Goal: Task Accomplishment & Management: Complete application form

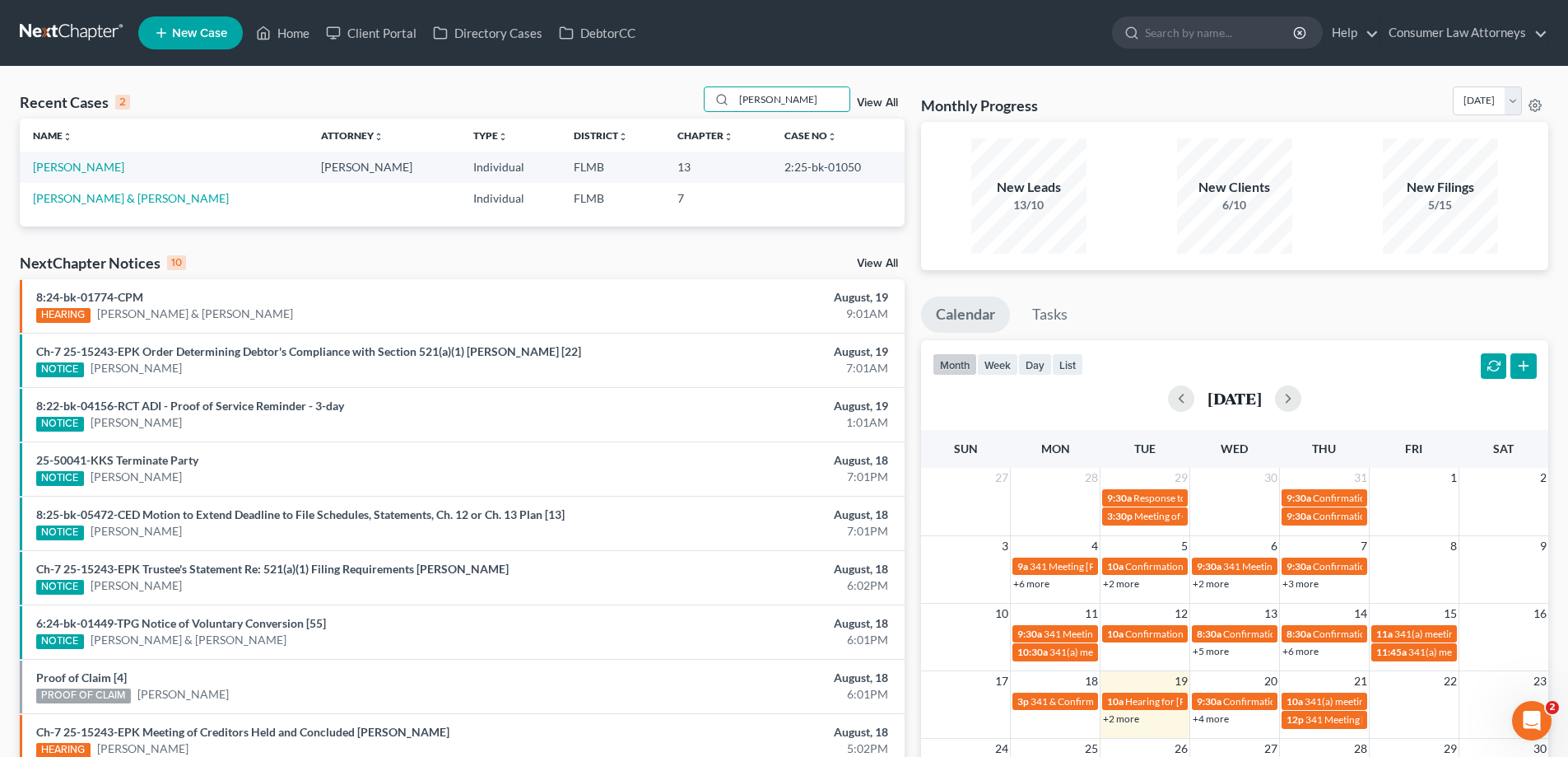
drag, startPoint x: 830, startPoint y: 95, endPoint x: 506, endPoint y: 118, distance: 324.8
click at [518, 115] on div "Recent Cases 2 [PERSON_NAME] View All" at bounding box center [461, 102] width 884 height 32
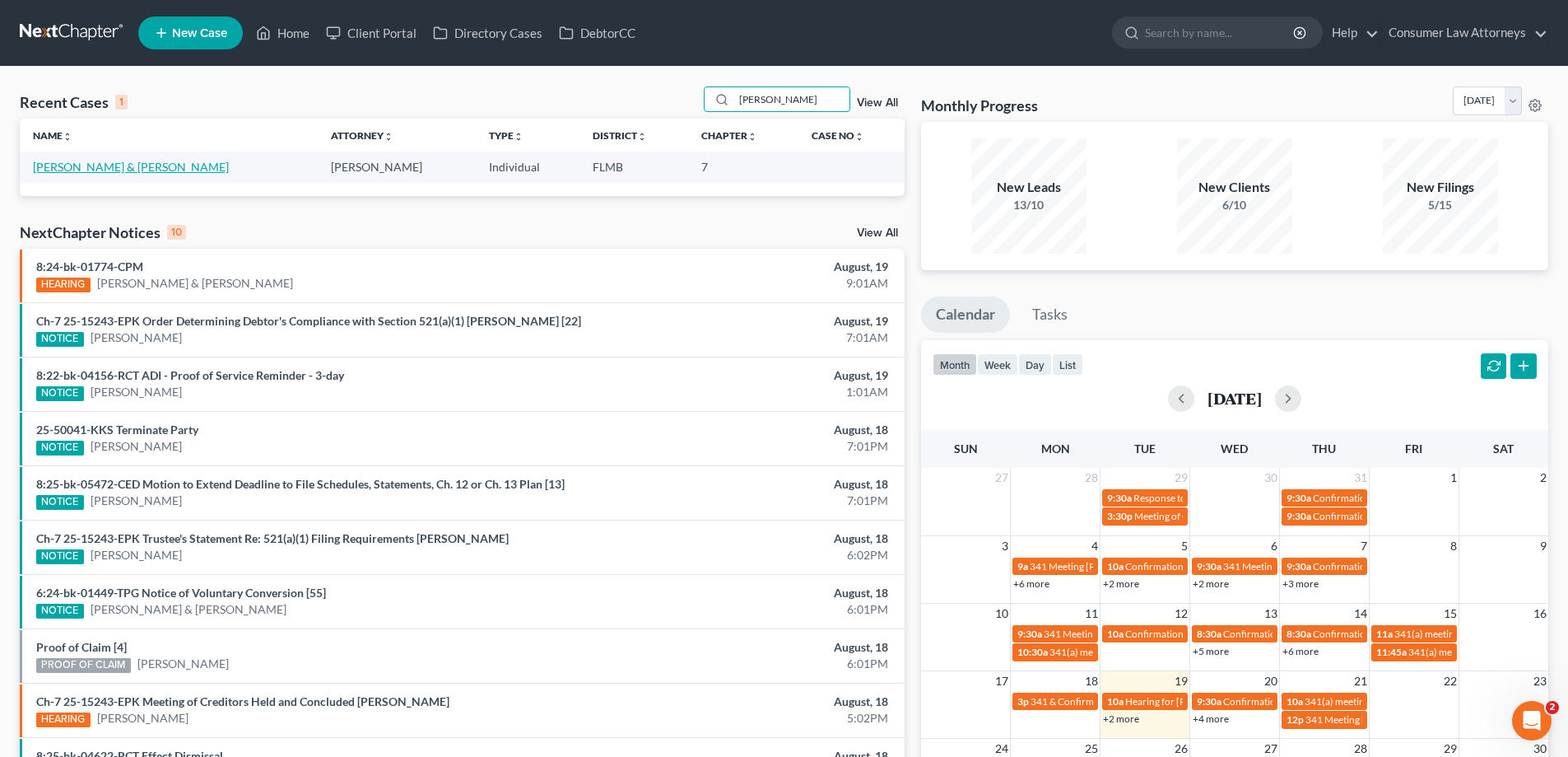
type input "[PERSON_NAME]"
click at [221, 162] on td "[PERSON_NAME] & [PERSON_NAME]" at bounding box center [168, 166] width 297 height 30
click at [214, 169] on link "[PERSON_NAME] & [PERSON_NAME]" at bounding box center [131, 167] width 196 height 14
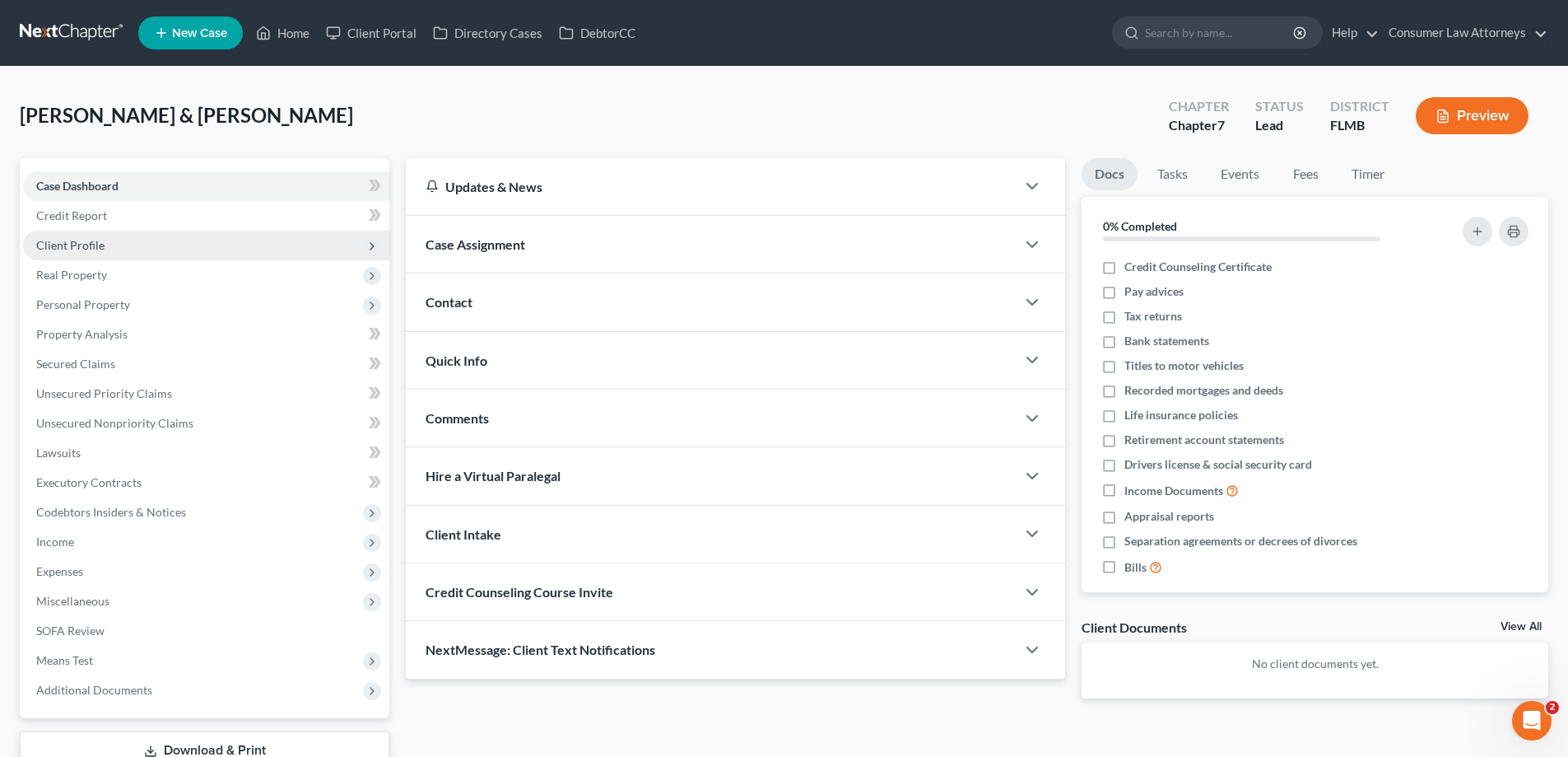
click at [93, 246] on span "Client Profile" at bounding box center [70, 245] width 68 height 14
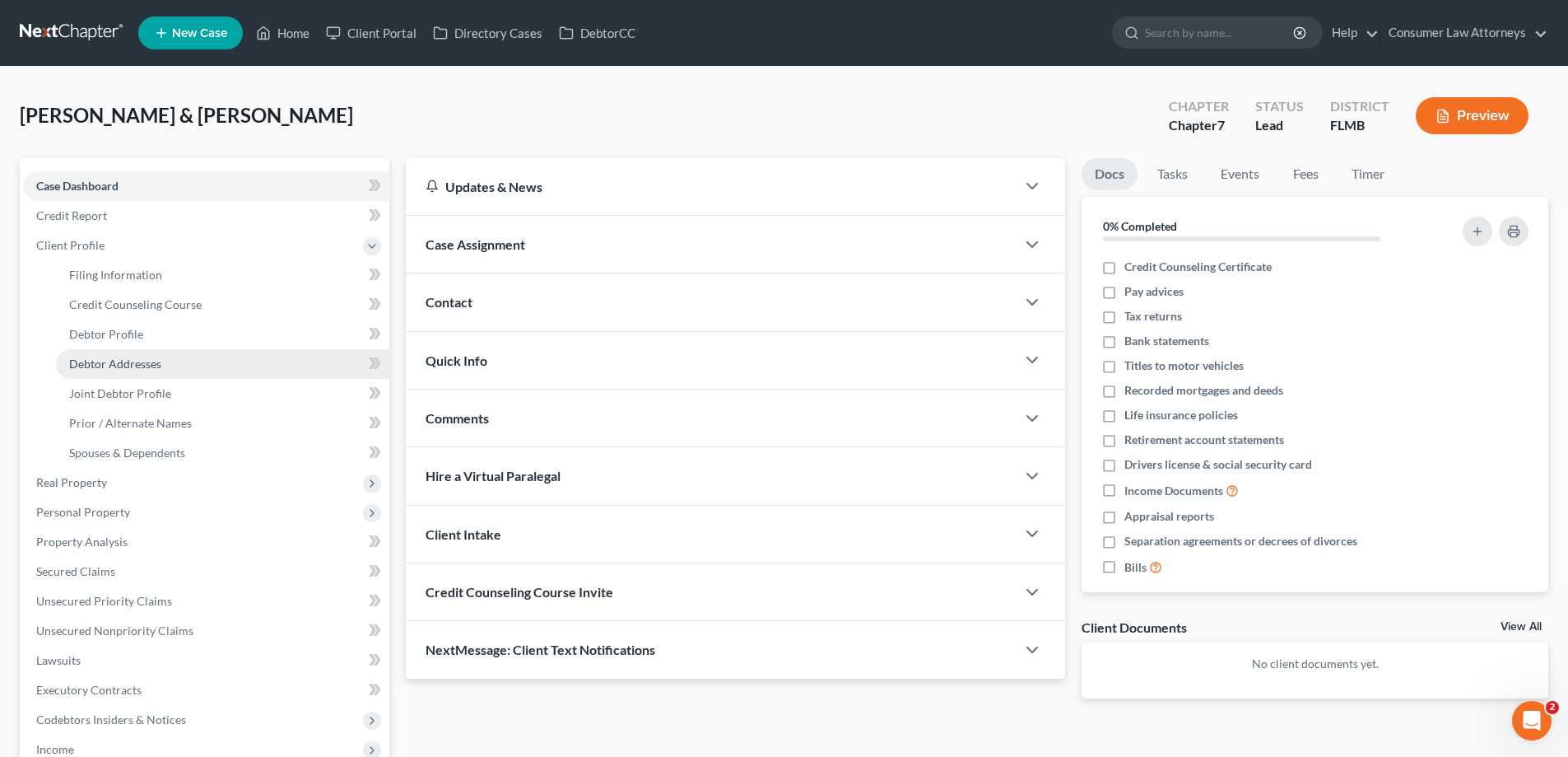
click at [130, 362] on span "Debtor Addresses" at bounding box center [115, 363] width 93 height 14
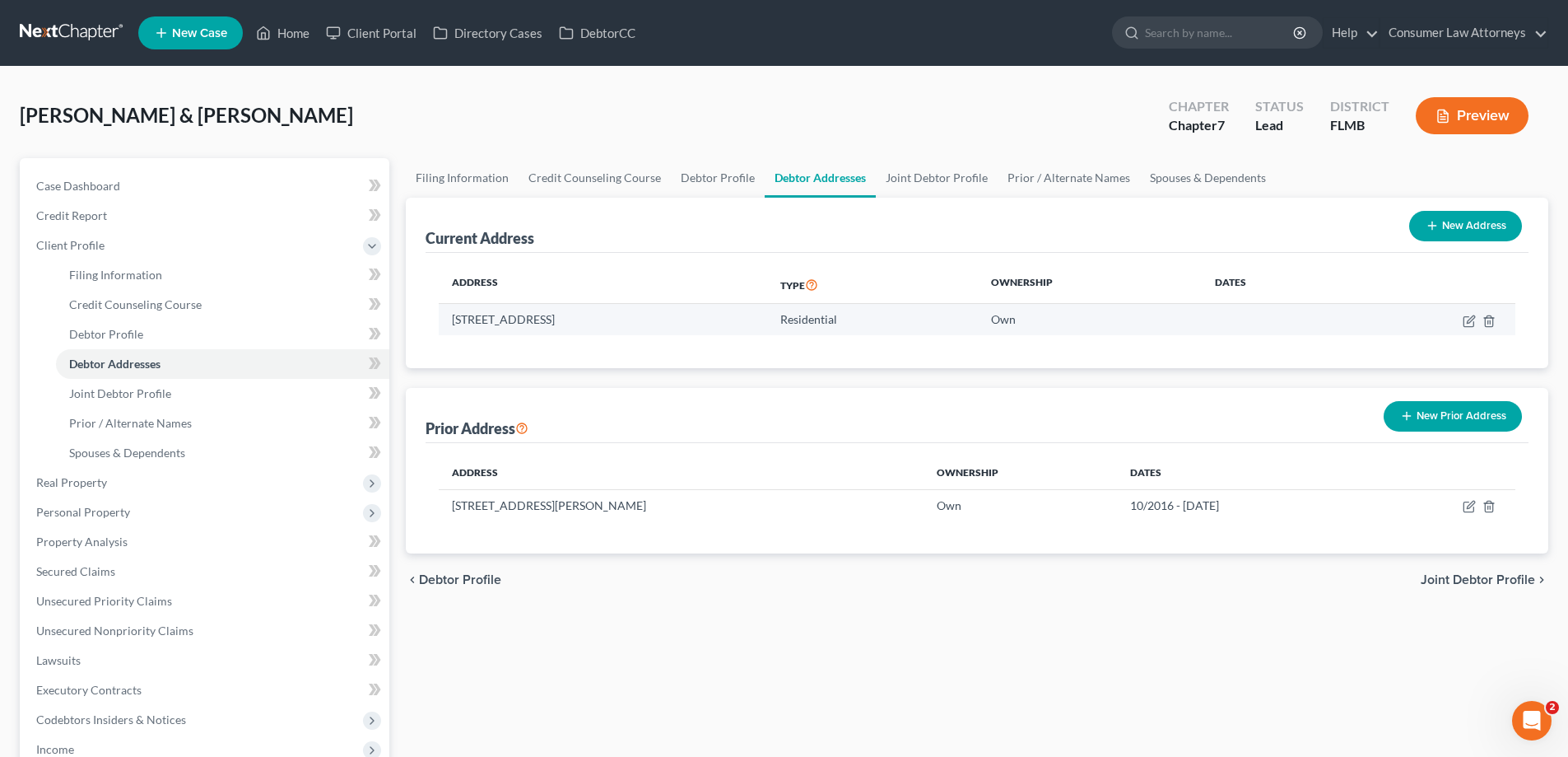
click at [517, 323] on td "[STREET_ADDRESS]" at bounding box center [603, 319] width 329 height 31
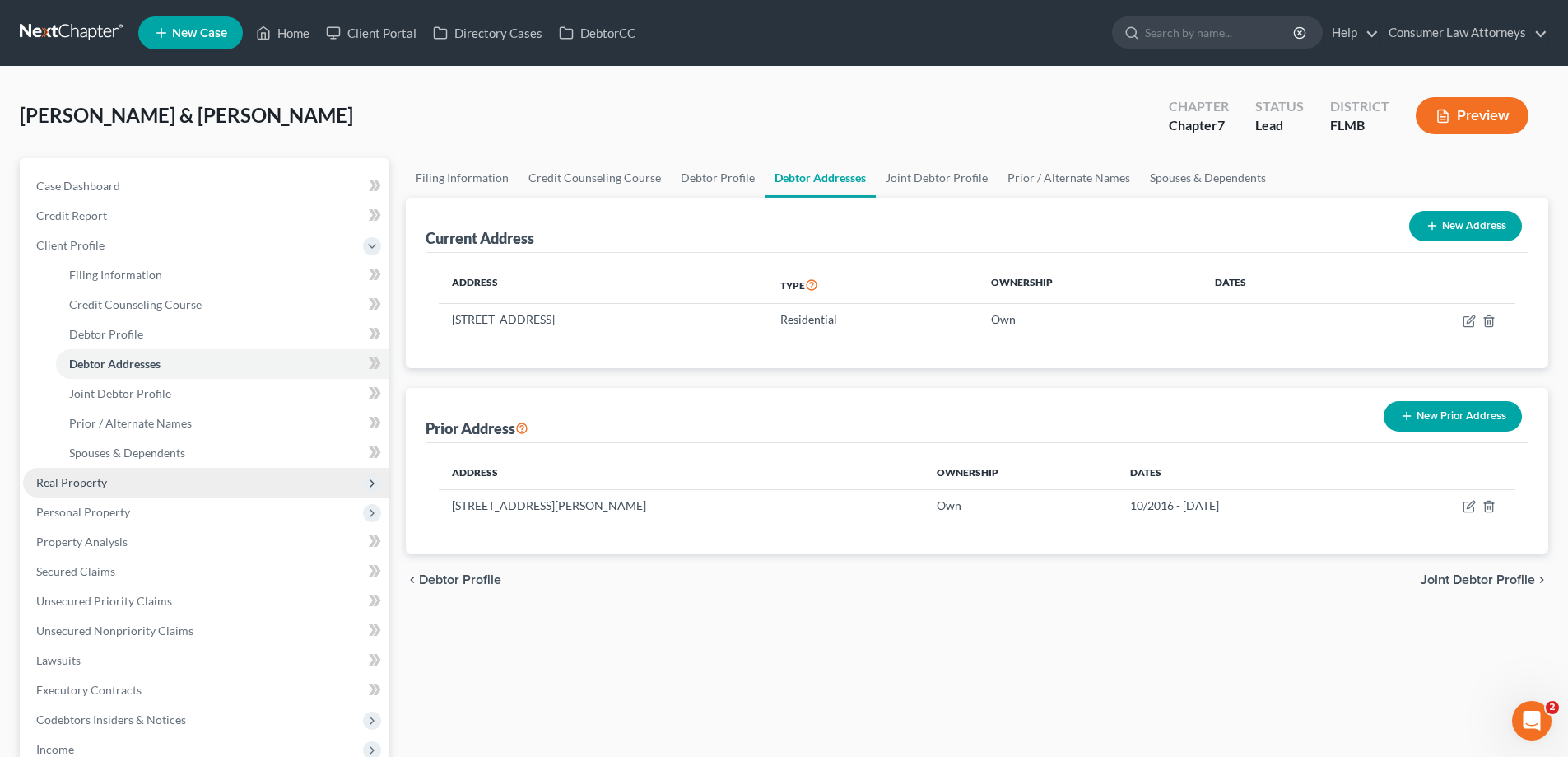
click at [85, 482] on span "Real Property" at bounding box center [71, 482] width 71 height 14
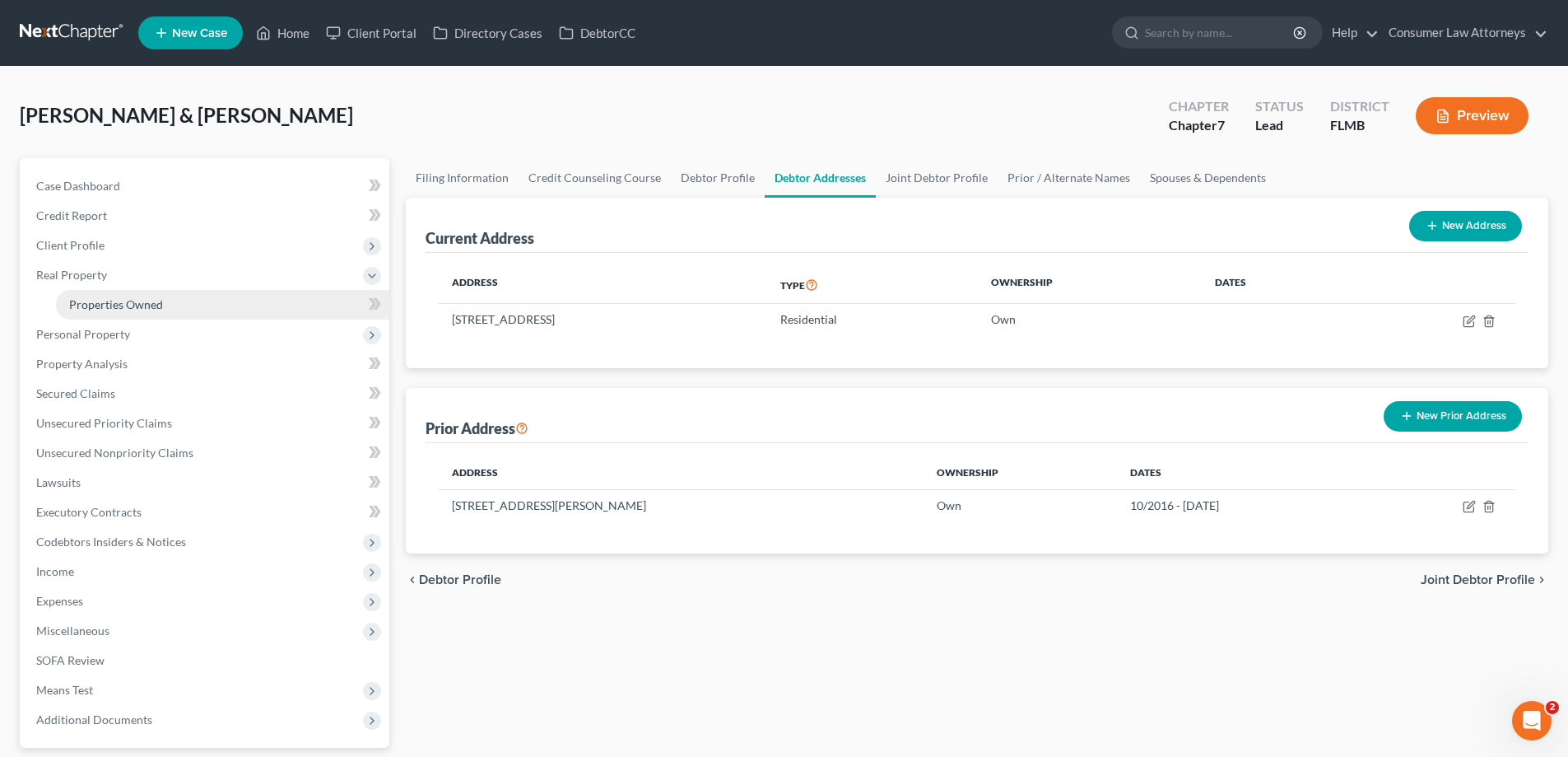
click at [105, 303] on span "Properties Owned" at bounding box center [116, 304] width 94 height 14
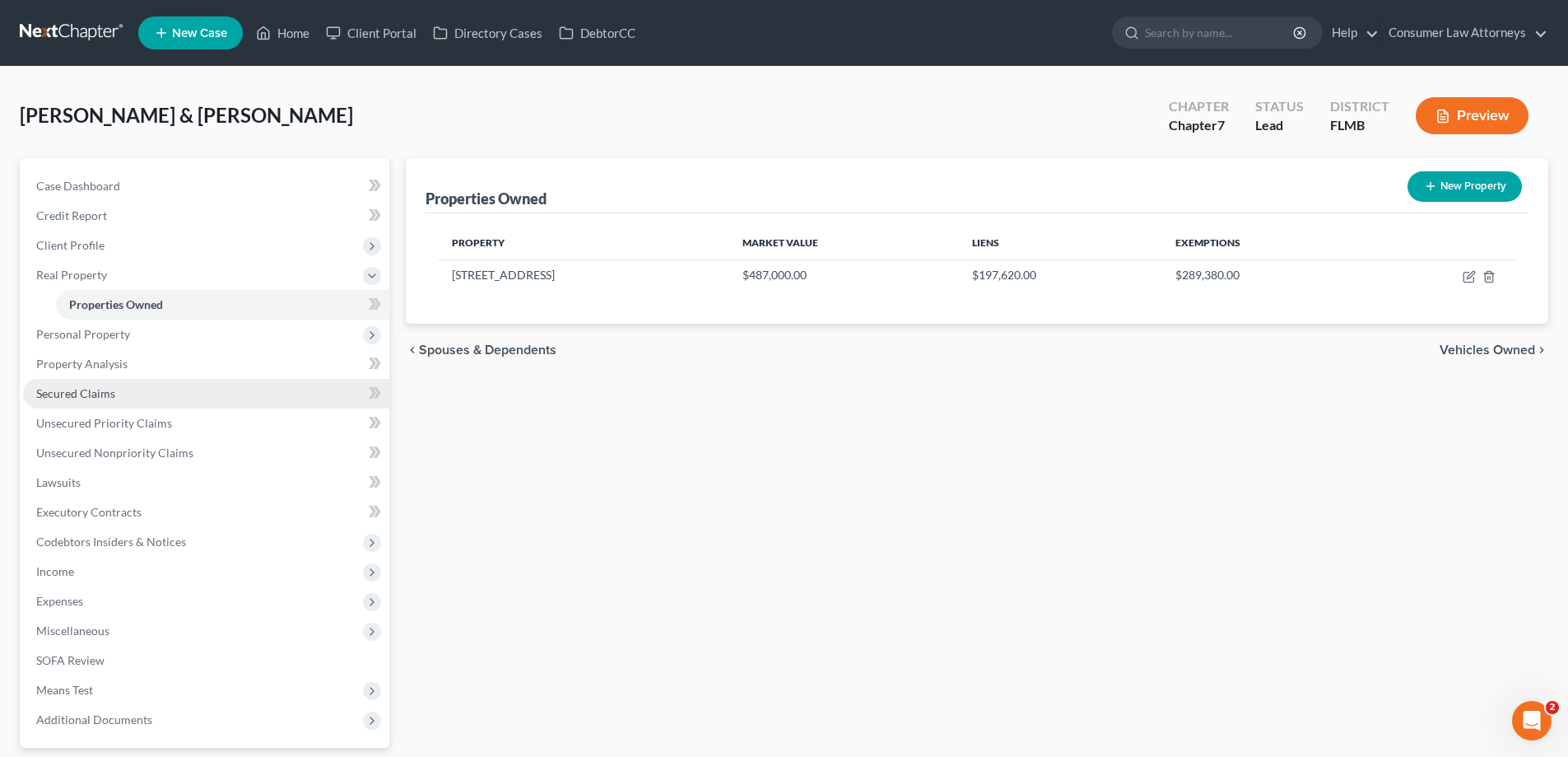
click at [75, 399] on span "Secured Claims" at bounding box center [75, 393] width 79 height 14
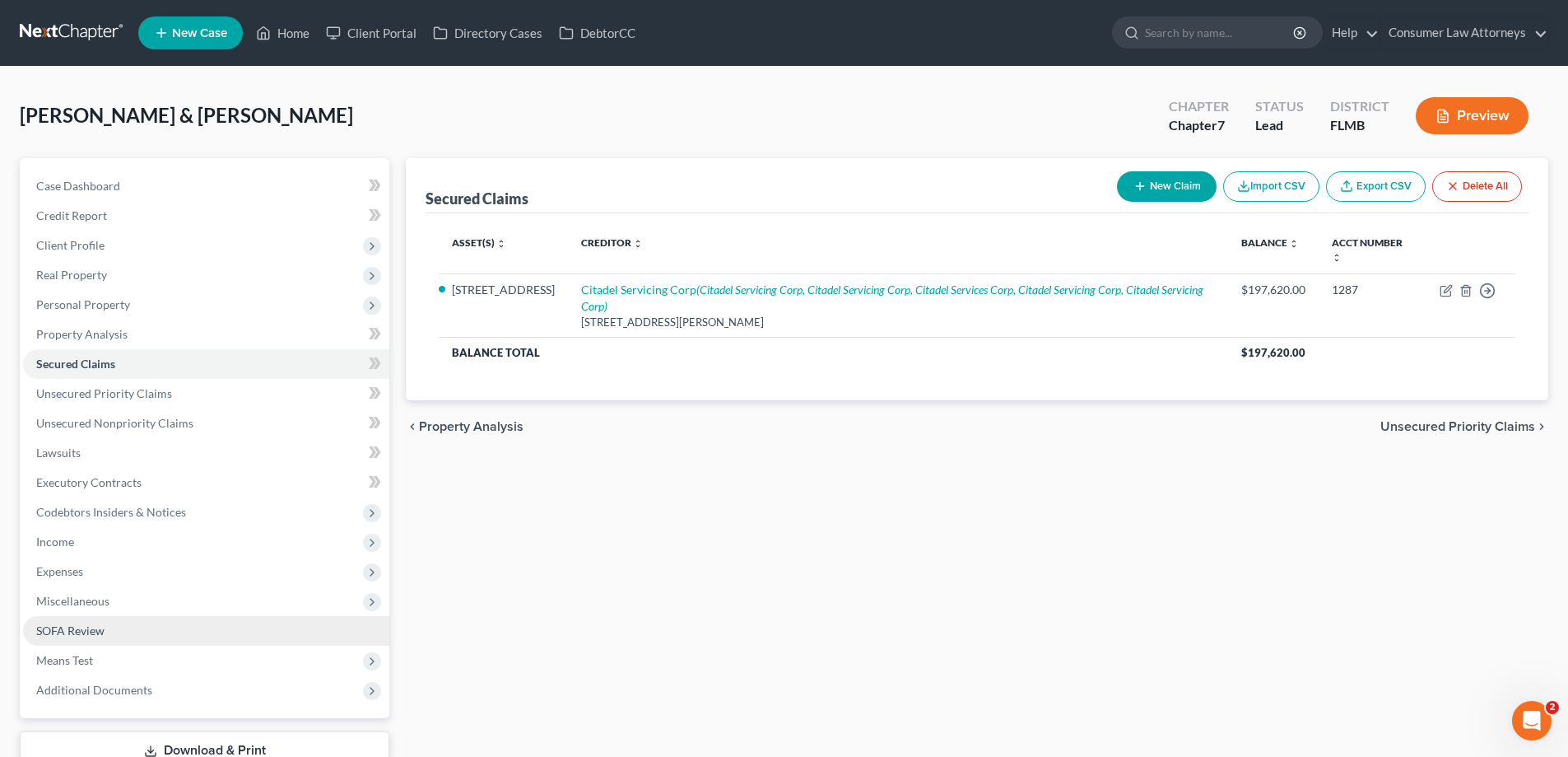
click at [83, 632] on span "SOFA Review" at bounding box center [70, 630] width 68 height 14
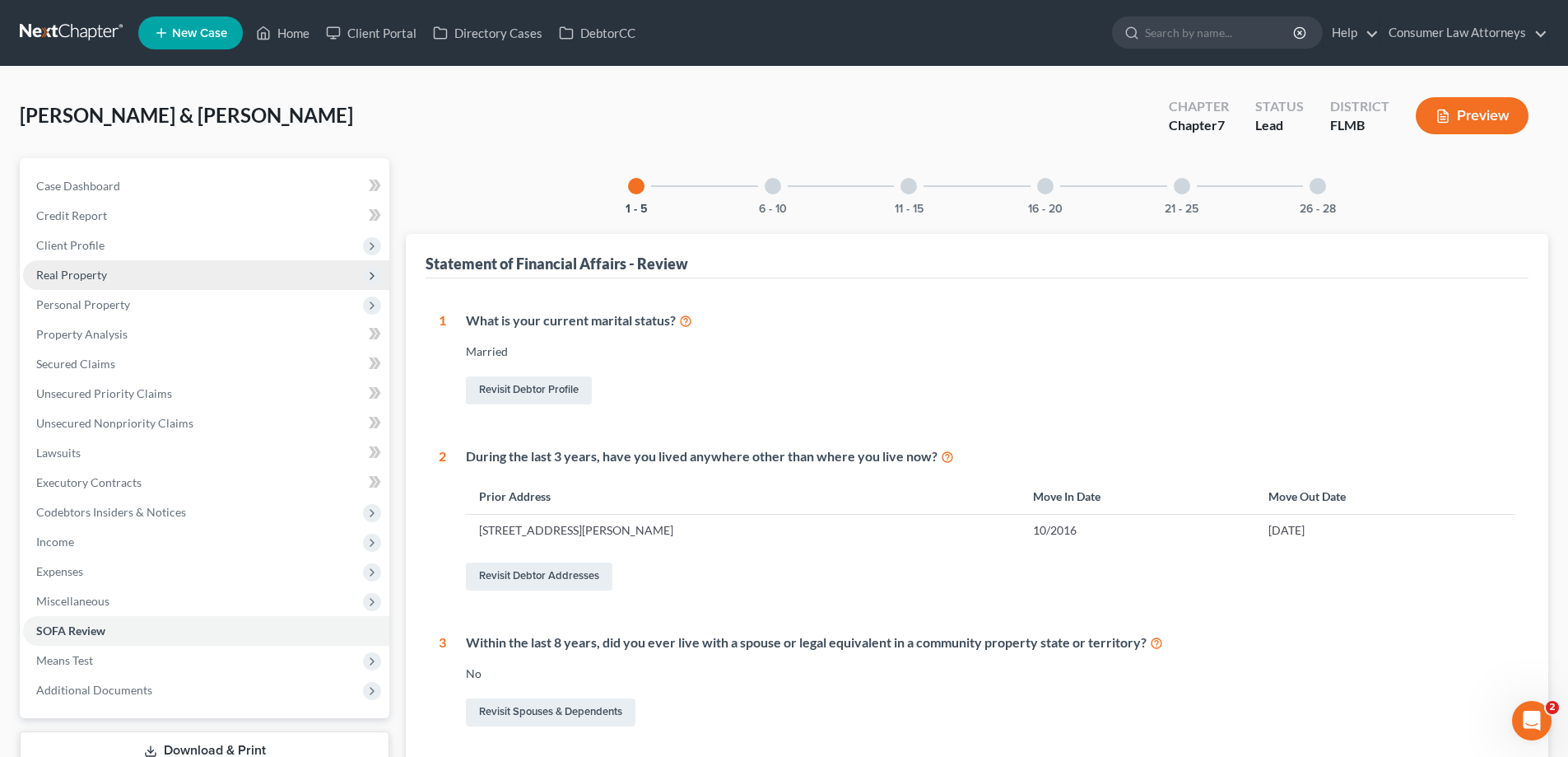
click at [82, 269] on span "Real Property" at bounding box center [71, 274] width 71 height 14
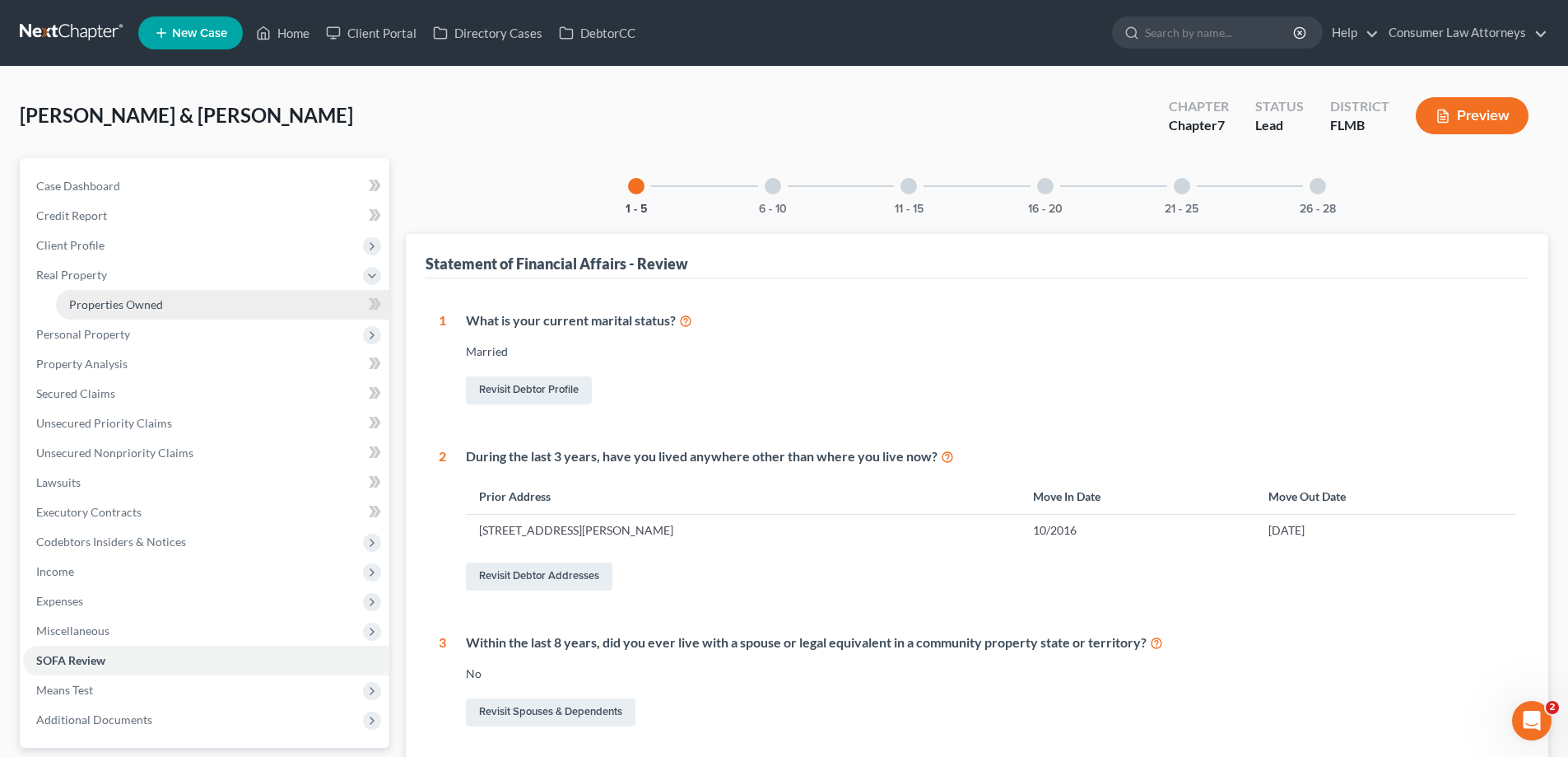
click at [91, 298] on span "Properties Owned" at bounding box center [116, 304] width 94 height 14
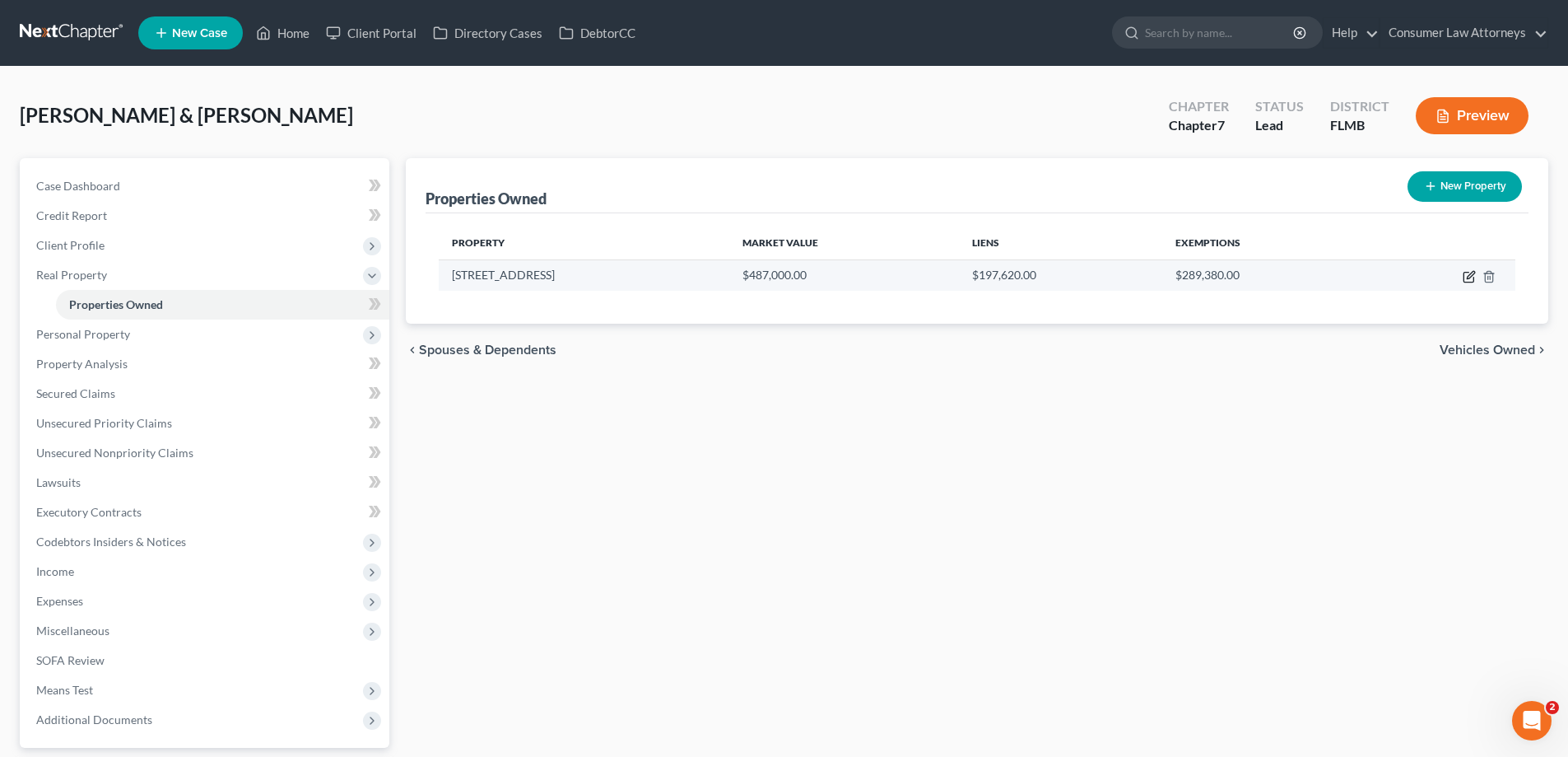
click at [1474, 277] on icon "button" at bounding box center [1470, 277] width 14 height 14
select select "9"
select select "3"
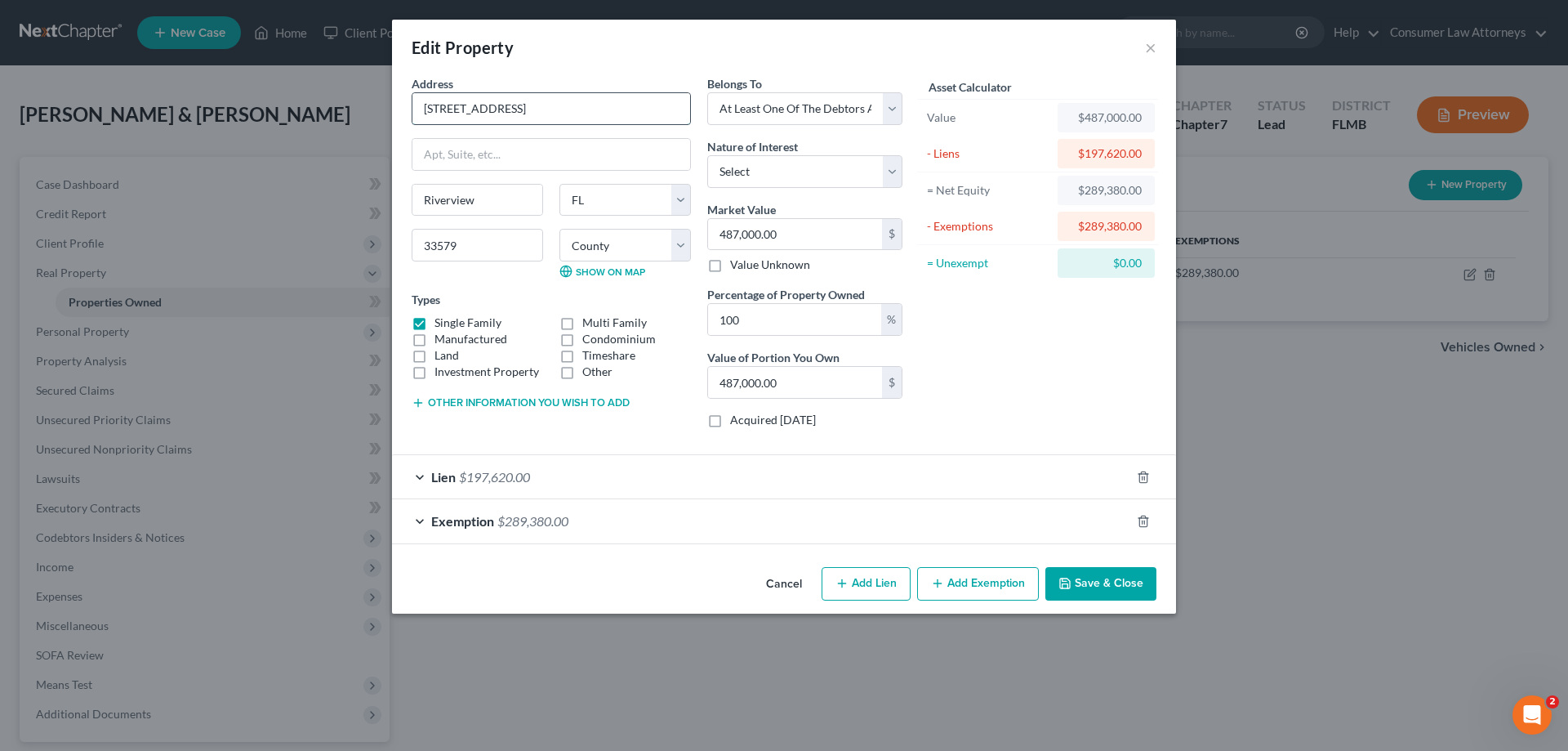
click at [489, 111] on input "[STREET_ADDRESS]" at bounding box center [551, 108] width 278 height 31
type input "12763 Tannencrest Dr"
click at [1117, 592] on button "Save & Close" at bounding box center [1101, 584] width 111 height 34
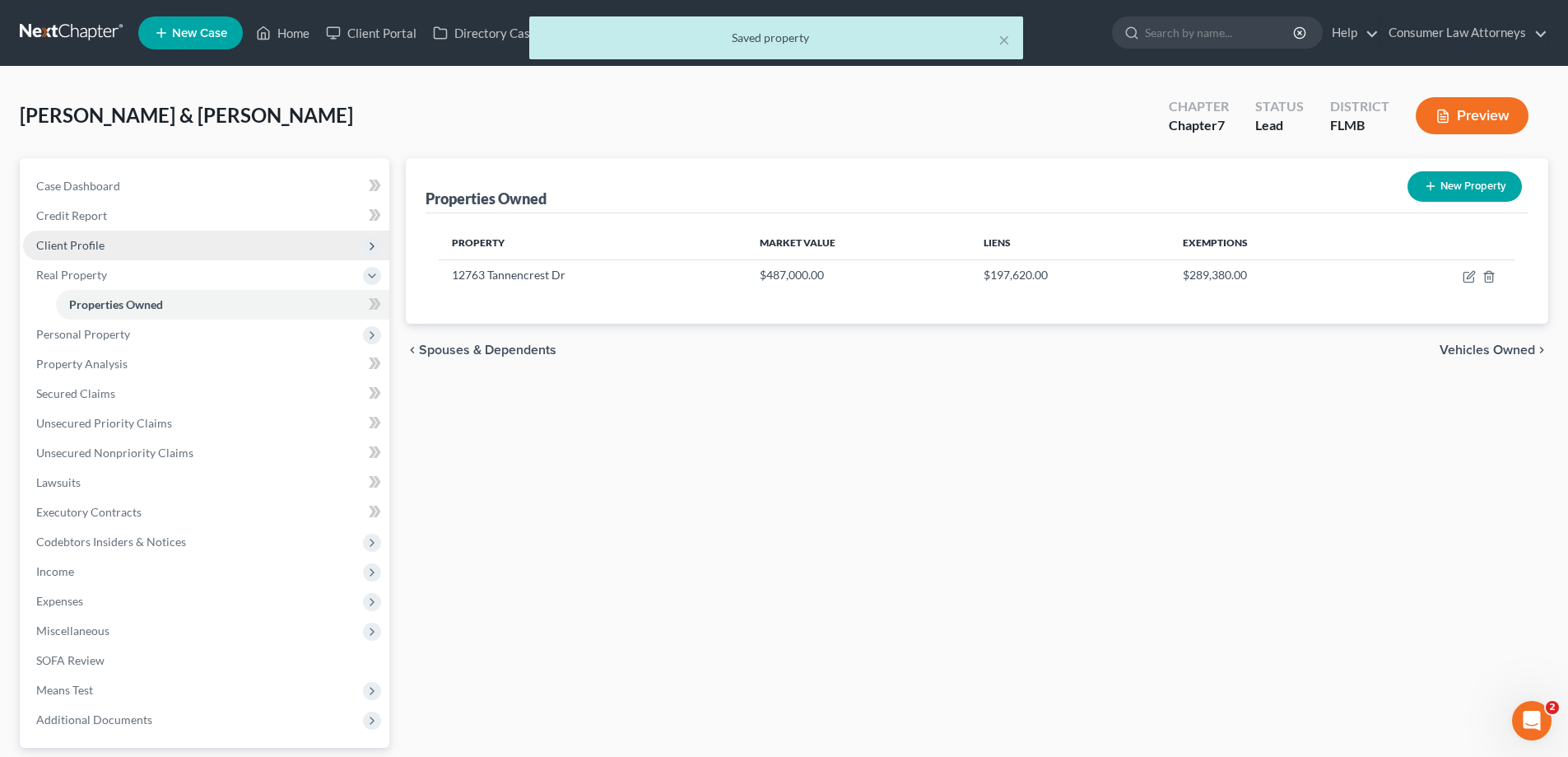
click at [76, 252] on span "Client Profile" at bounding box center [207, 245] width 367 height 29
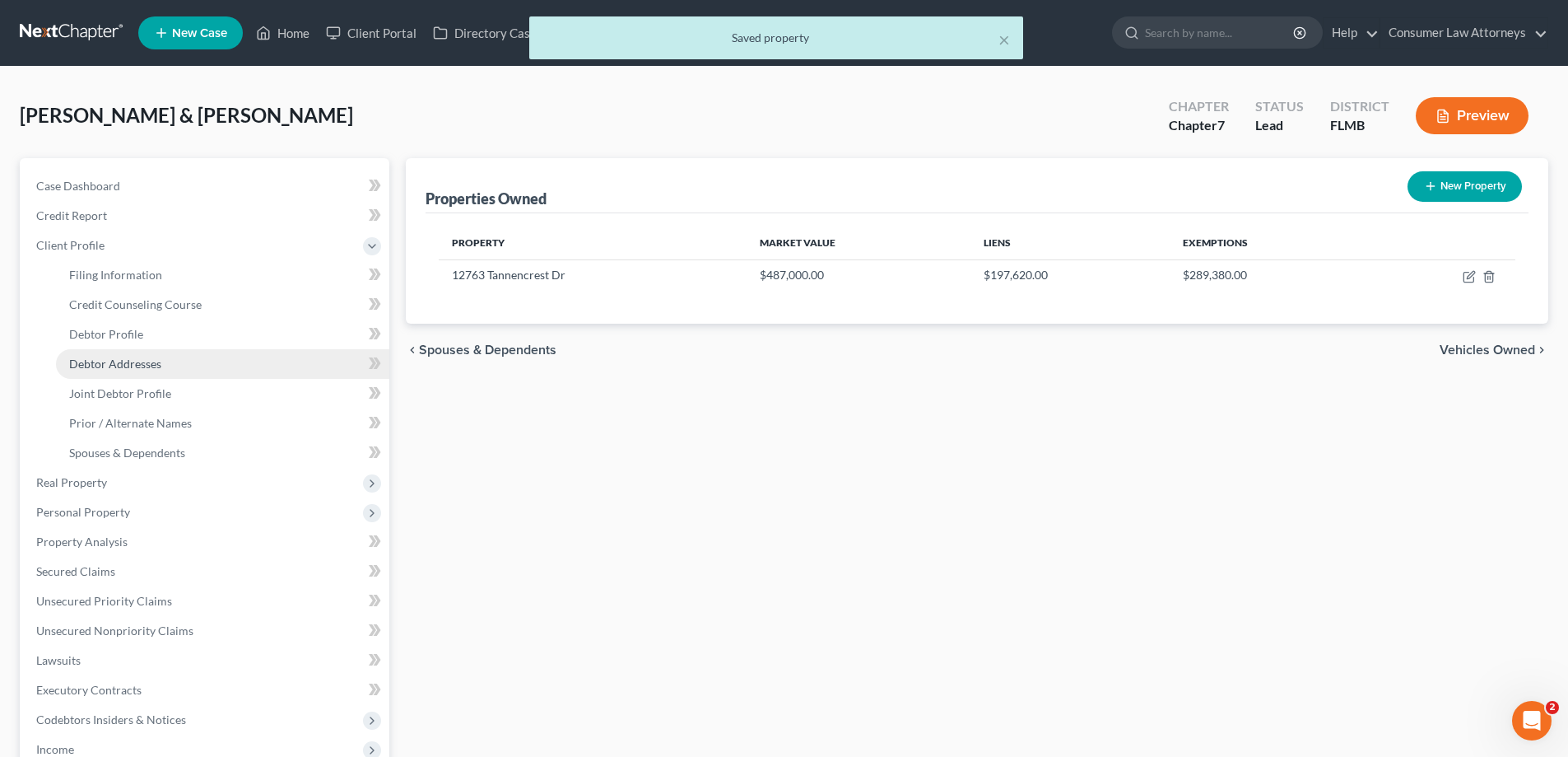
click at [127, 370] on span "Debtor Addresses" at bounding box center [115, 363] width 93 height 14
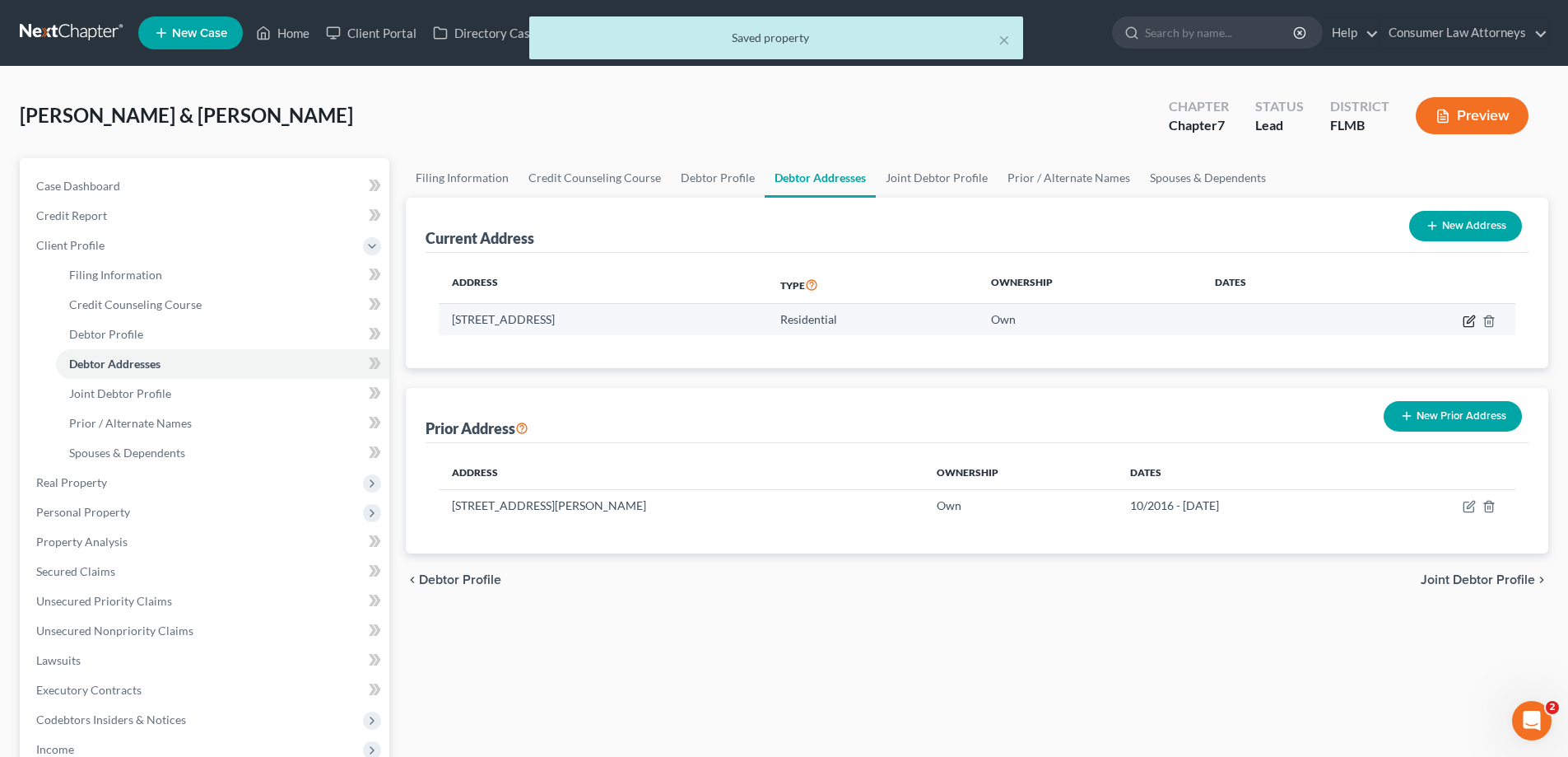
click at [1463, 319] on icon "button" at bounding box center [1468, 321] width 10 height 10
select select "9"
select select "27"
select select "0"
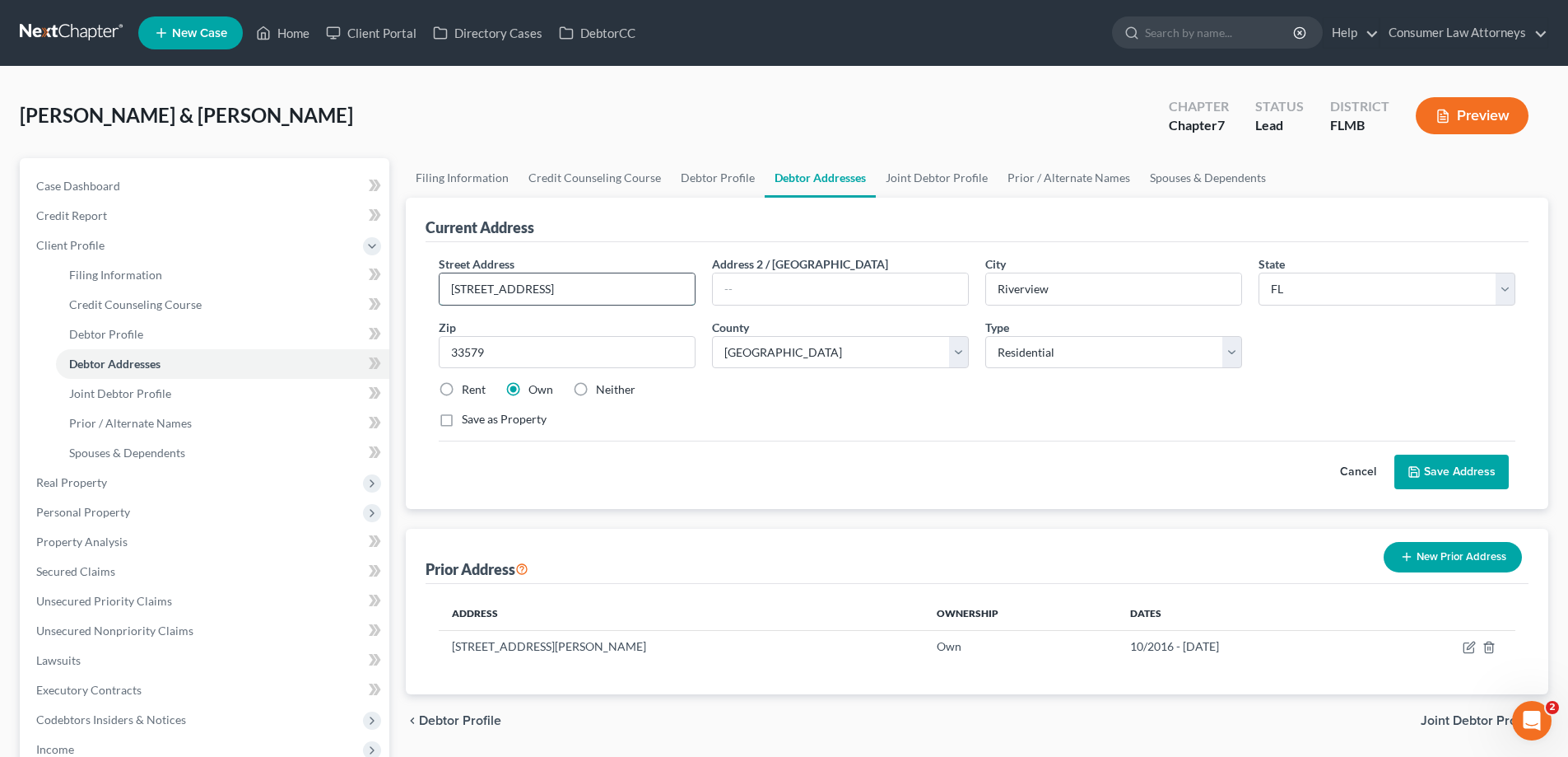
click at [520, 288] on input "[STREET_ADDRESS]" at bounding box center [568, 289] width 255 height 31
type input "12763 Tannencrest Dr"
click at [1463, 477] on button "Save Address" at bounding box center [1450, 471] width 114 height 34
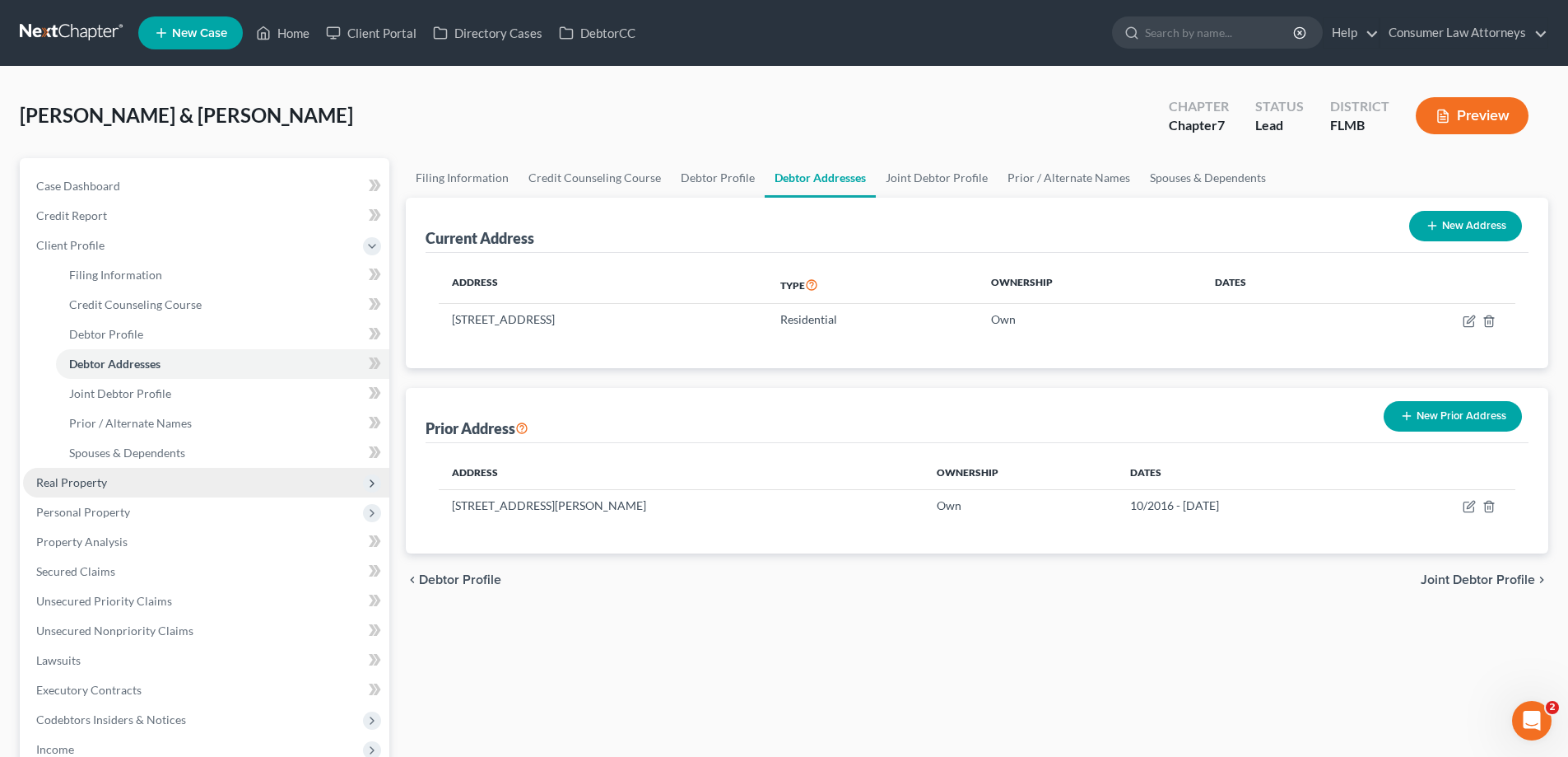
click at [76, 488] on span "Real Property" at bounding box center [71, 482] width 71 height 14
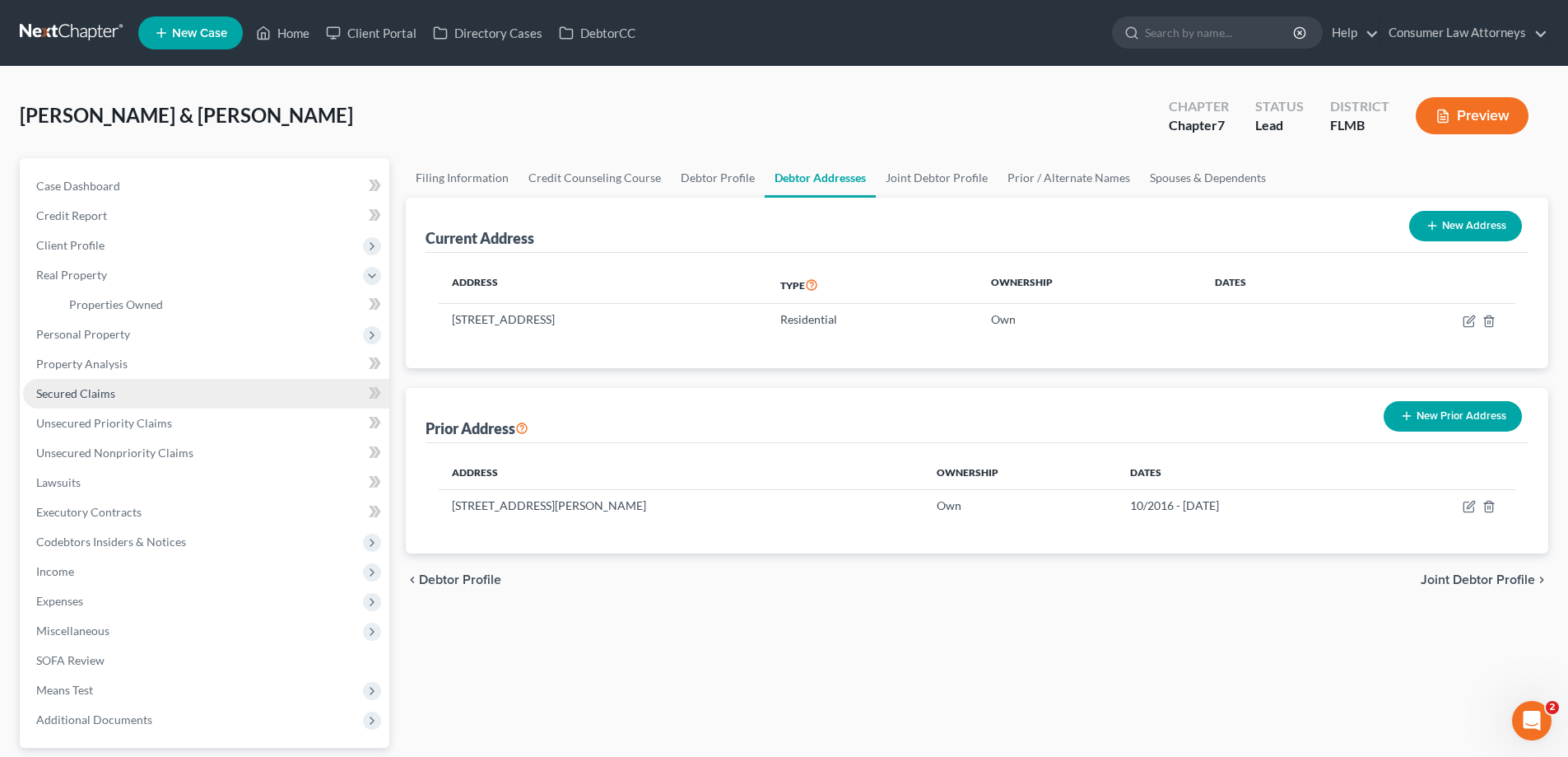
click at [76, 397] on span "Secured Claims" at bounding box center [75, 393] width 79 height 14
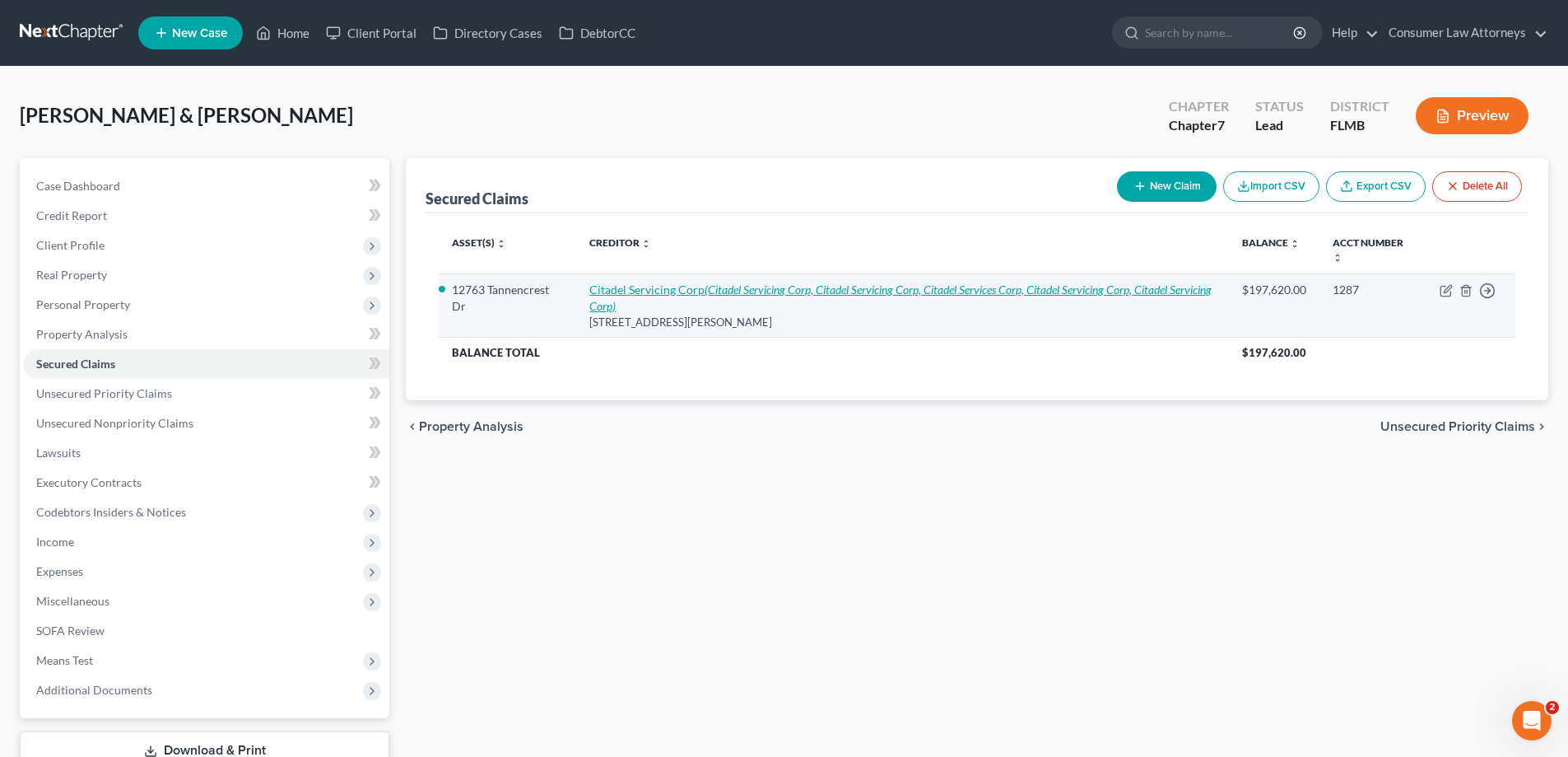
click at [734, 287] on icon "(Citadel Servicing Corp, Citadel Servicing Corp, Citadel Services Corp, Citadel…" at bounding box center [900, 297] width 622 height 30
select select "42"
select select "7"
select select "2"
select select "0"
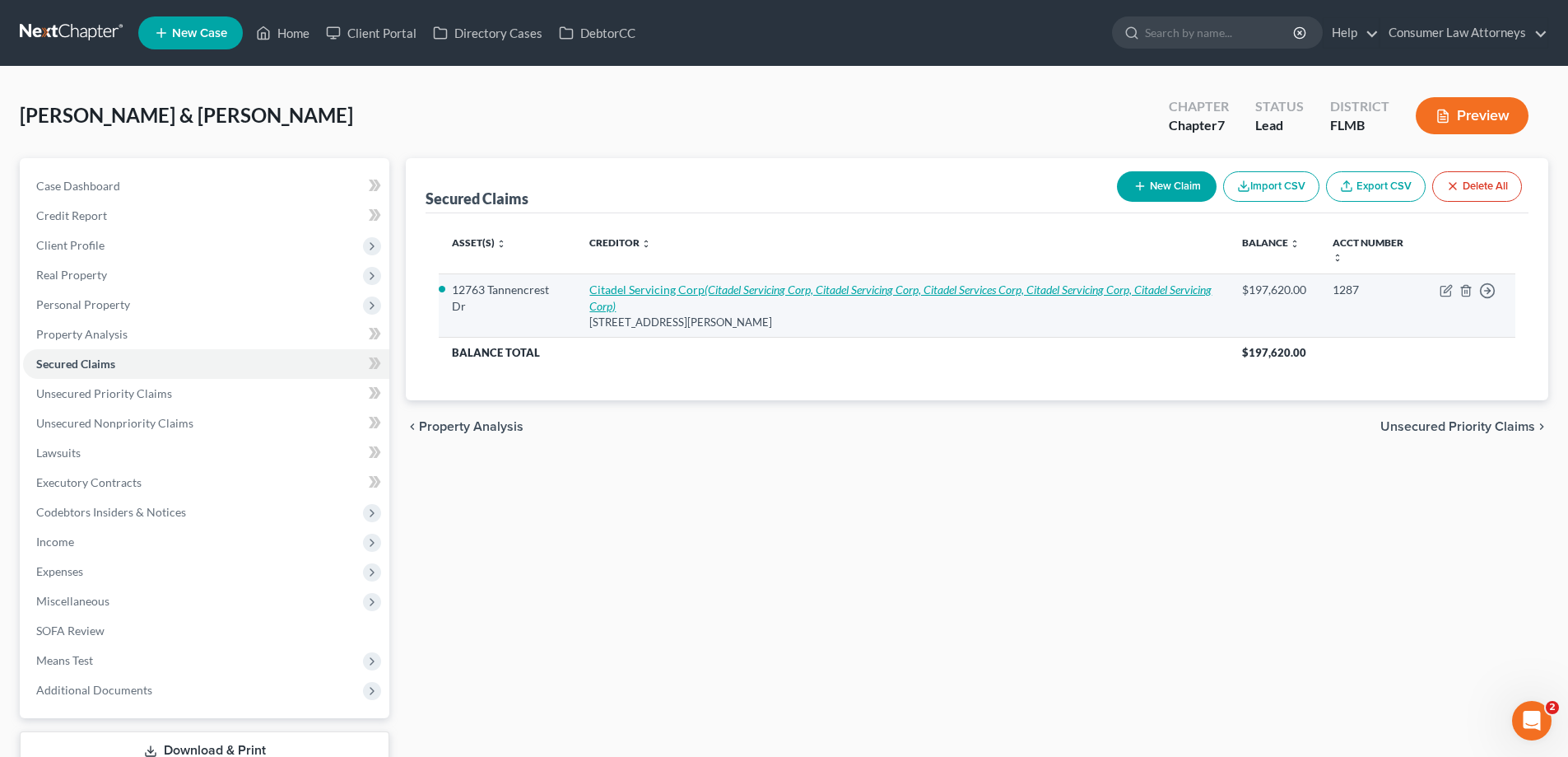
select select "0"
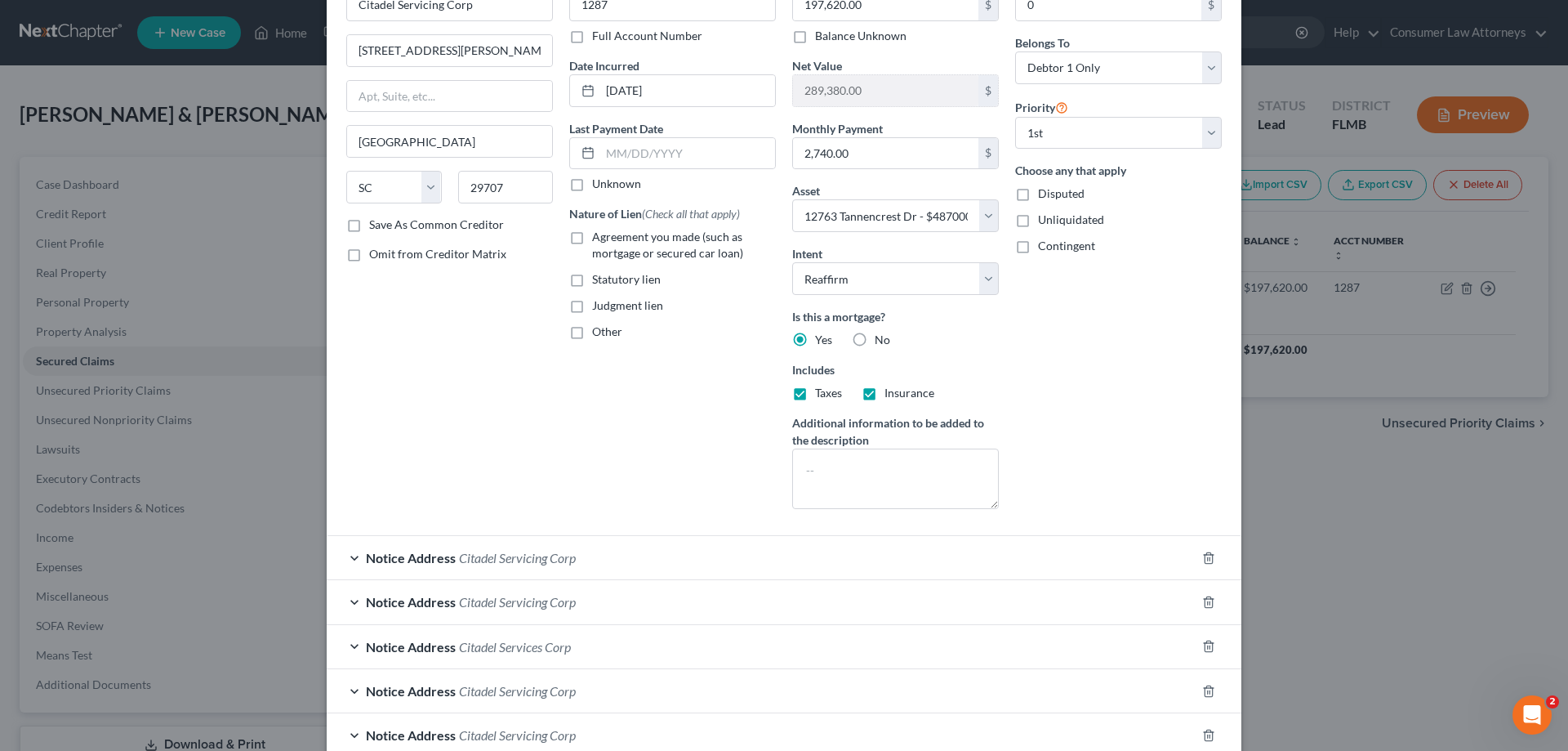
scroll to position [213, 0]
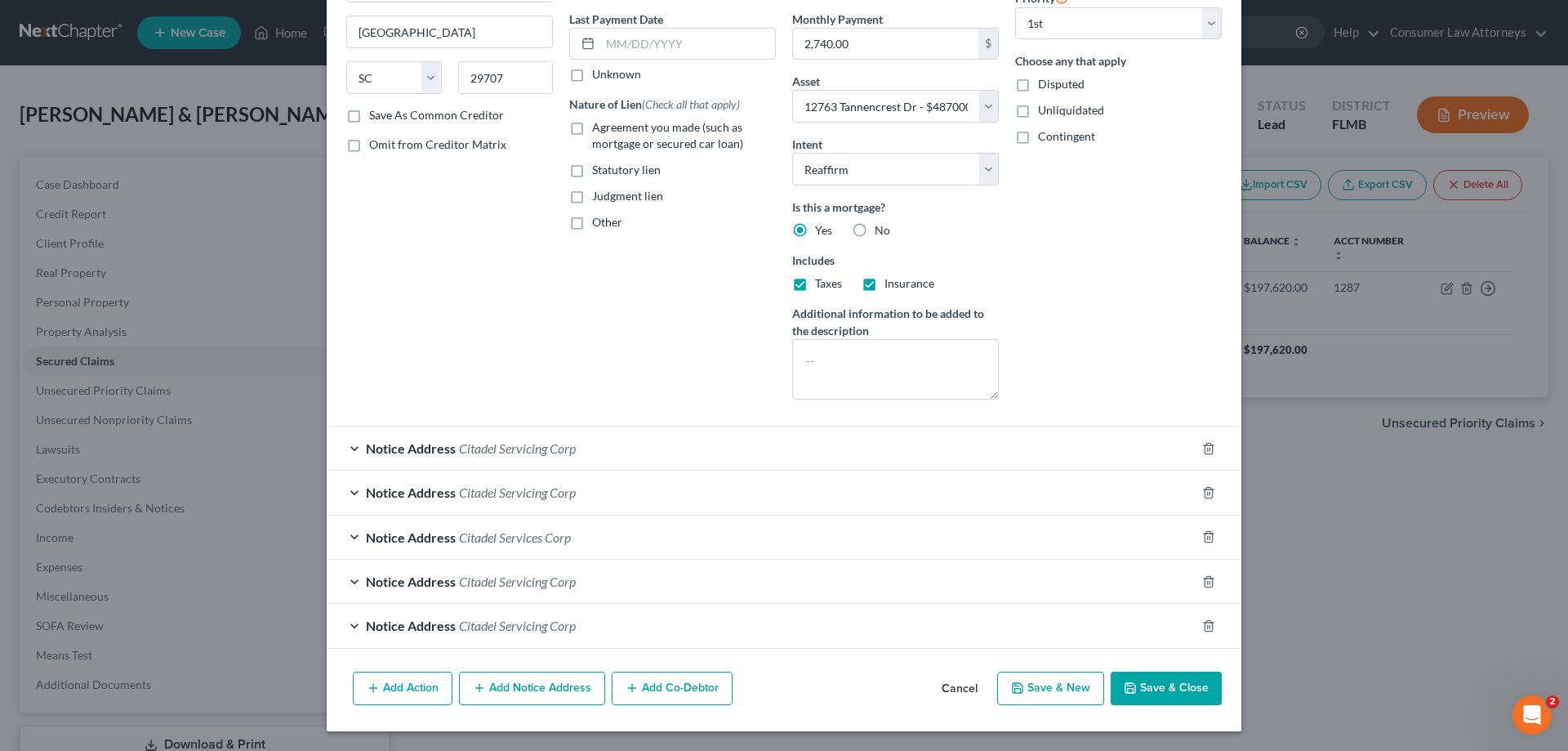
click at [1142, 688] on button "Save & Close" at bounding box center [1166, 688] width 111 height 34
select select
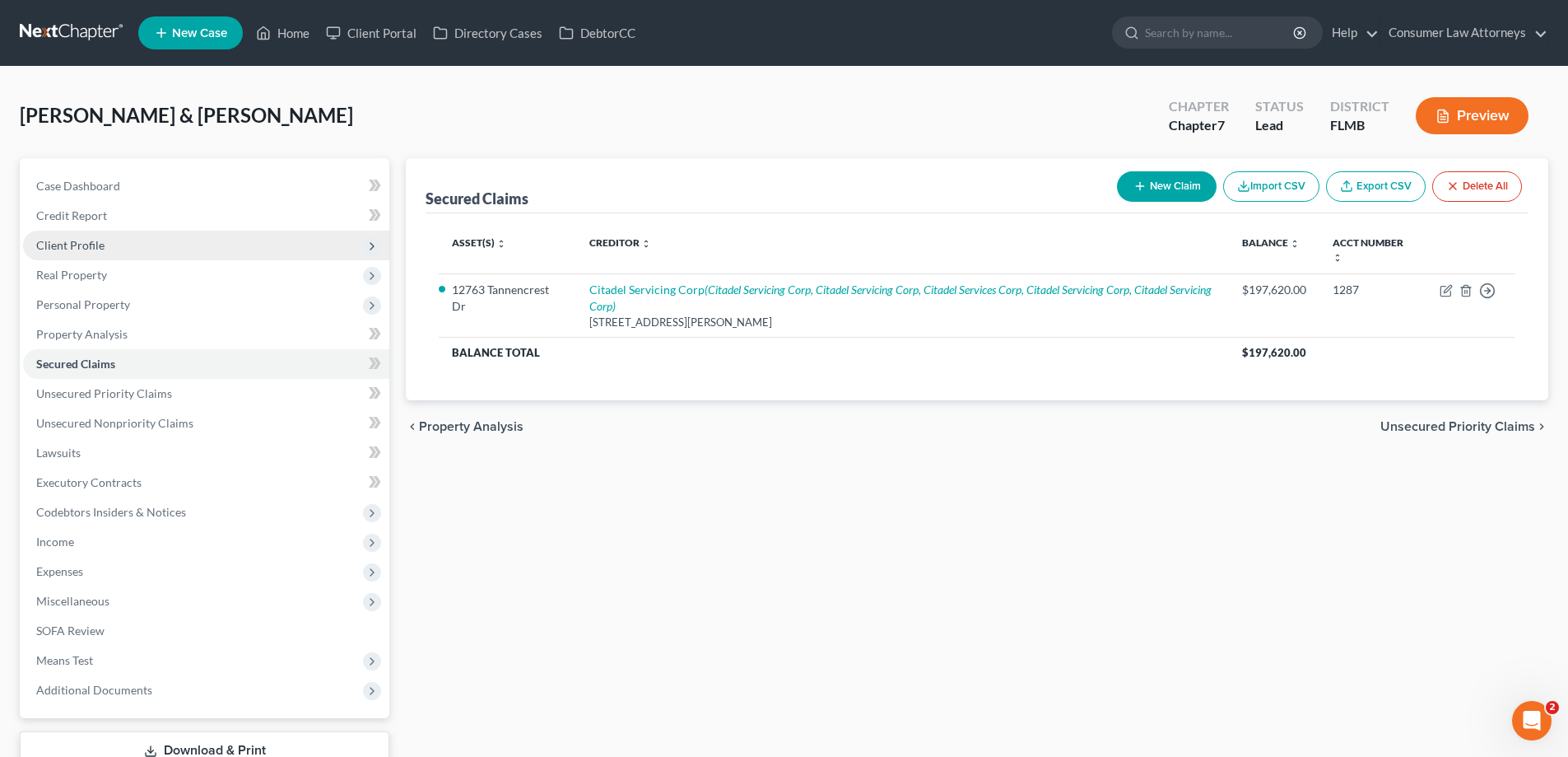
click at [79, 244] on span "Client Profile" at bounding box center [70, 245] width 68 height 14
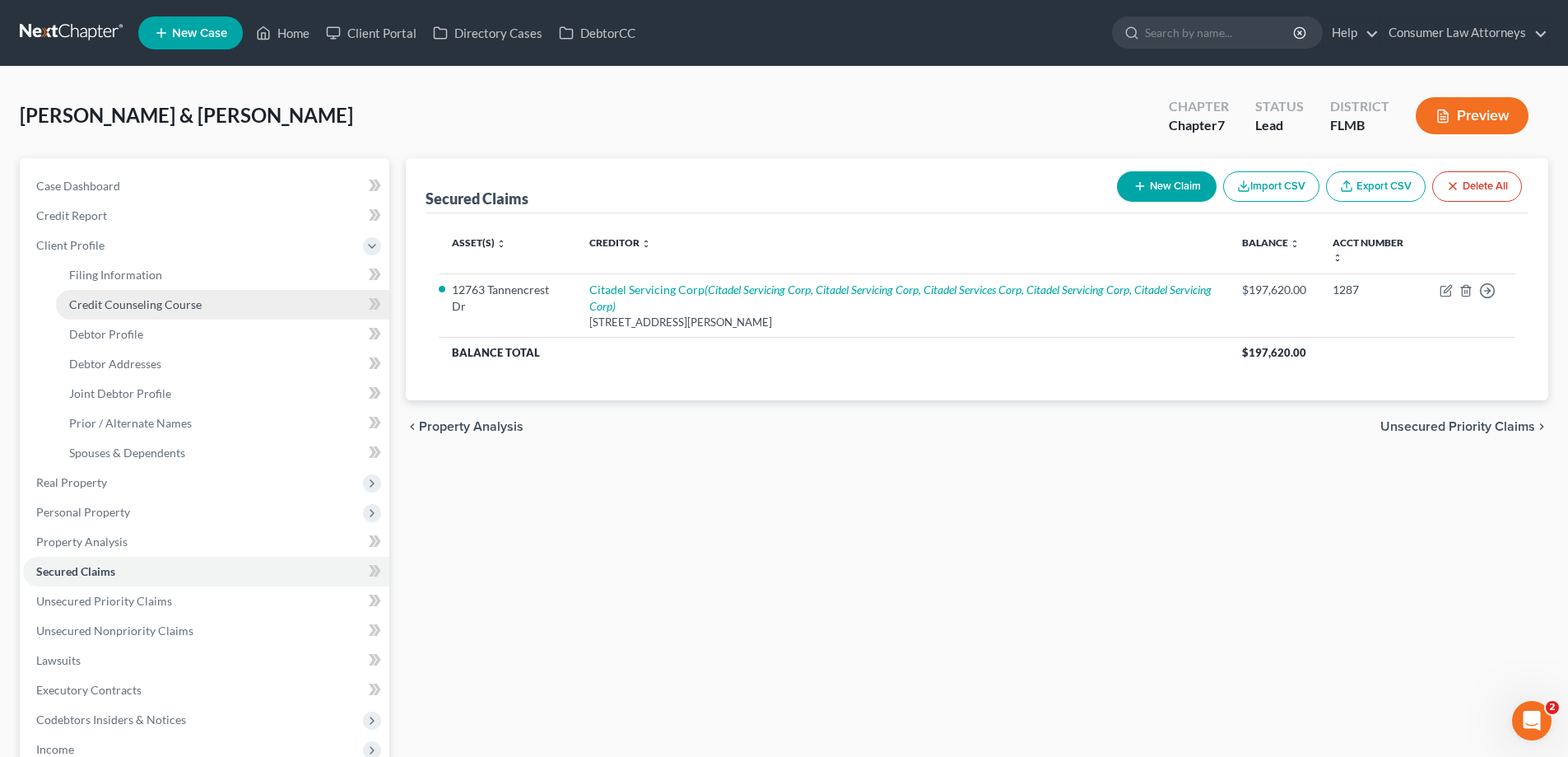
click at [127, 308] on span "Credit Counseling Course" at bounding box center [136, 304] width 133 height 14
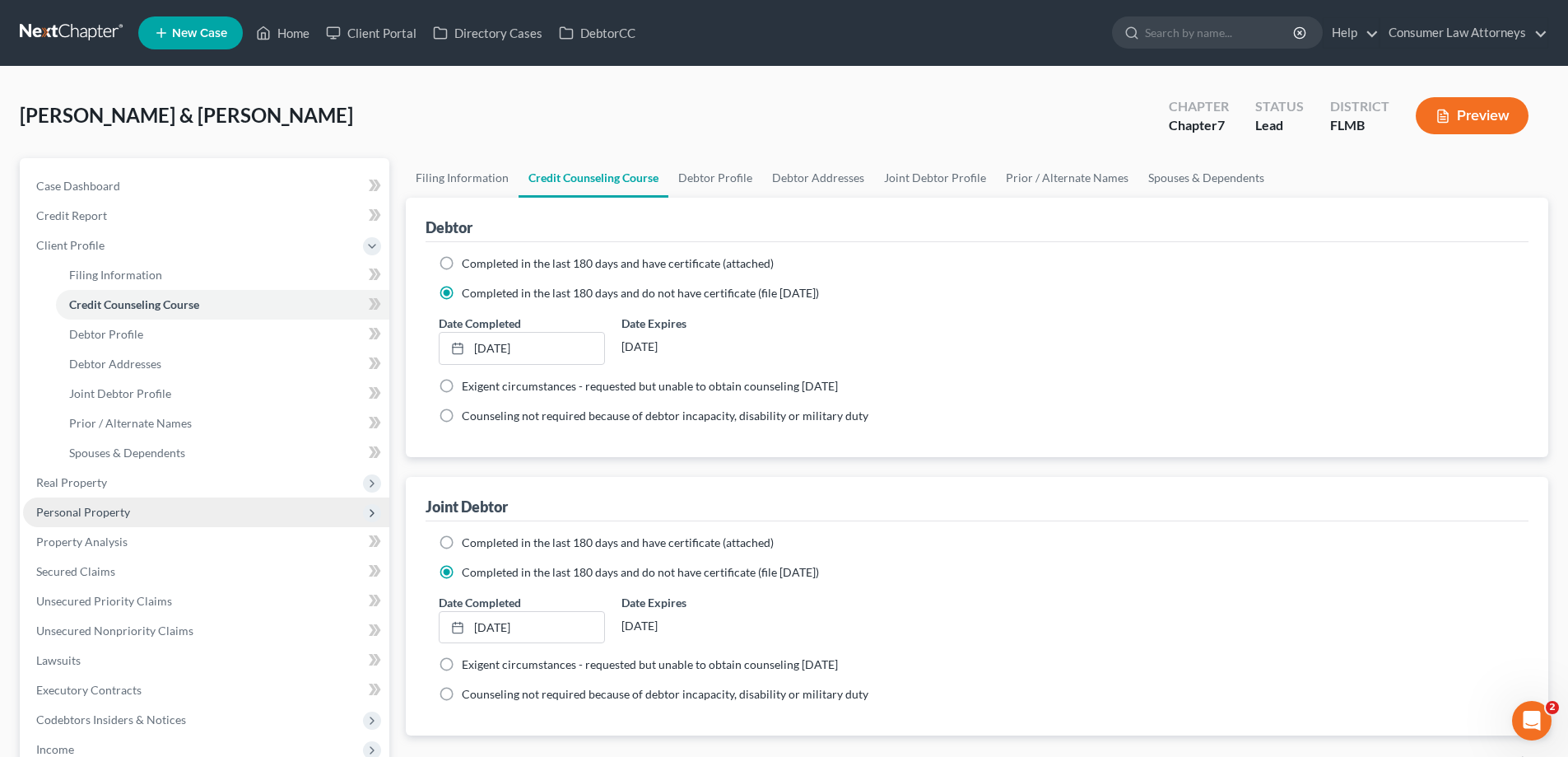
click at [130, 515] on span "Personal Property" at bounding box center [207, 512] width 367 height 29
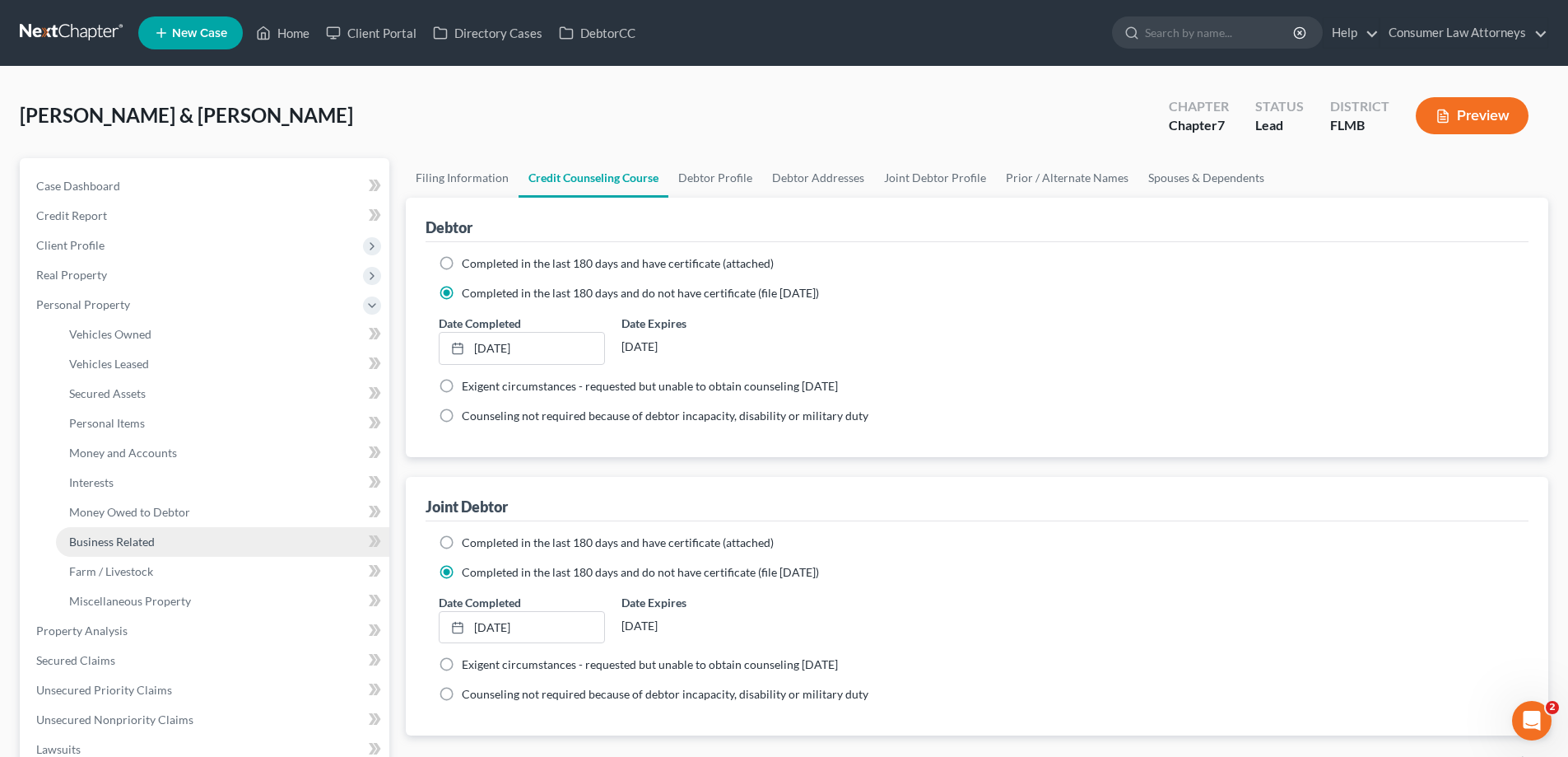
click at [119, 537] on span "Business Related" at bounding box center [112, 541] width 86 height 14
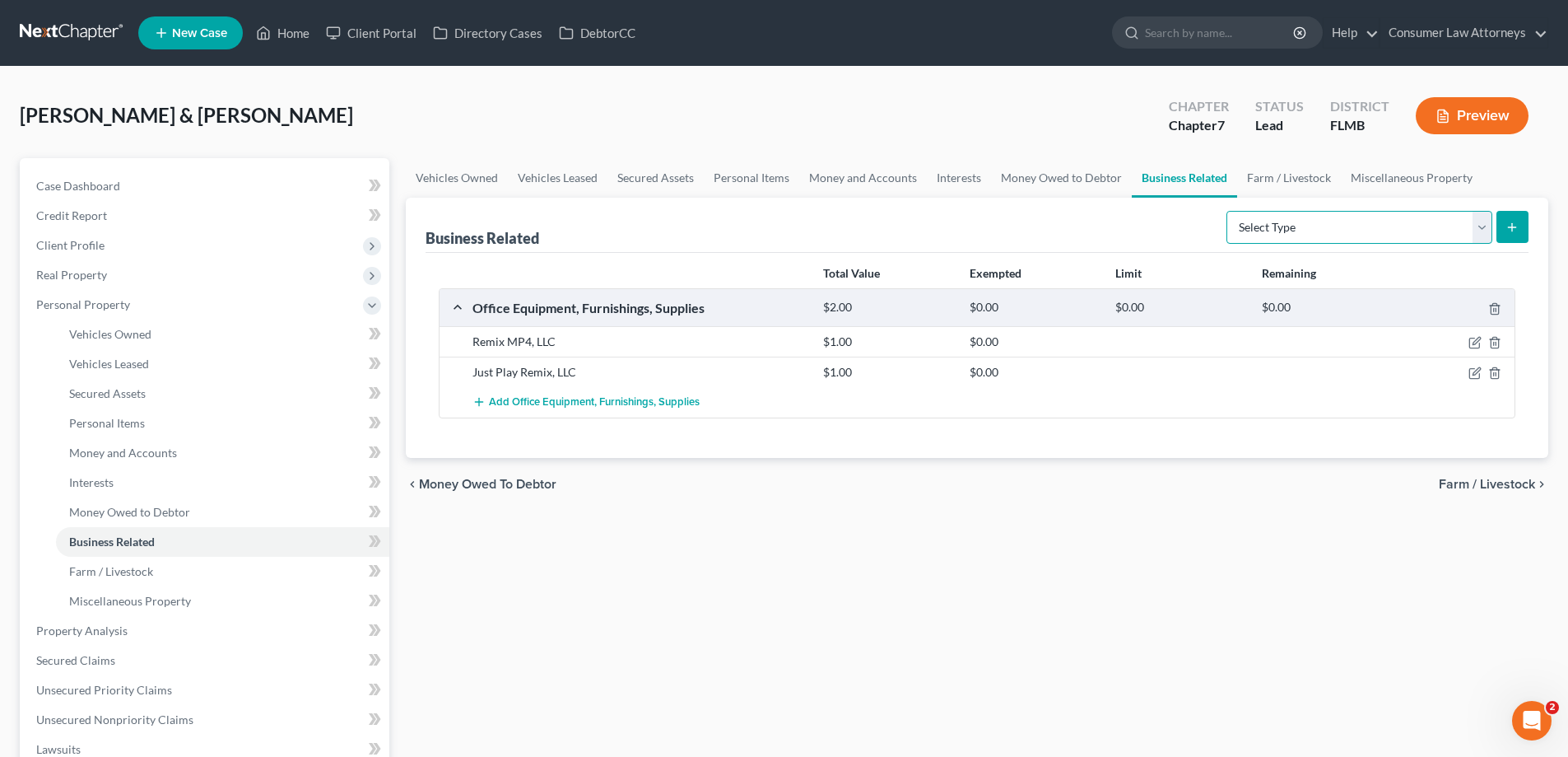
click at [1393, 227] on select "Select Type Customer Lists Franchises Inventory Licenses Machinery Office Equip…" at bounding box center [1358, 227] width 266 height 33
click at [986, 232] on div "Business Related Select Type Customer Lists Franchises Inventory Licenses Machi…" at bounding box center [976, 225] width 1103 height 56
click at [537, 178] on link "Vehicles Leased" at bounding box center [558, 178] width 99 height 40
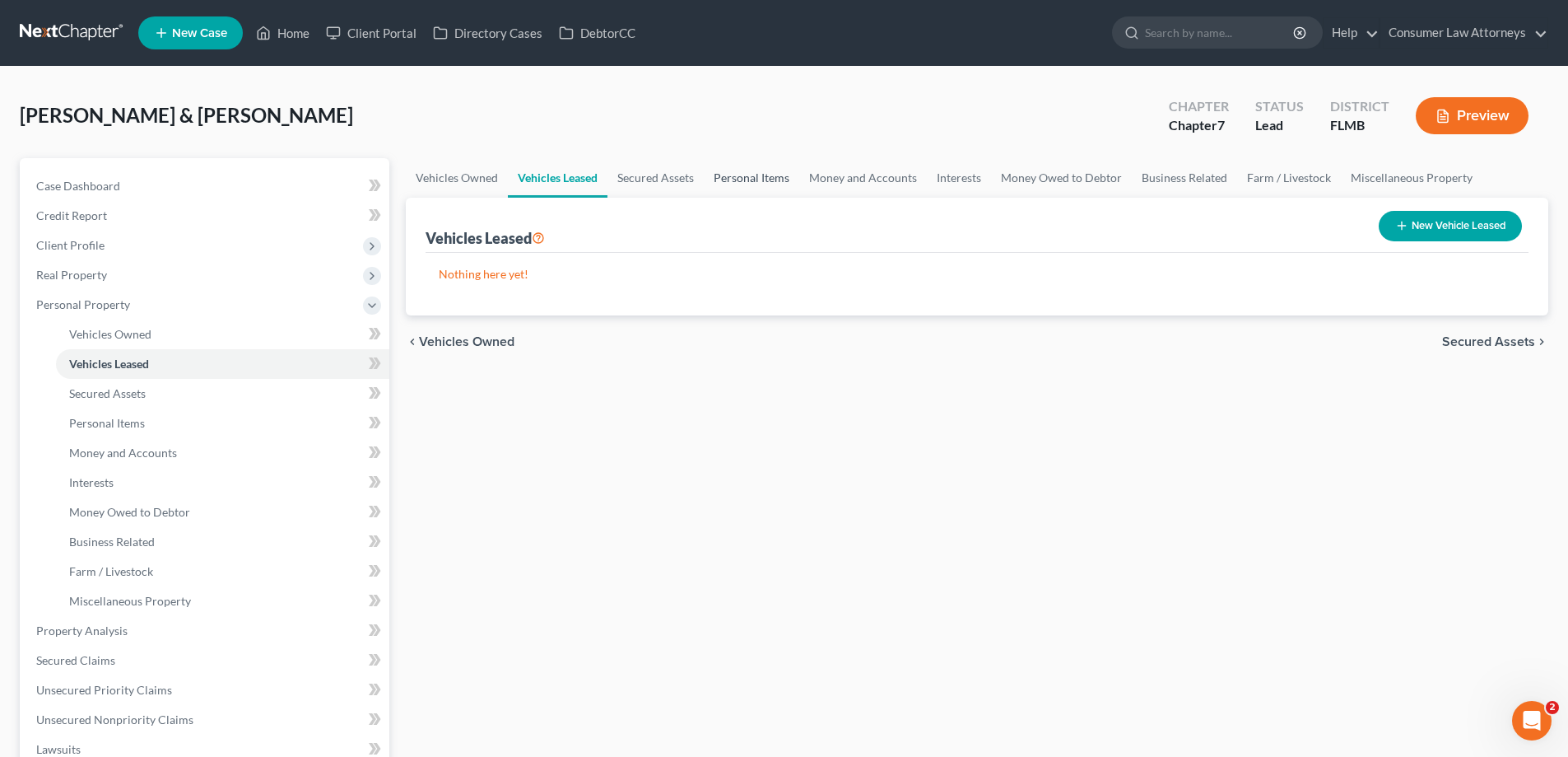
click at [739, 172] on link "Personal Items" at bounding box center [751, 178] width 96 height 40
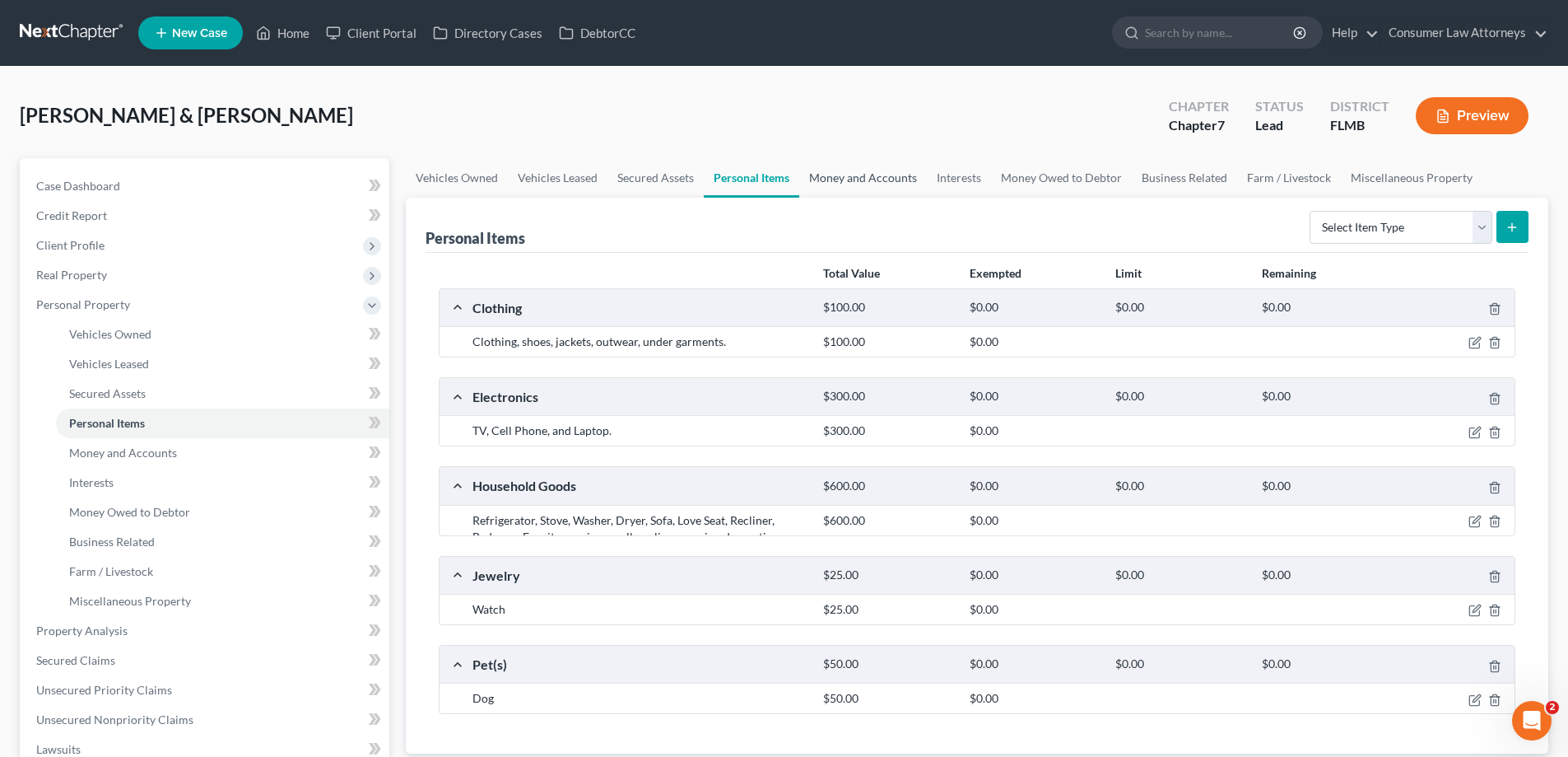
click at [907, 187] on link "Money and Accounts" at bounding box center [862, 178] width 128 height 40
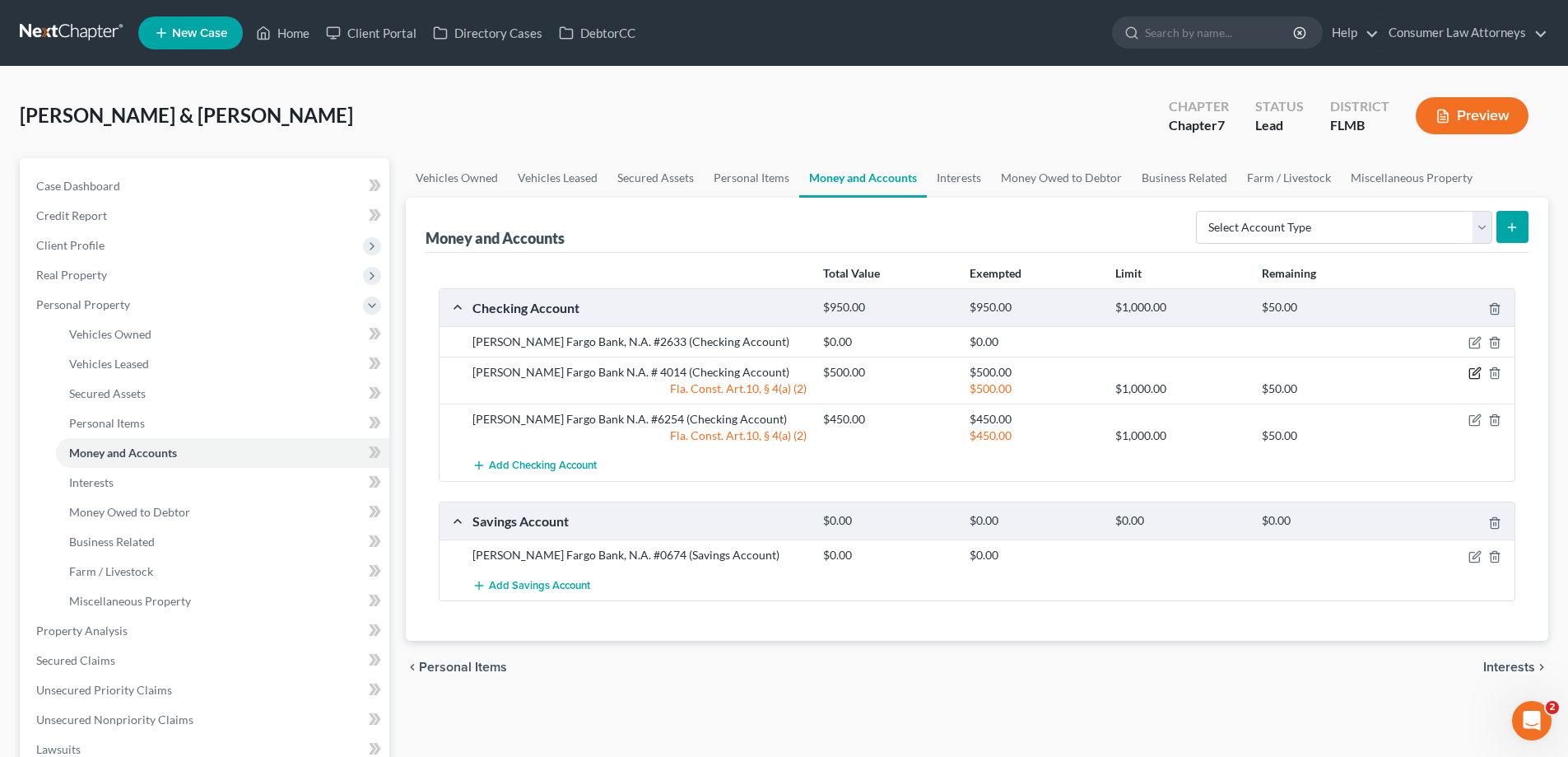
click at [1473, 370] on icon "button" at bounding box center [1474, 374] width 14 height 14
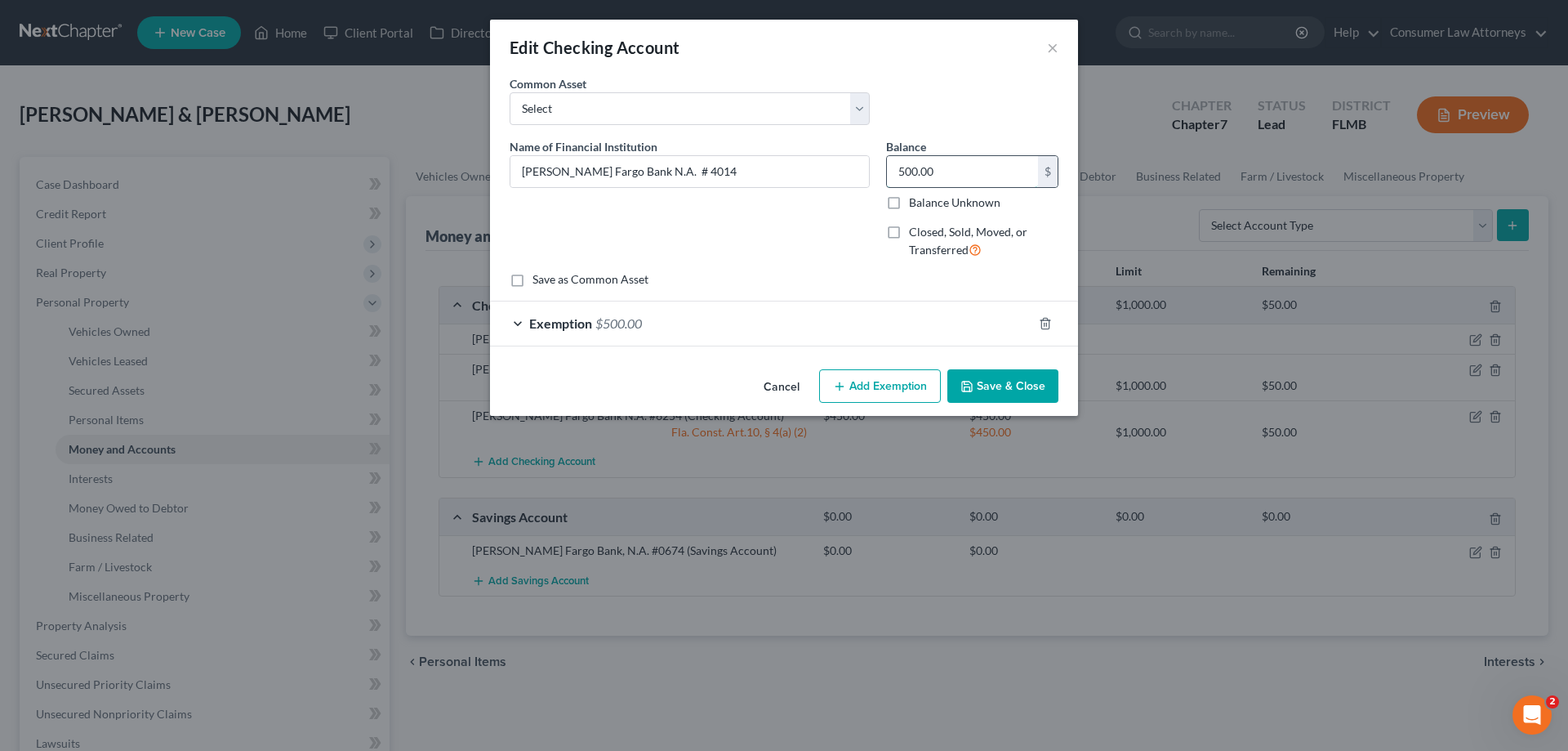
click at [999, 186] on input "500.00" at bounding box center [962, 171] width 151 height 31
type input "1"
type input "630"
click at [776, 327] on div "Exemption $500.00" at bounding box center [761, 322] width 542 height 44
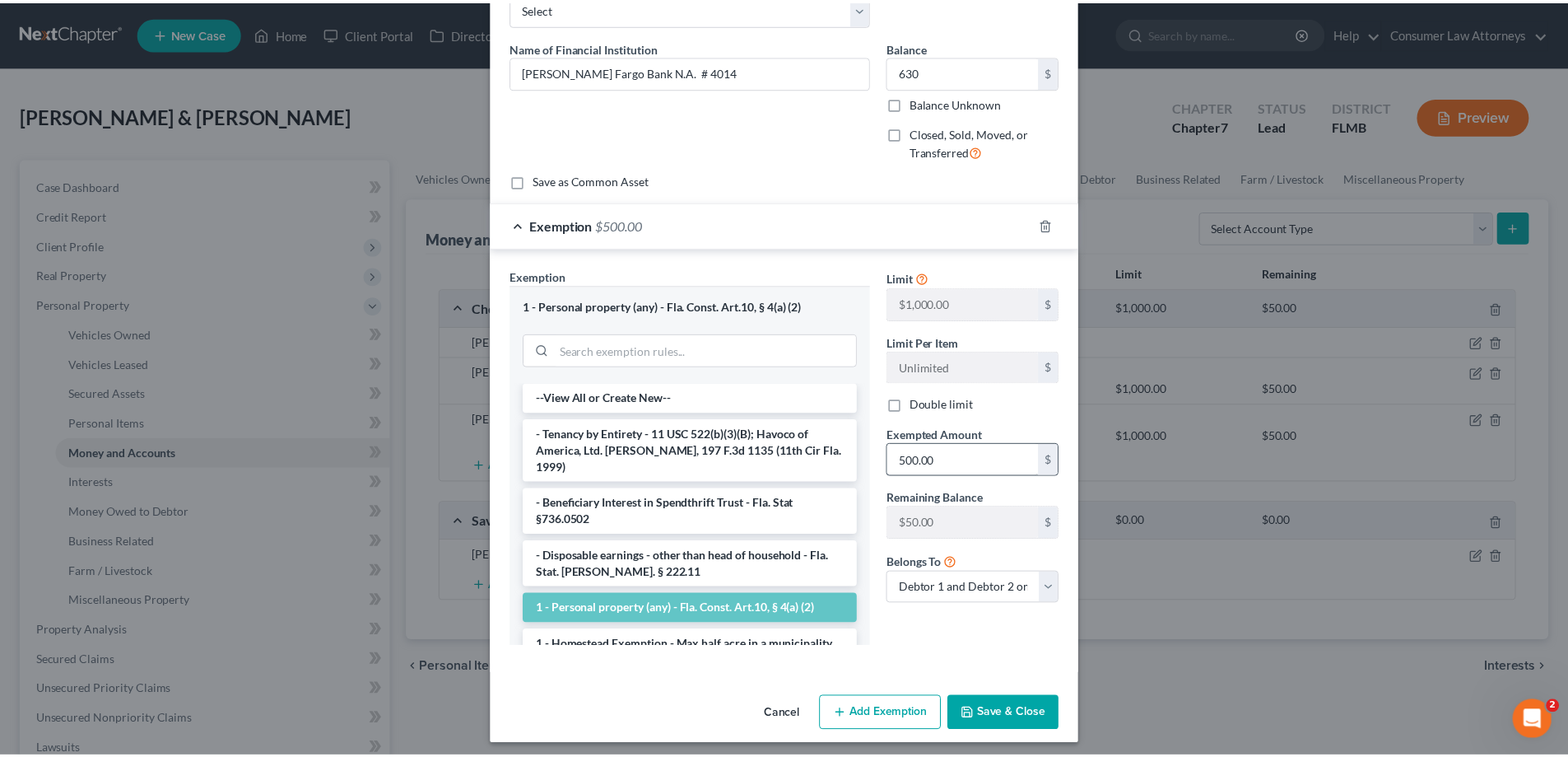
scroll to position [108, 0]
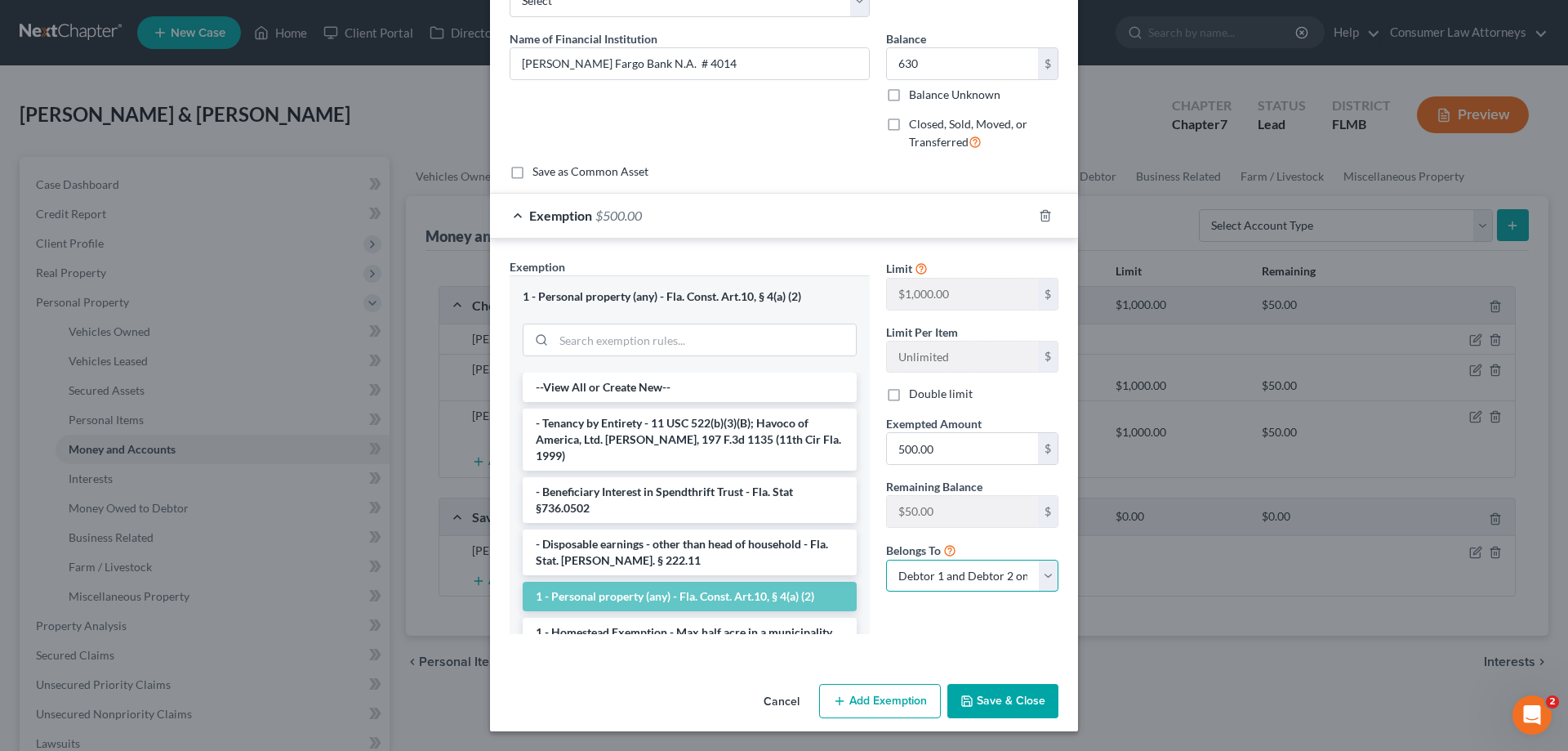
click at [985, 580] on select "Debtor 1 only Debtor 2 only Debtor 1 and Debtor 2 only" at bounding box center [973, 576] width 172 height 33
select select "0"
click at [887, 559] on select "Debtor 1 only Debtor 2 only Debtor 1 and Debtor 2 only" at bounding box center [973, 576] width 172 height 33
drag, startPoint x: 1000, startPoint y: 707, endPoint x: 1199, endPoint y: 720, distance: 199.4
click at [1000, 708] on button "Save & Close" at bounding box center [1003, 700] width 111 height 34
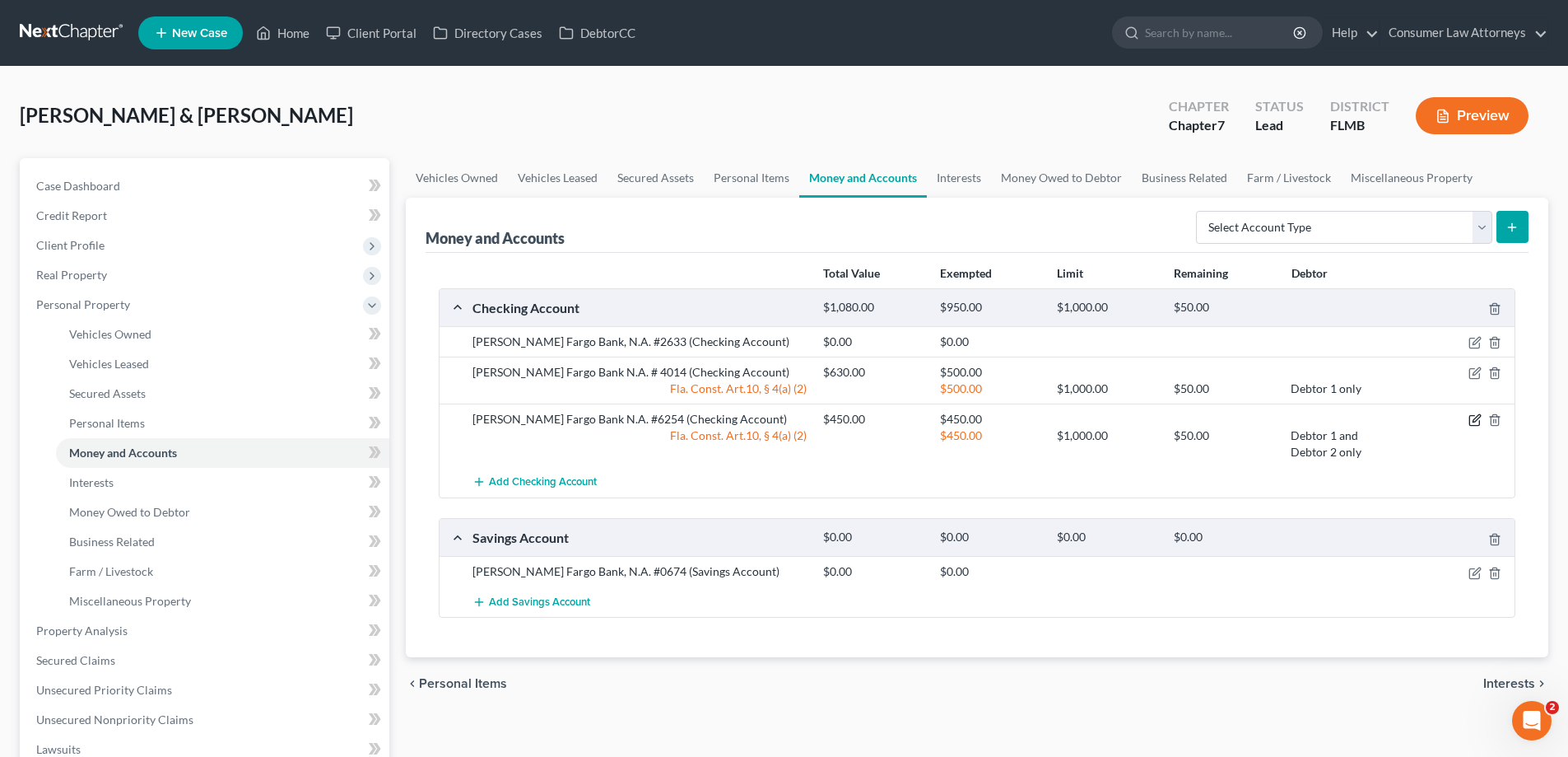
click at [1476, 420] on icon "button" at bounding box center [1476, 418] width 8 height 8
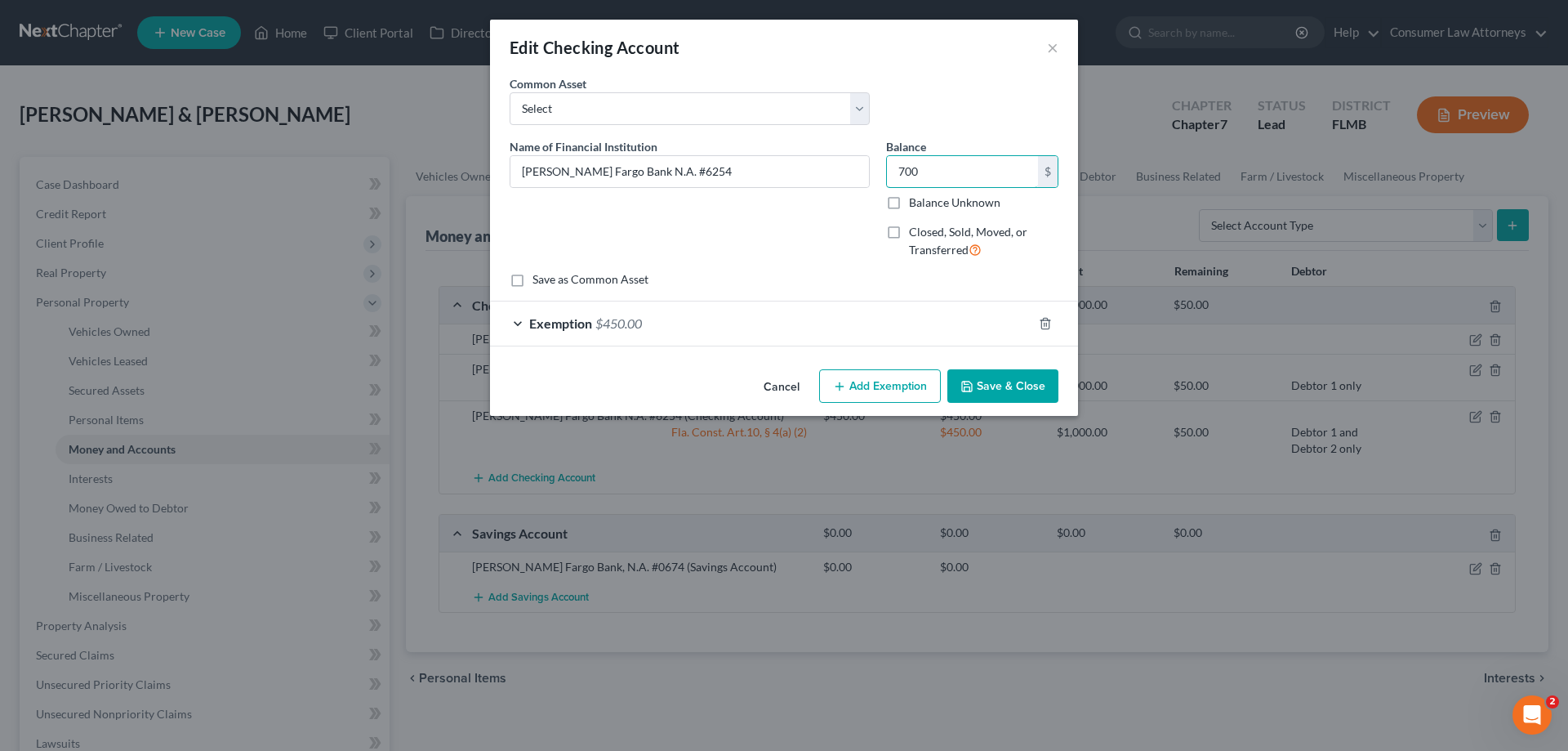
type input "700"
click at [1011, 398] on button "Save & Close" at bounding box center [1003, 385] width 111 height 34
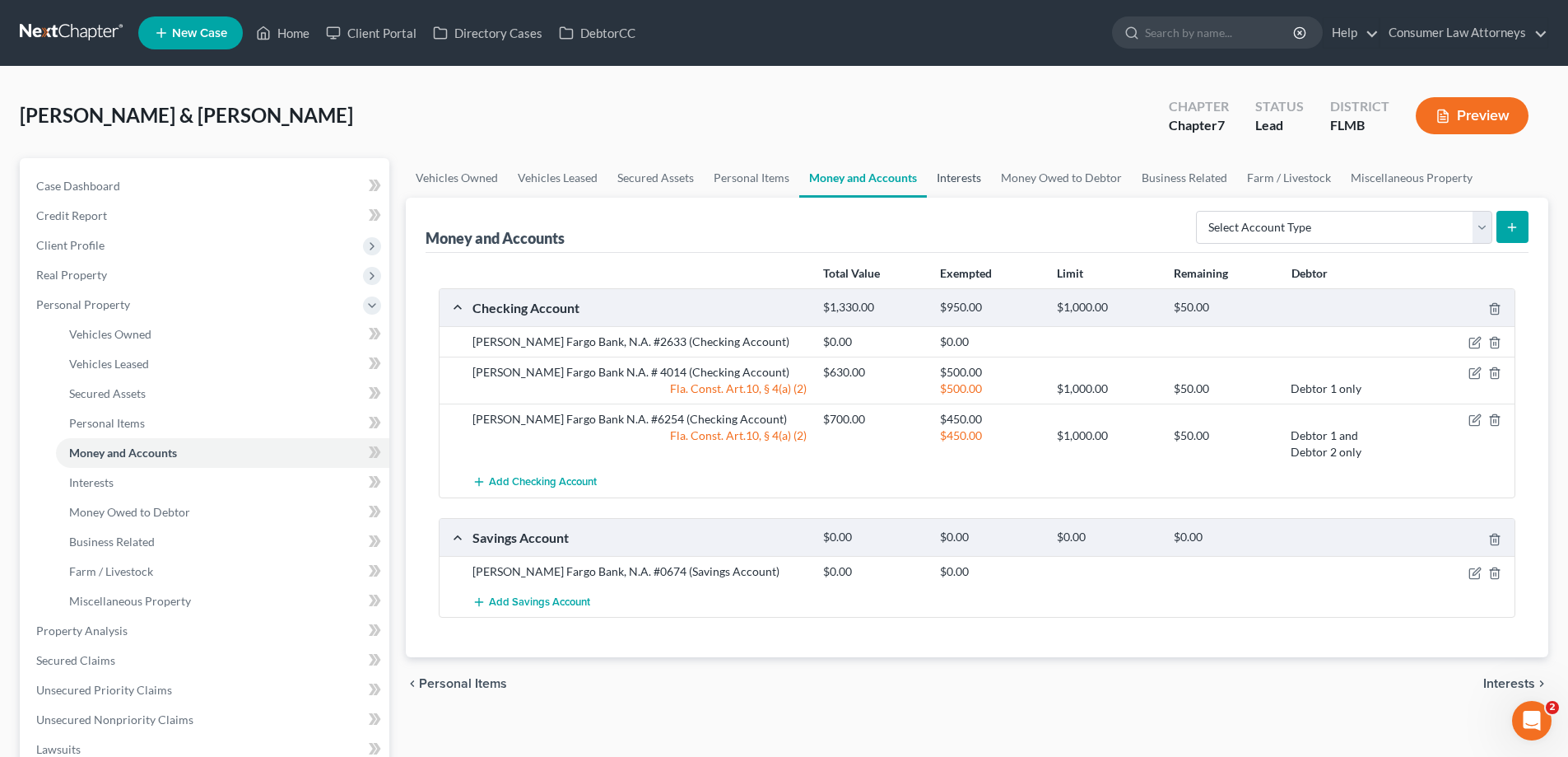
click at [976, 181] on link "Interests" at bounding box center [959, 178] width 64 height 40
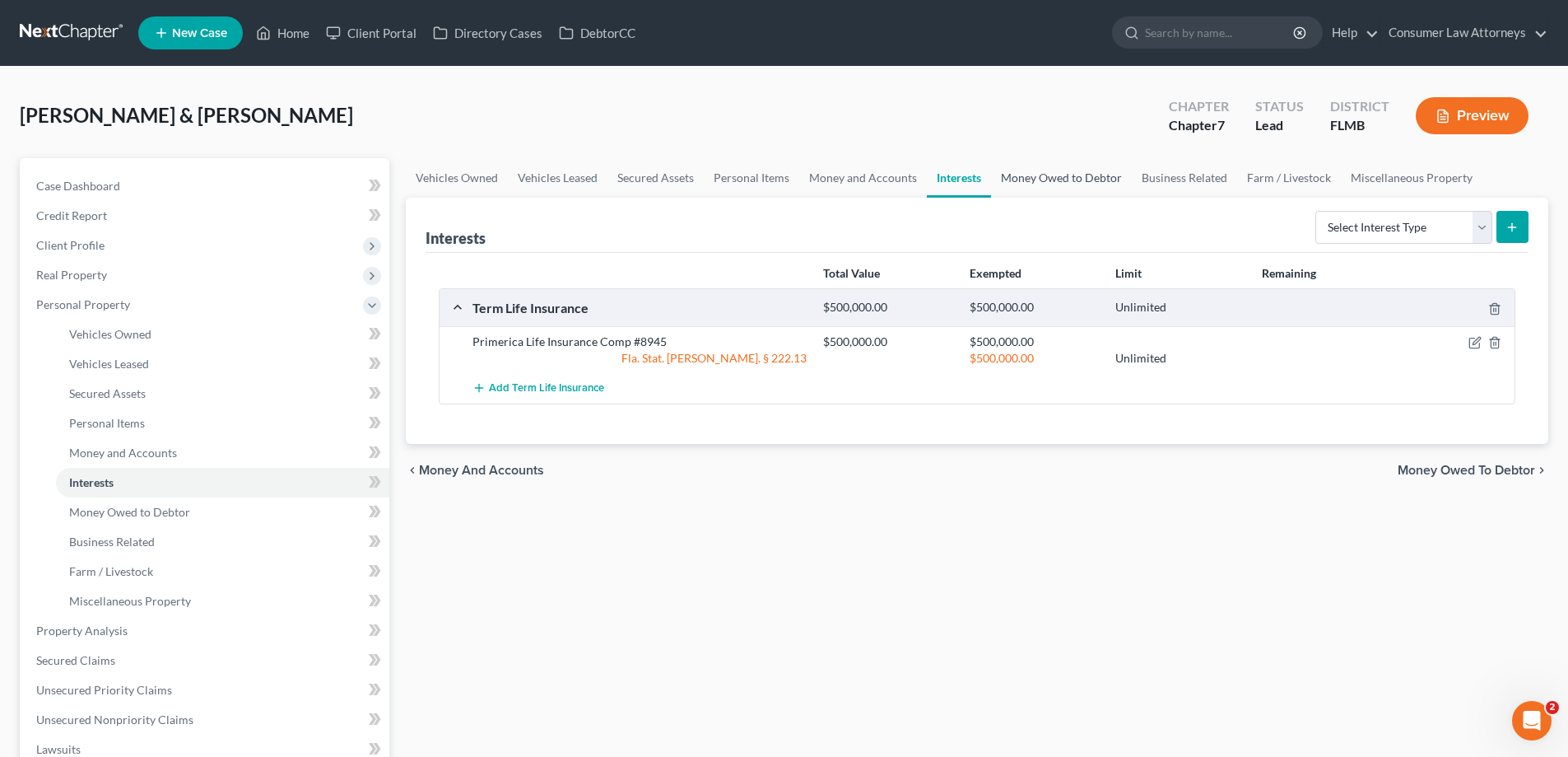
click at [1077, 186] on link "Money Owed to Debtor" at bounding box center [1061, 178] width 140 height 40
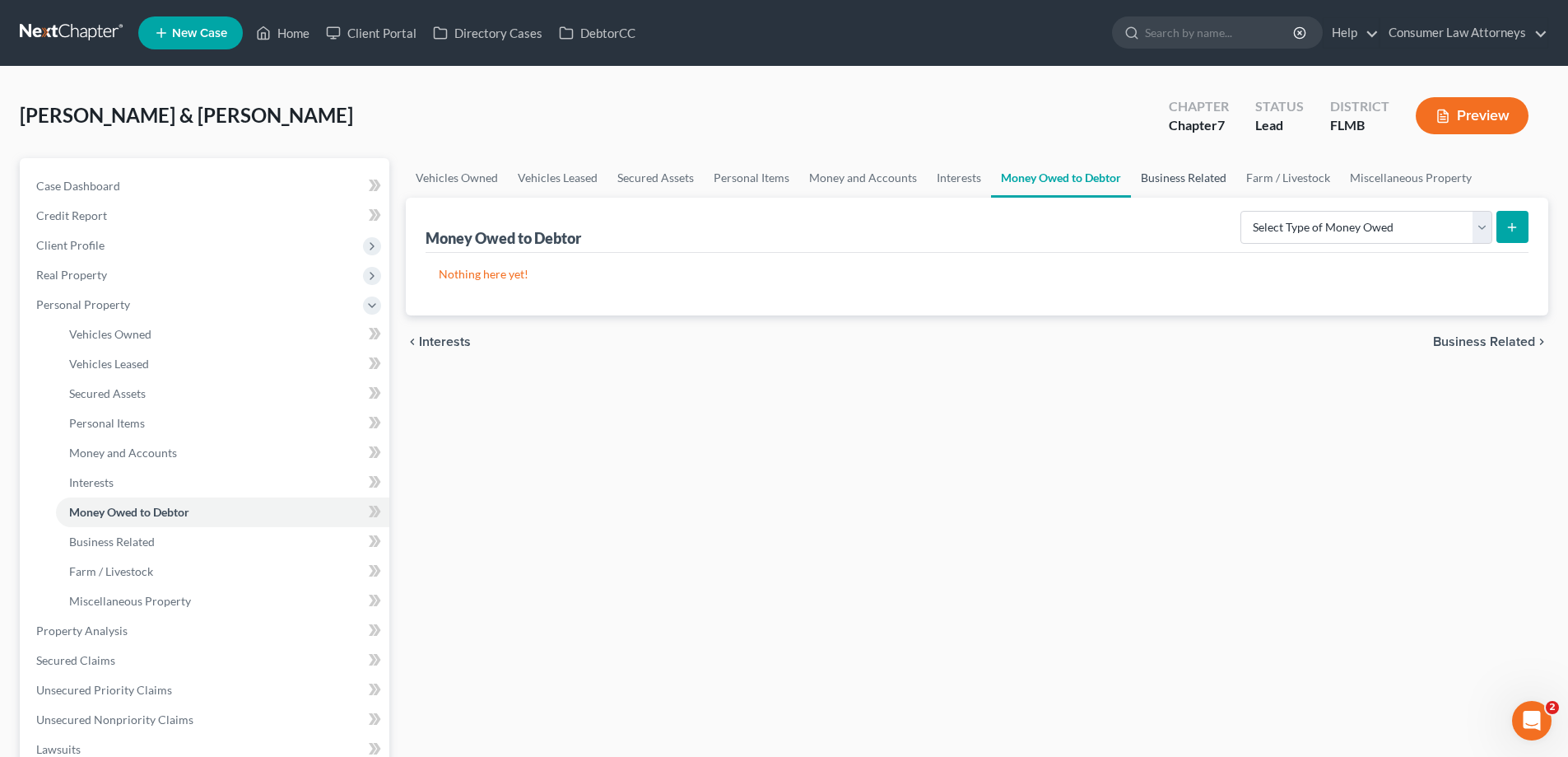
click at [1213, 179] on link "Business Related" at bounding box center [1183, 178] width 105 height 40
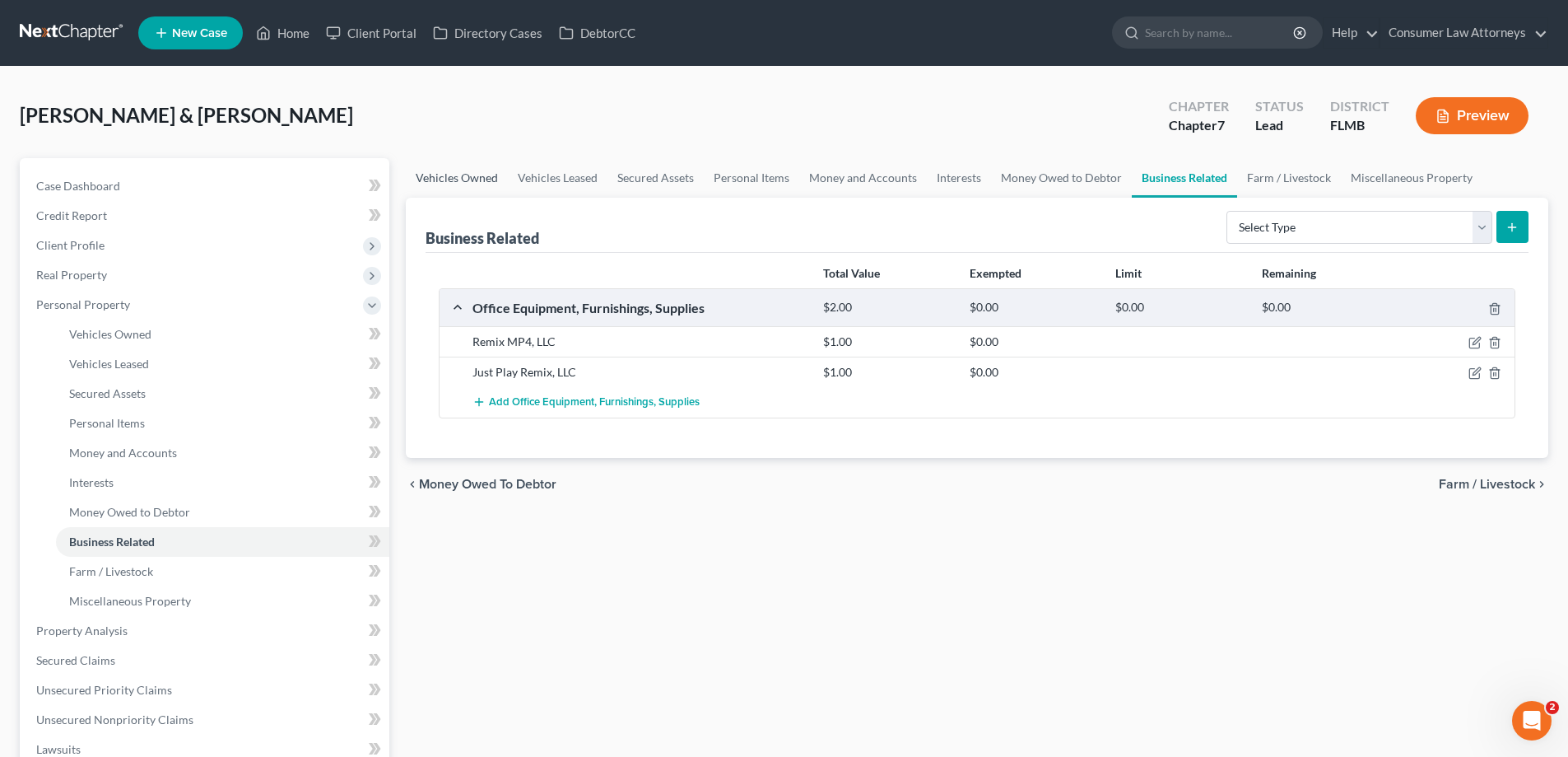
click at [471, 195] on link "Vehicles Owned" at bounding box center [456, 178] width 102 height 40
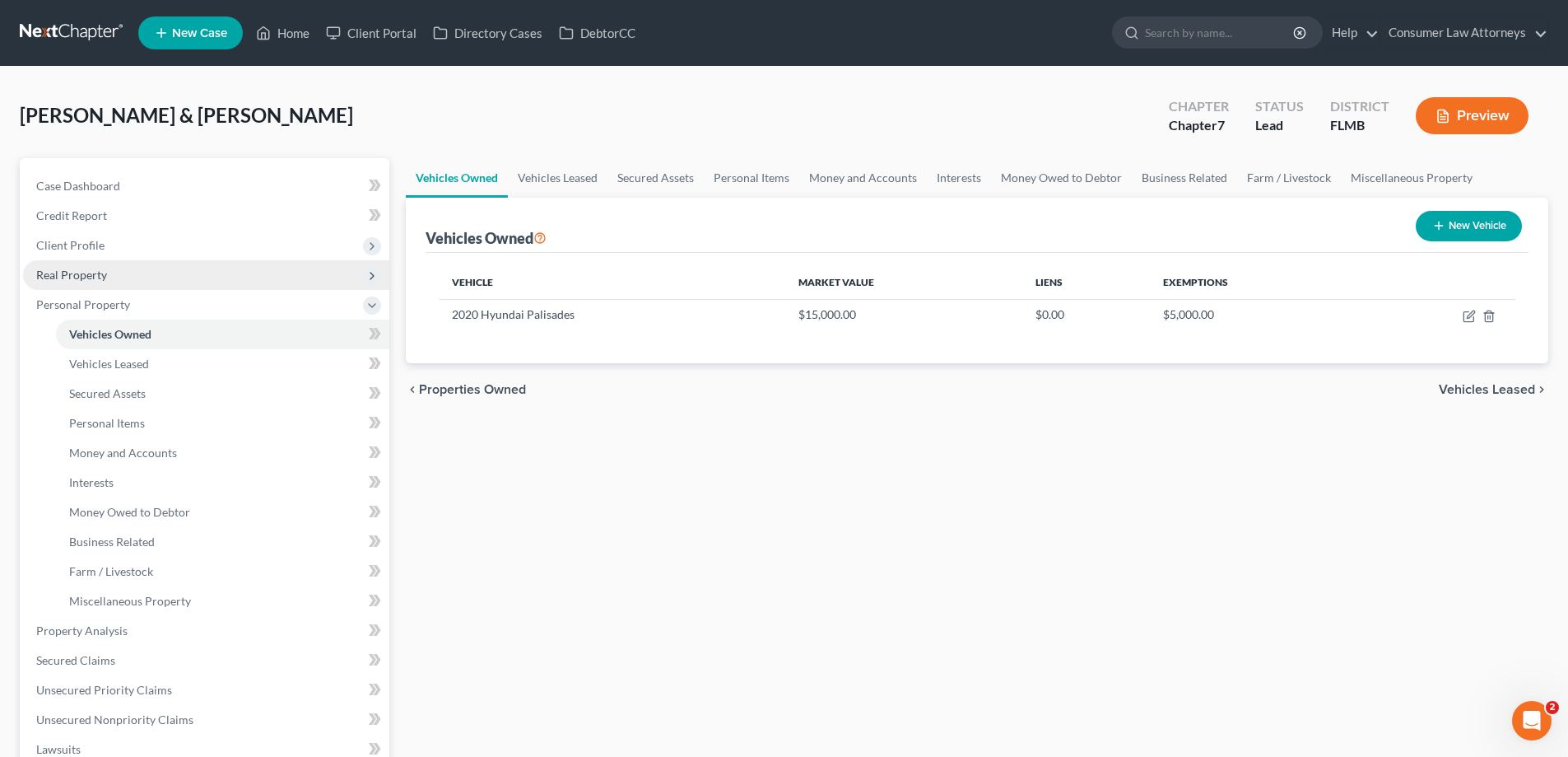
click at [66, 268] on span "Real Property" at bounding box center [71, 274] width 71 height 14
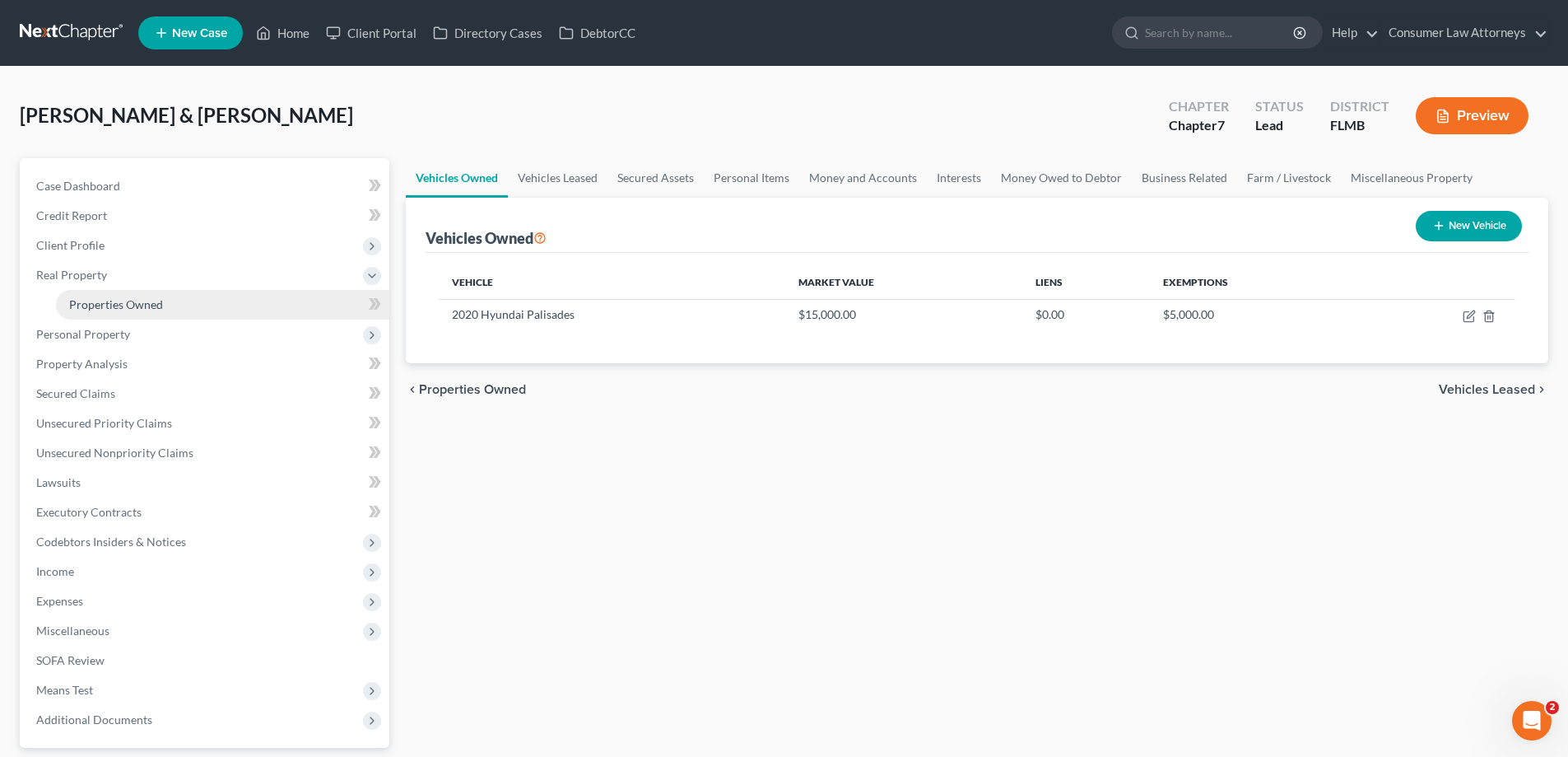
click at [91, 308] on span "Properties Owned" at bounding box center [116, 304] width 94 height 14
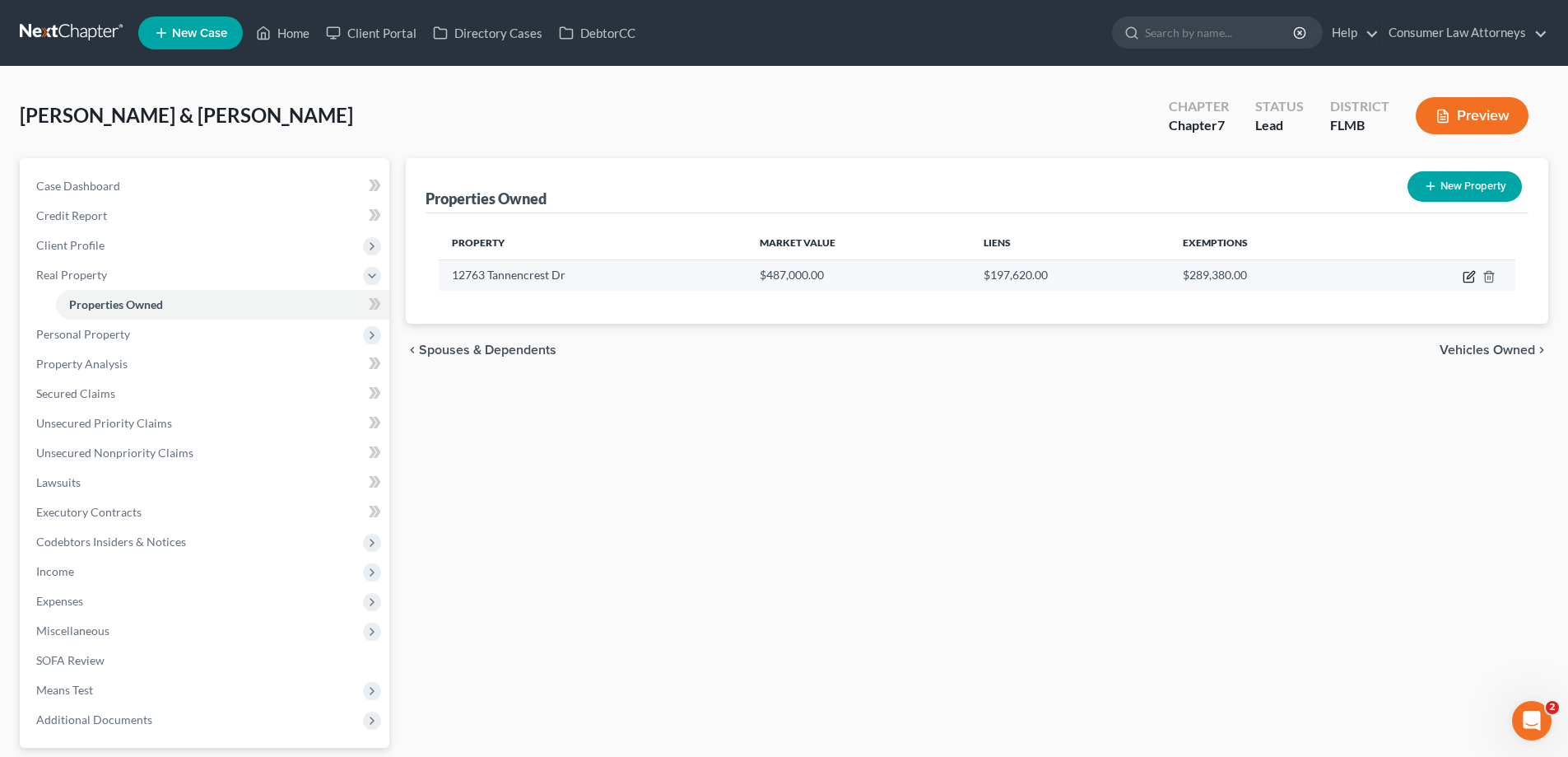
click at [1465, 276] on icon "button" at bounding box center [1470, 277] width 14 height 14
select select "9"
select select "27"
select select "3"
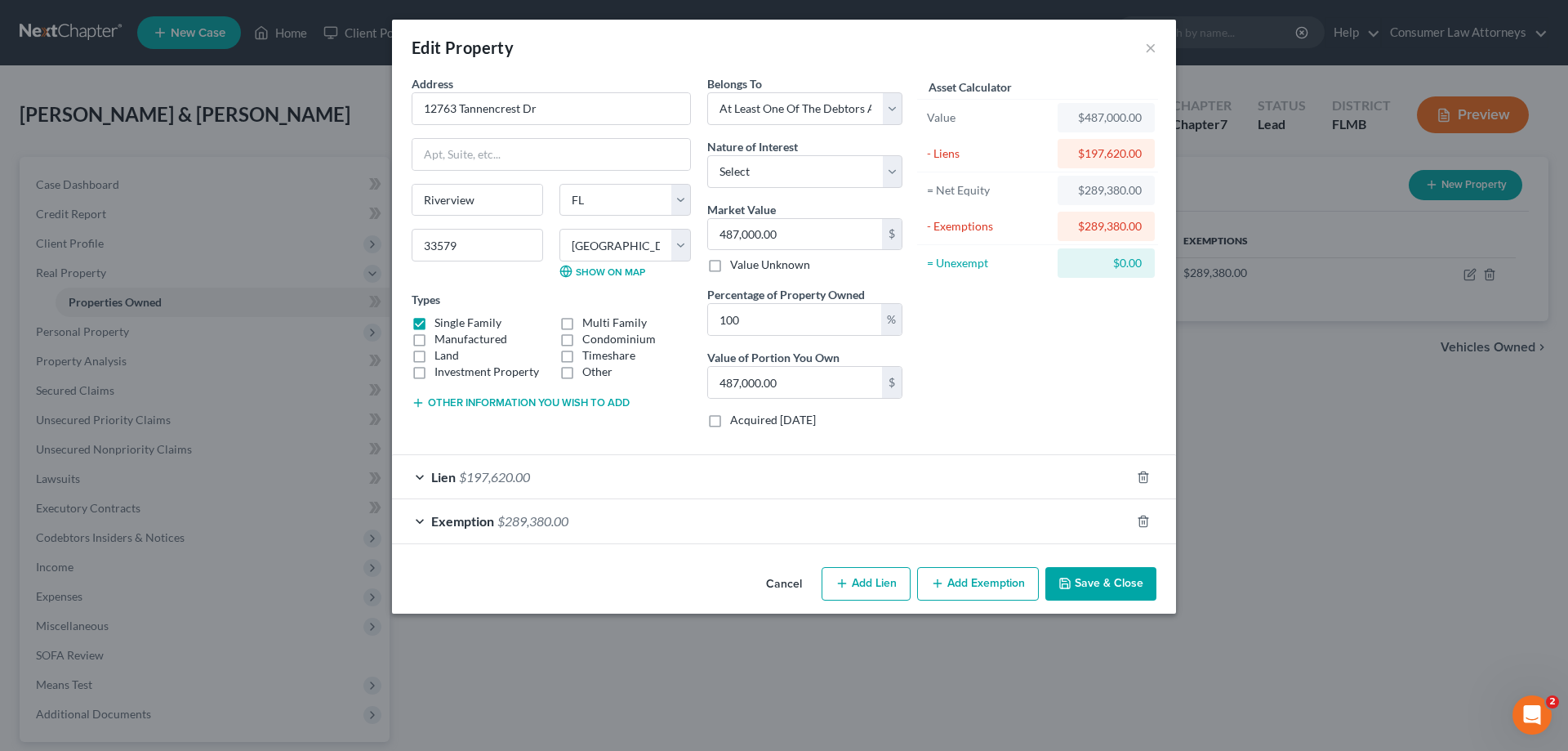
click at [730, 422] on label "Acquired [DATE]" at bounding box center [772, 419] width 86 height 16
click at [737, 422] on input "Acquired [DATE]" at bounding box center [741, 416] width 11 height 11
checkbox input "true"
click at [769, 168] on select "Select Fee Simple Joint Tenant Life Estate Equitable Interest Future Interest T…" at bounding box center [805, 171] width 196 height 33
click at [920, 135] on div "Value $487,000.00" at bounding box center [1038, 117] width 241 height 36
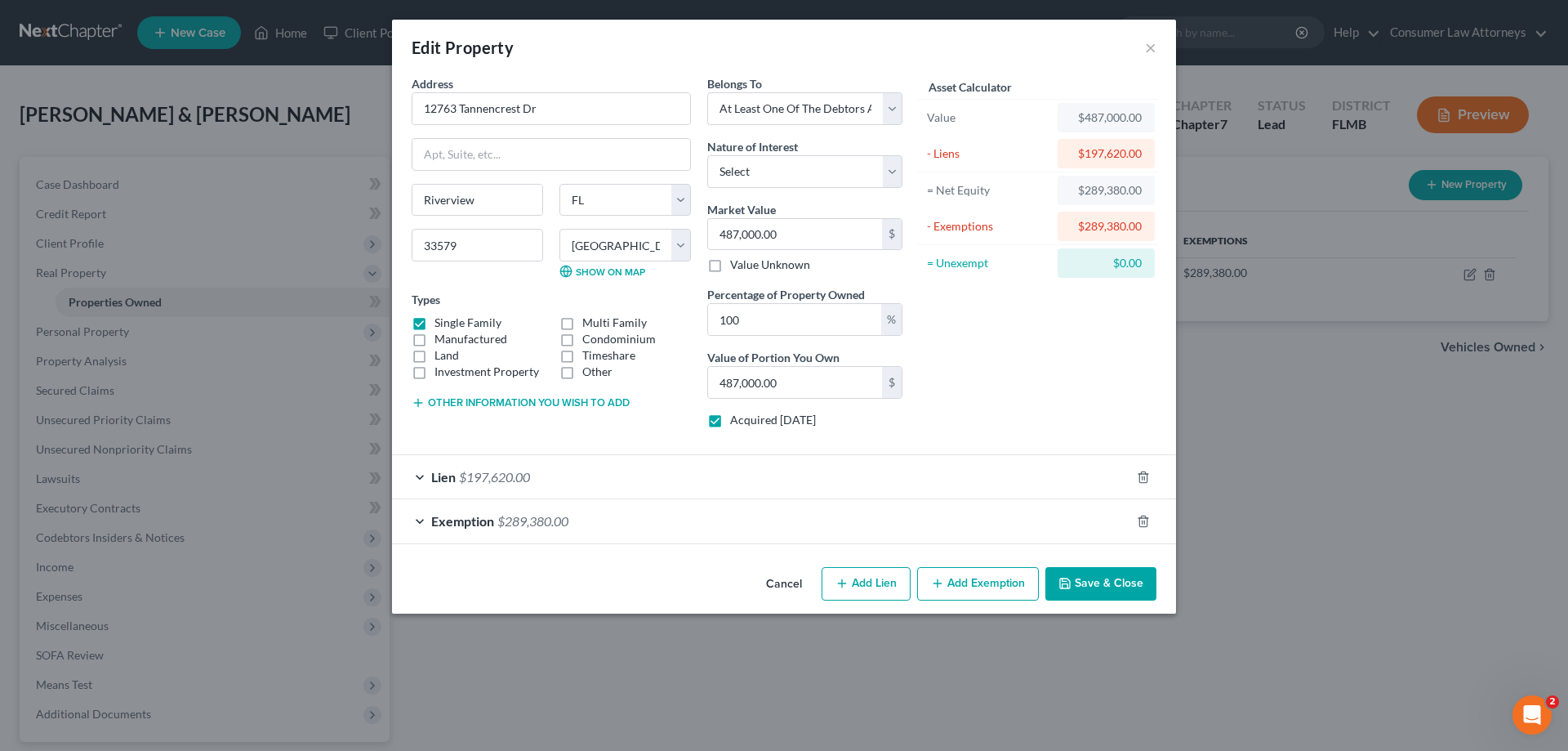
click at [1108, 584] on button "Save & Close" at bounding box center [1101, 584] width 111 height 34
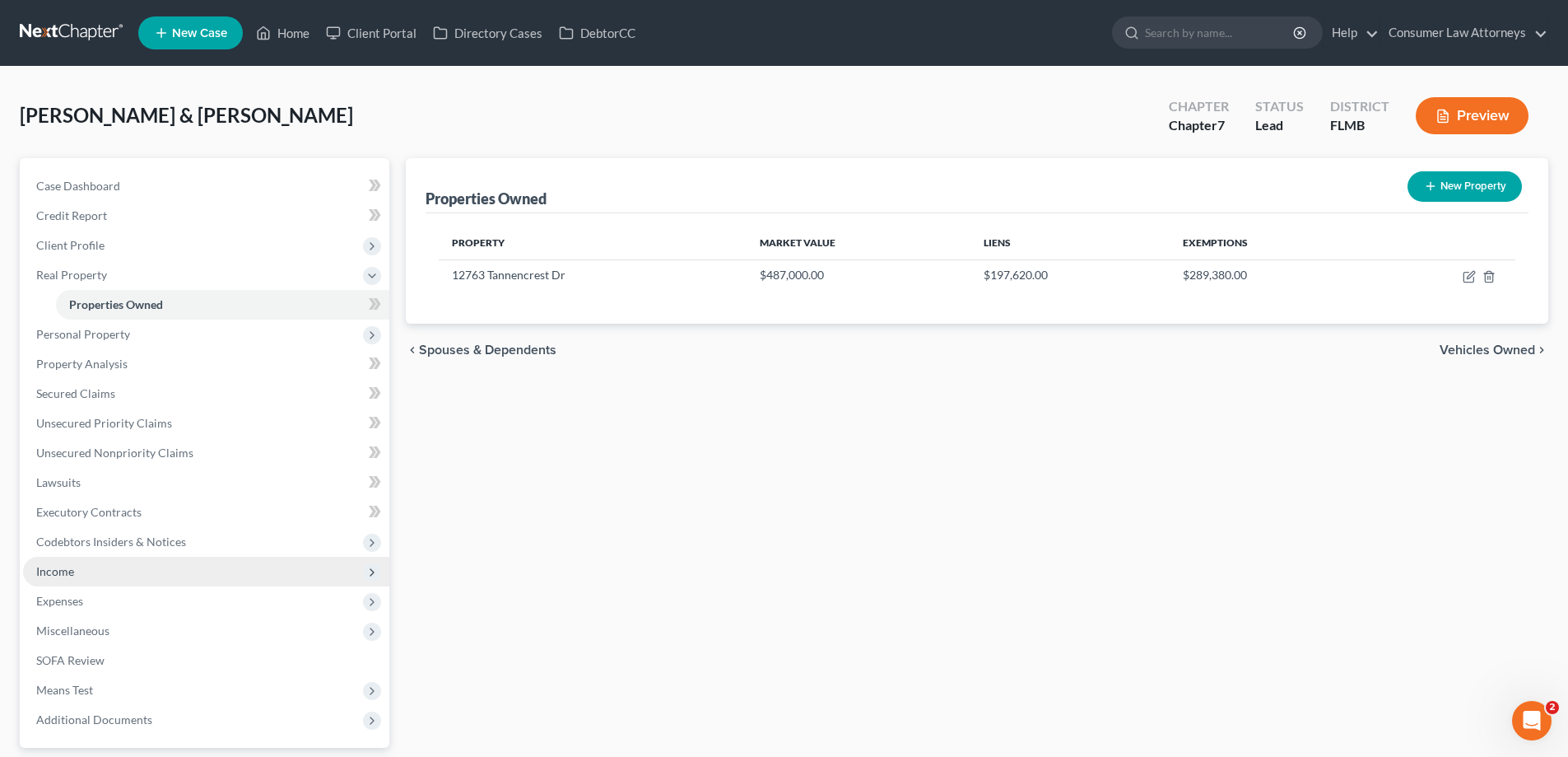
click at [52, 578] on span "Income" at bounding box center [207, 571] width 367 height 29
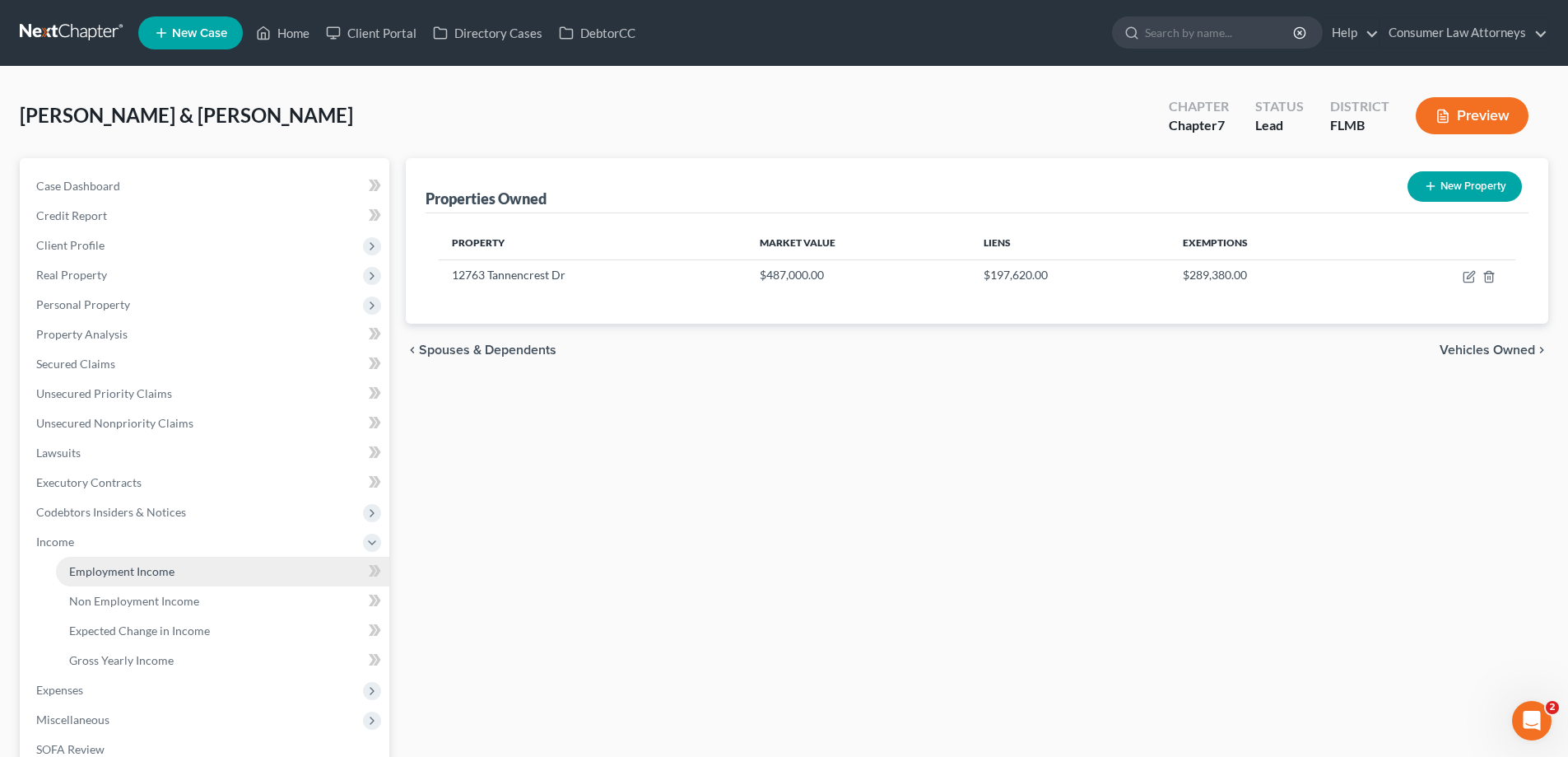
click at [98, 574] on span "Employment Income" at bounding box center [122, 571] width 105 height 14
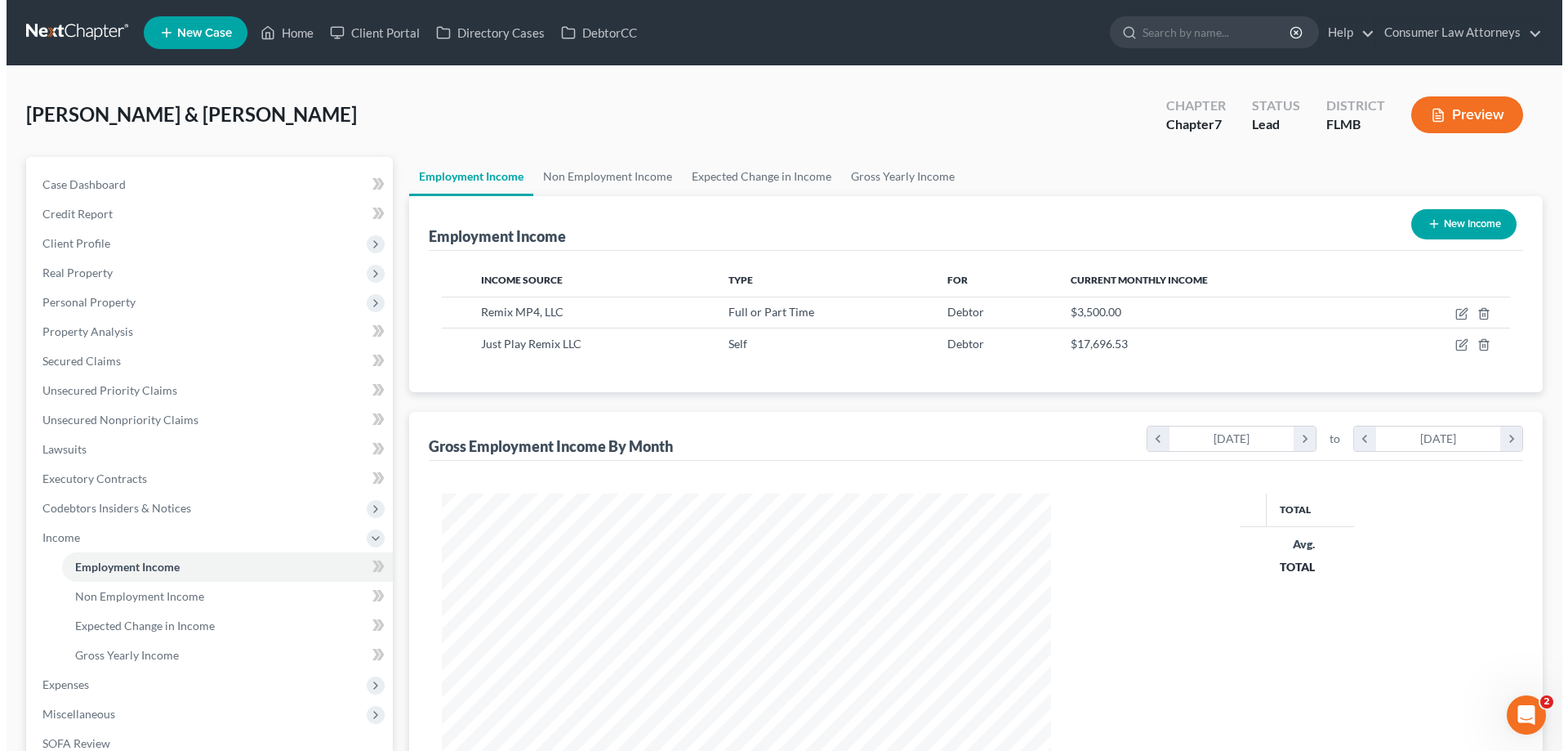
scroll to position [305, 642]
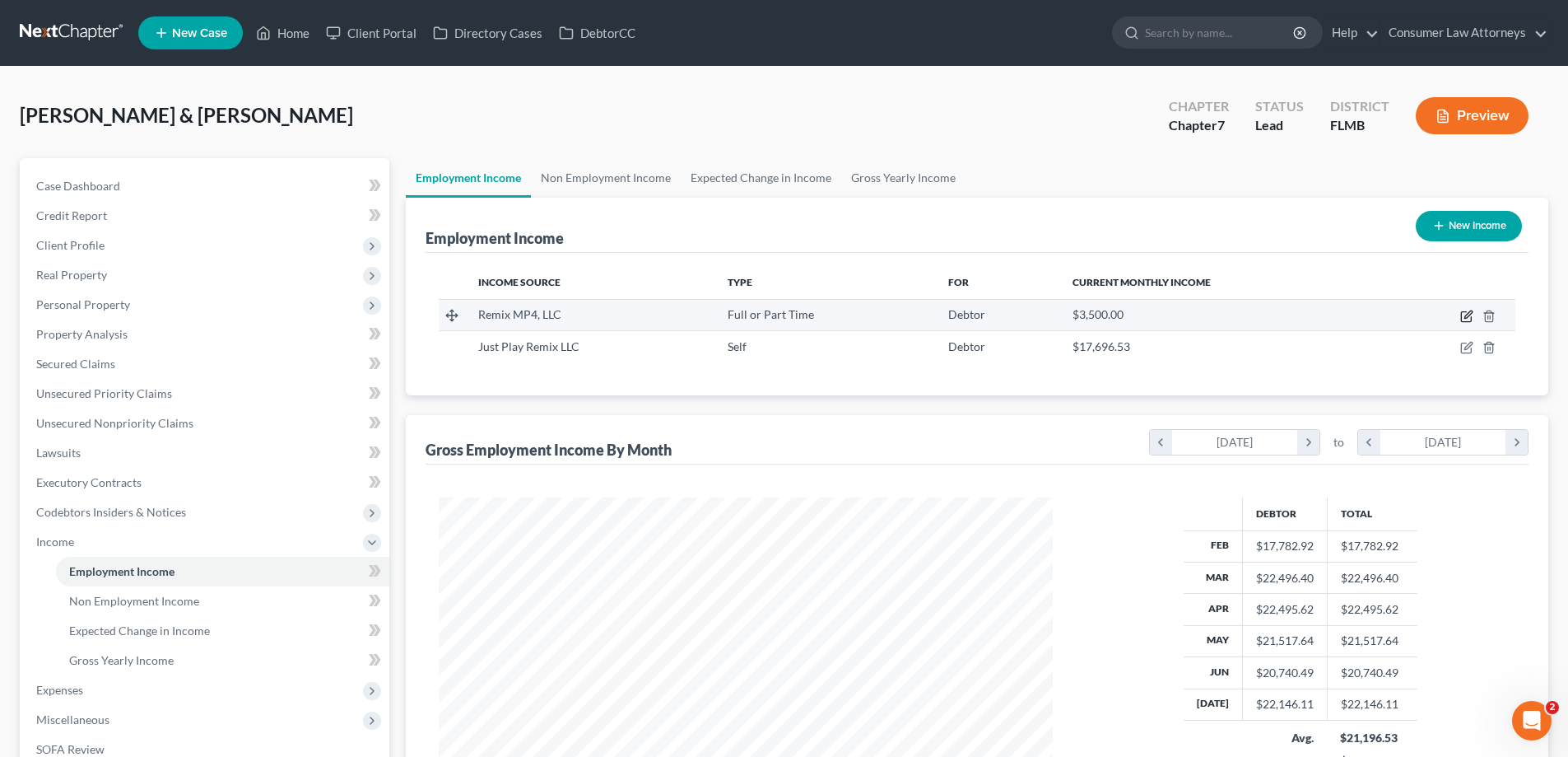
click at [1470, 311] on icon "button" at bounding box center [1468, 314] width 8 height 8
select select "0"
select select "46"
select select "2"
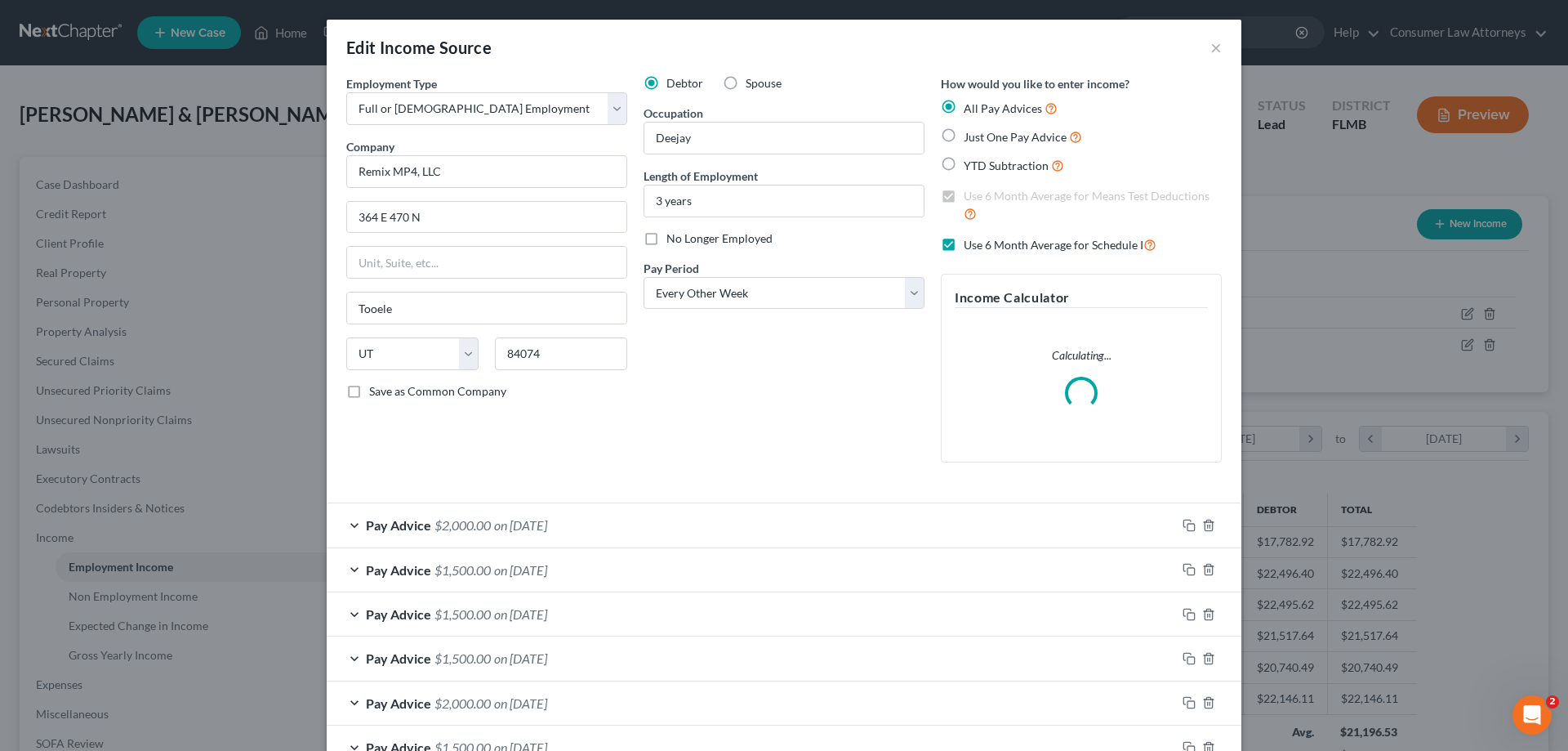
scroll to position [307, 648]
drag, startPoint x: 754, startPoint y: 201, endPoint x: 491, endPoint y: 205, distance: 263.0
click at [491, 205] on div "Employment Type * Select Full or [DEMOGRAPHIC_DATA] Employment Self Employment …" at bounding box center [783, 283] width 891 height 414
click at [659, 205] on input "3 years" at bounding box center [784, 201] width 280 height 31
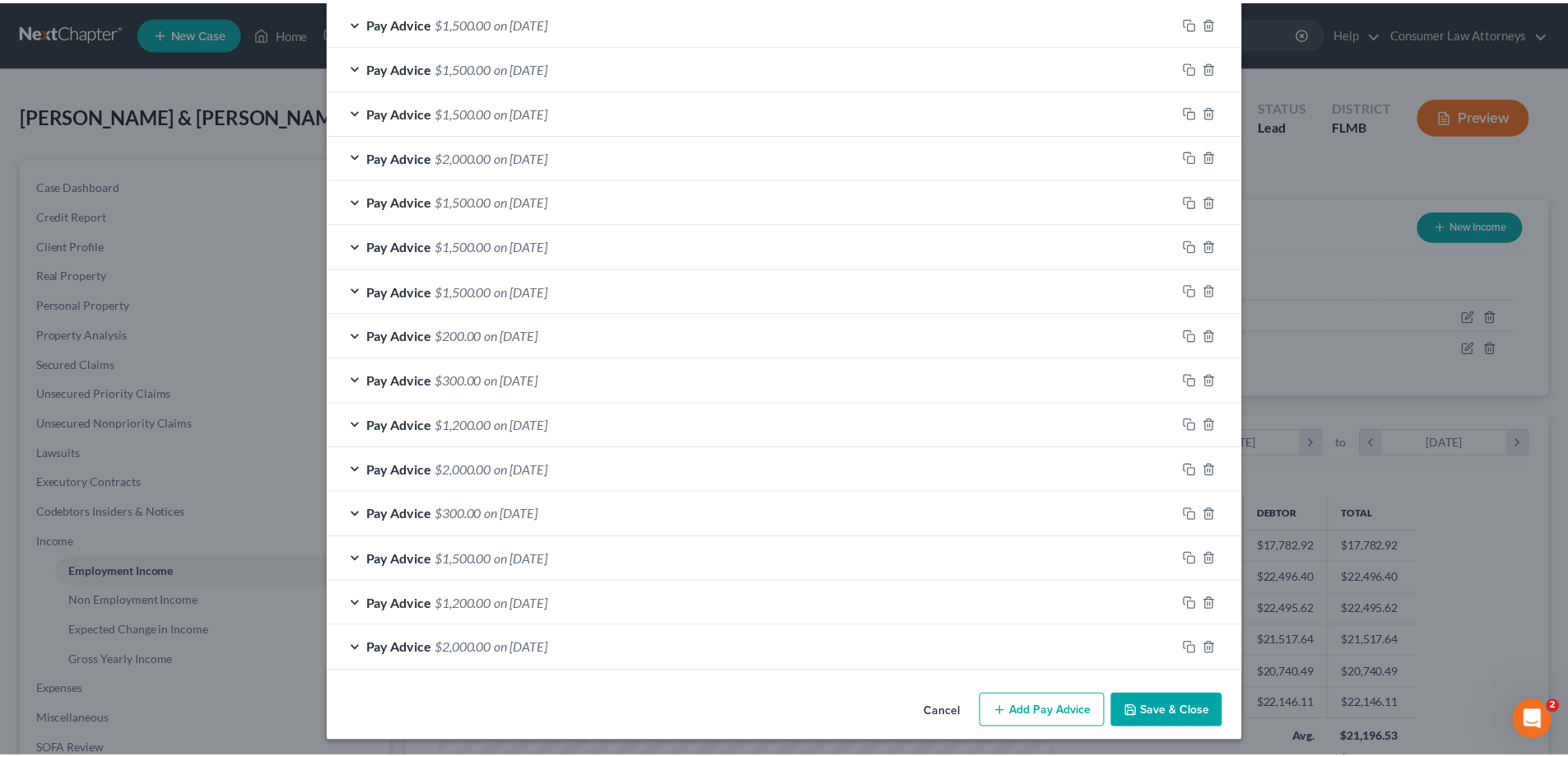
scroll to position [919, 0]
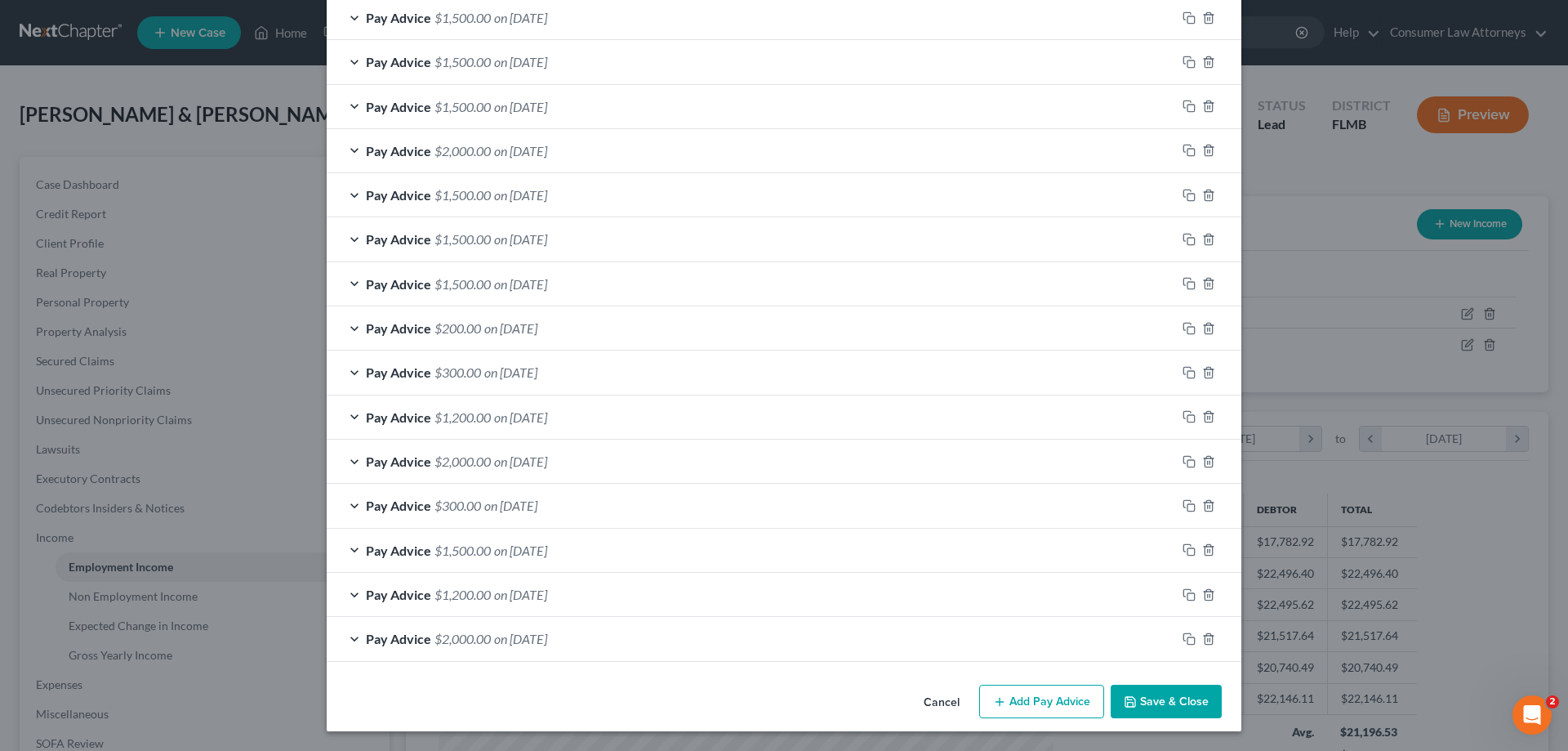
type input "8 years"
click at [1157, 695] on button "Save & Close" at bounding box center [1166, 701] width 111 height 34
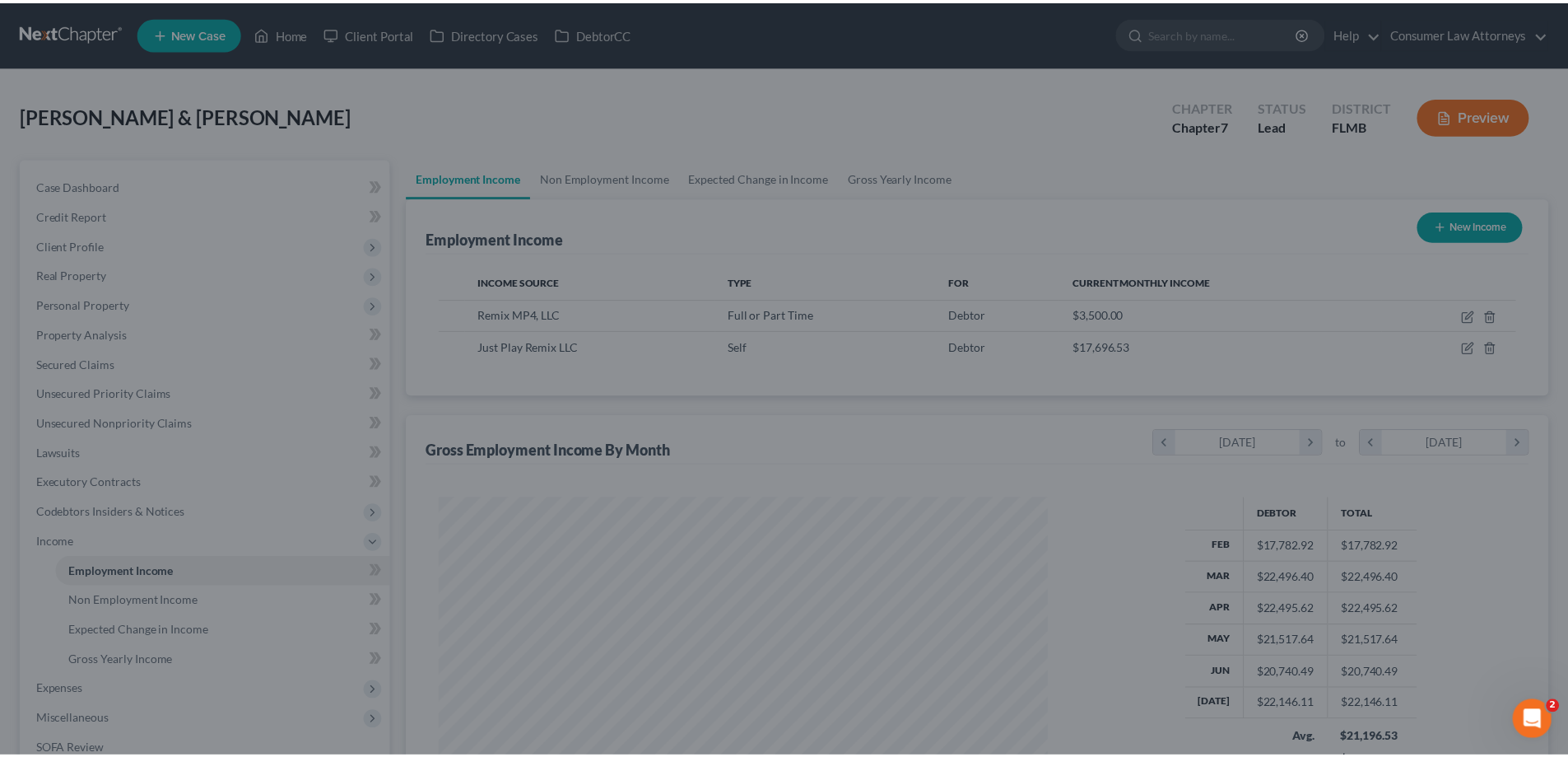
scroll to position [822886, 822217]
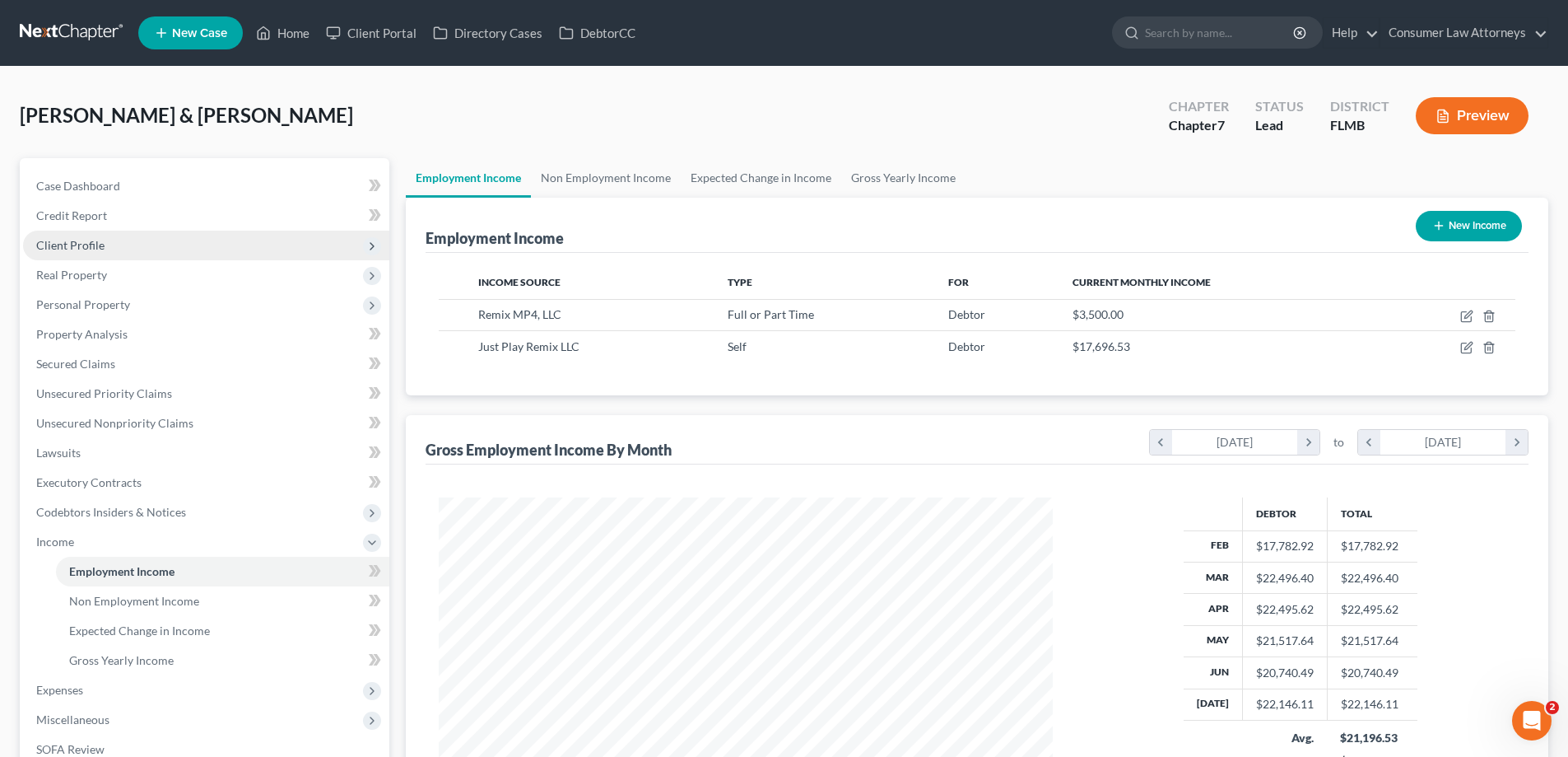
click at [87, 253] on span "Client Profile" at bounding box center [207, 245] width 367 height 29
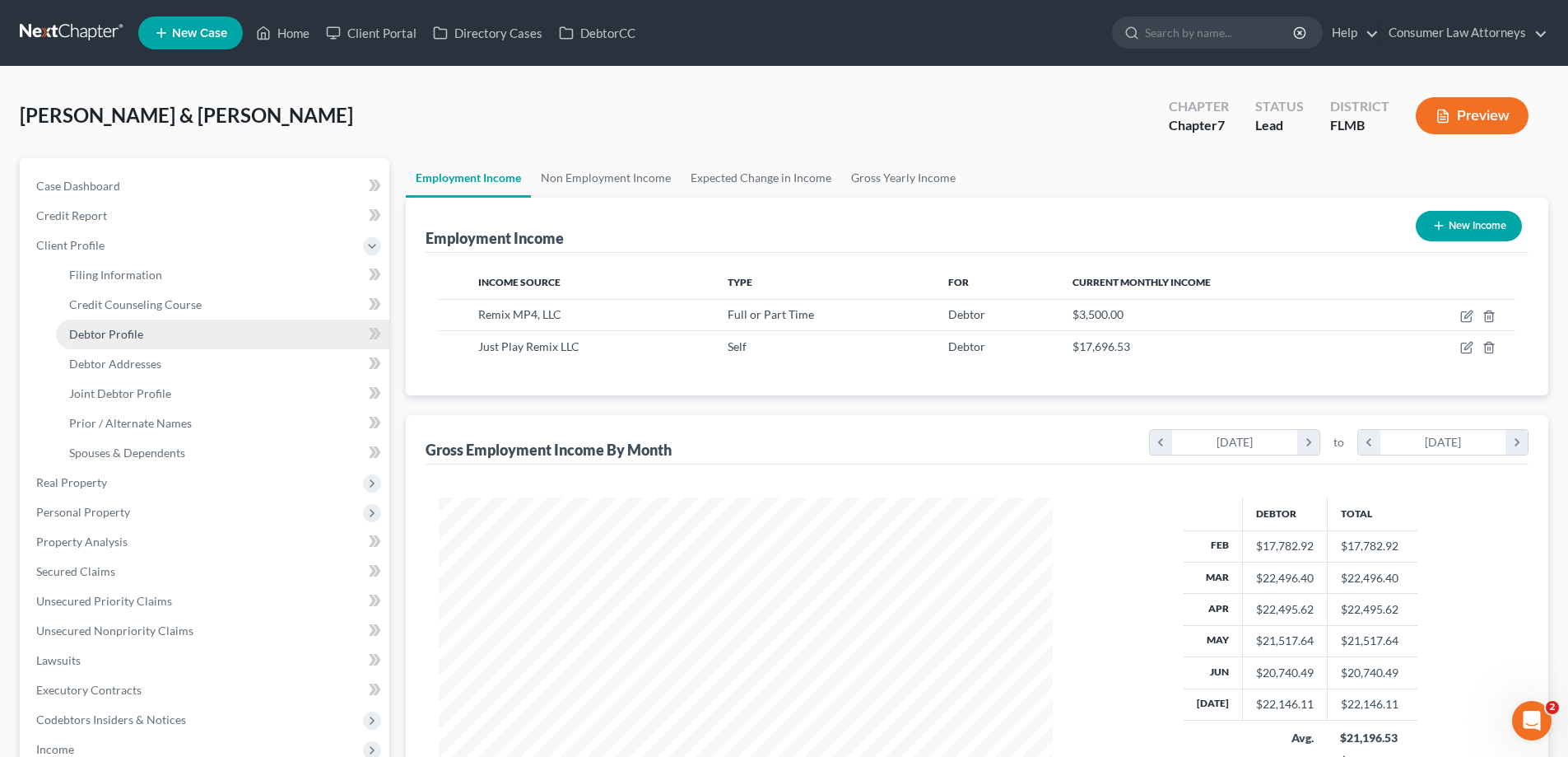
click at [134, 334] on span "Debtor Profile" at bounding box center [106, 334] width 74 height 14
select select "1"
select select "4"
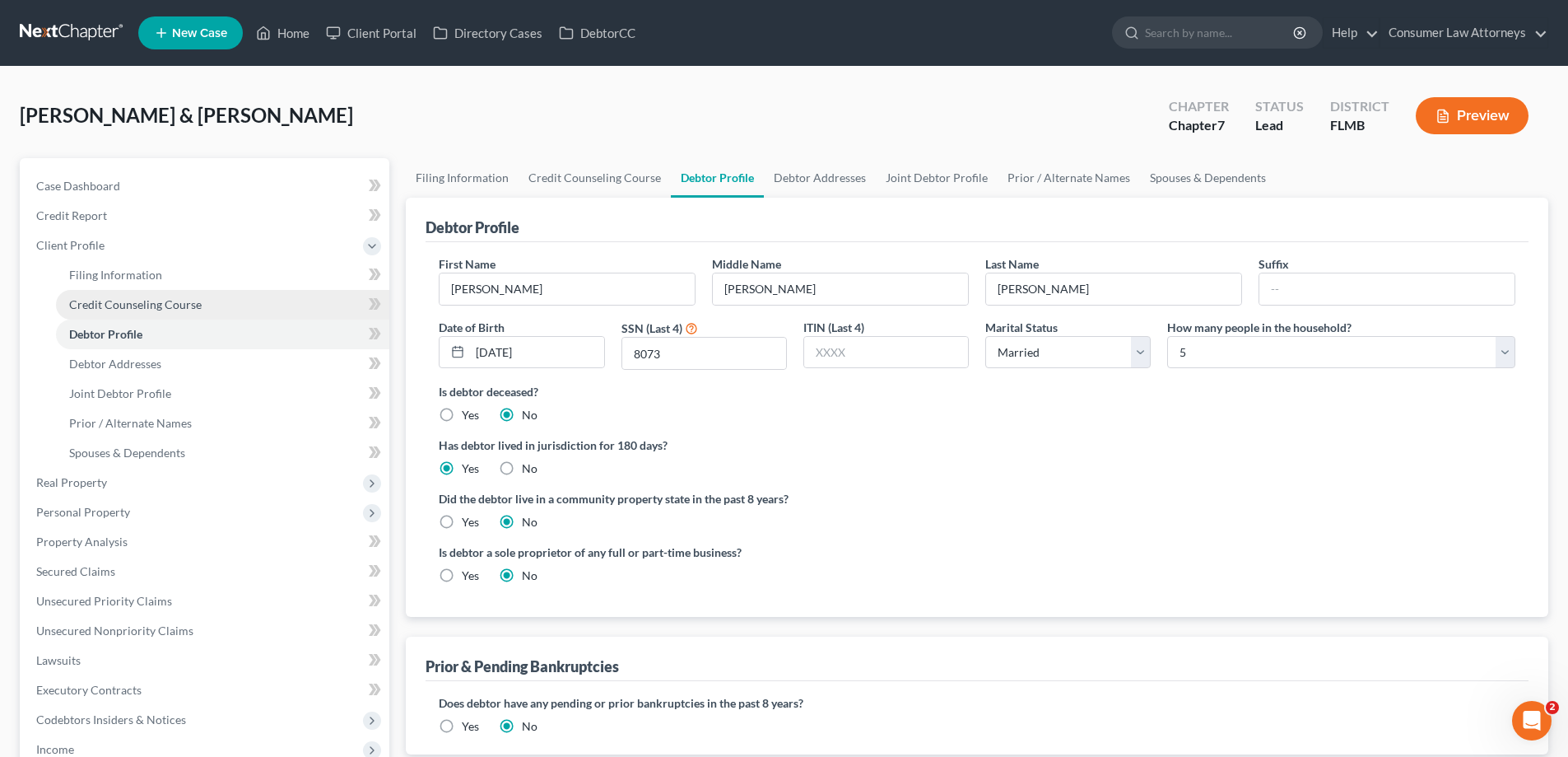
click at [181, 308] on span "Credit Counseling Course" at bounding box center [136, 304] width 133 height 14
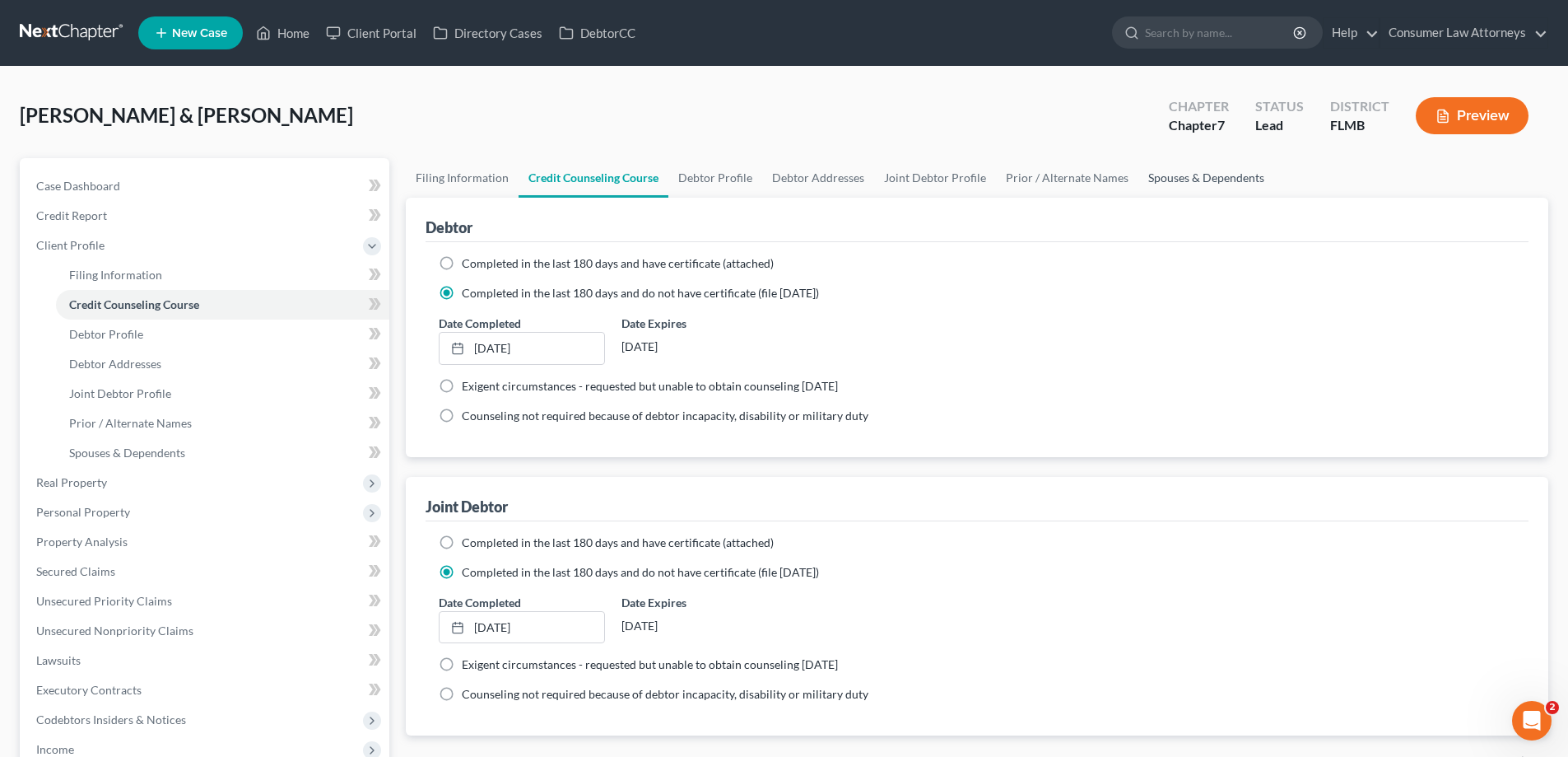
click at [1199, 172] on link "Spouses & Dependents" at bounding box center [1205, 178] width 136 height 40
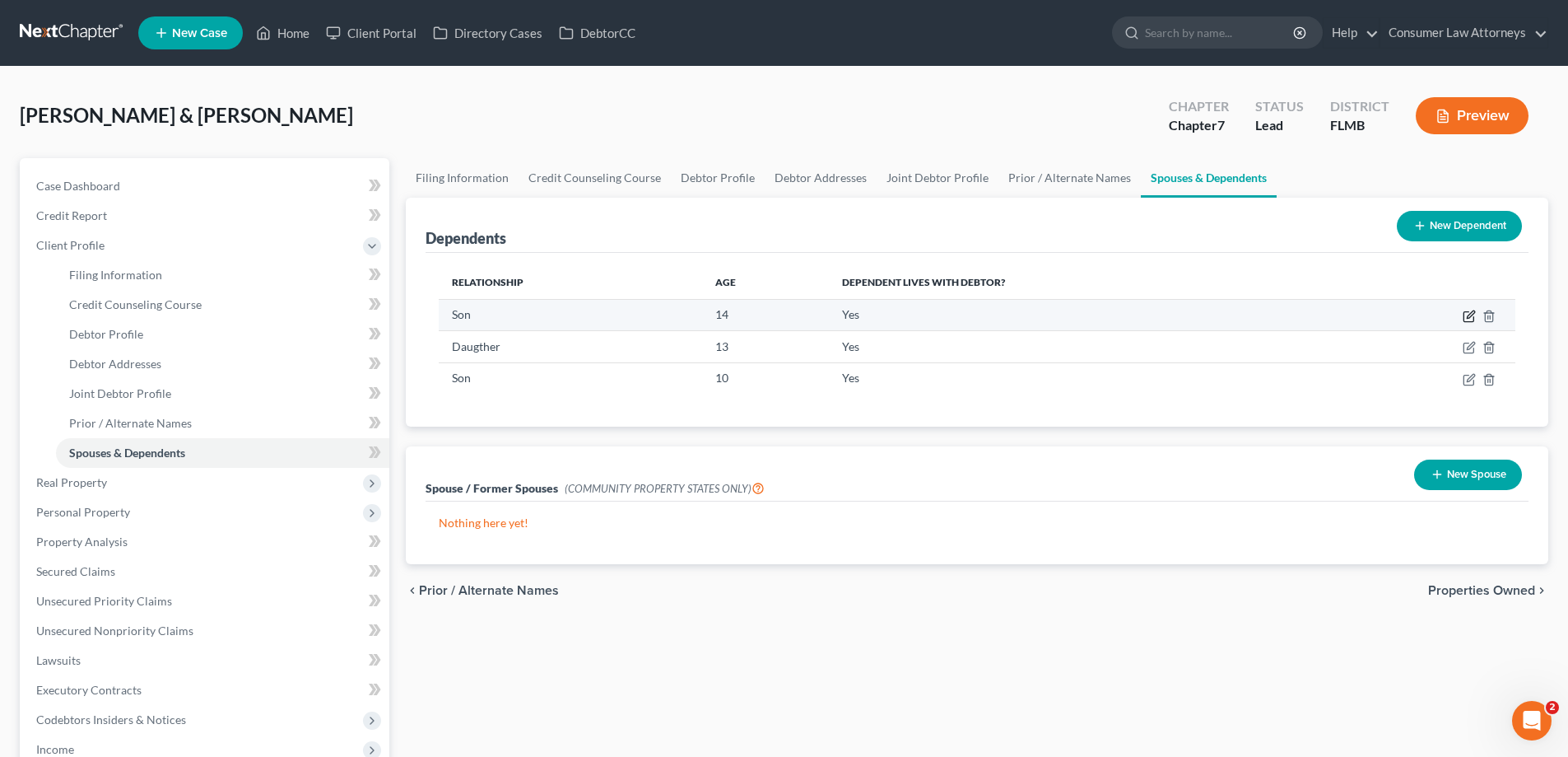
click at [1467, 310] on icon "button" at bounding box center [1470, 316] width 14 height 14
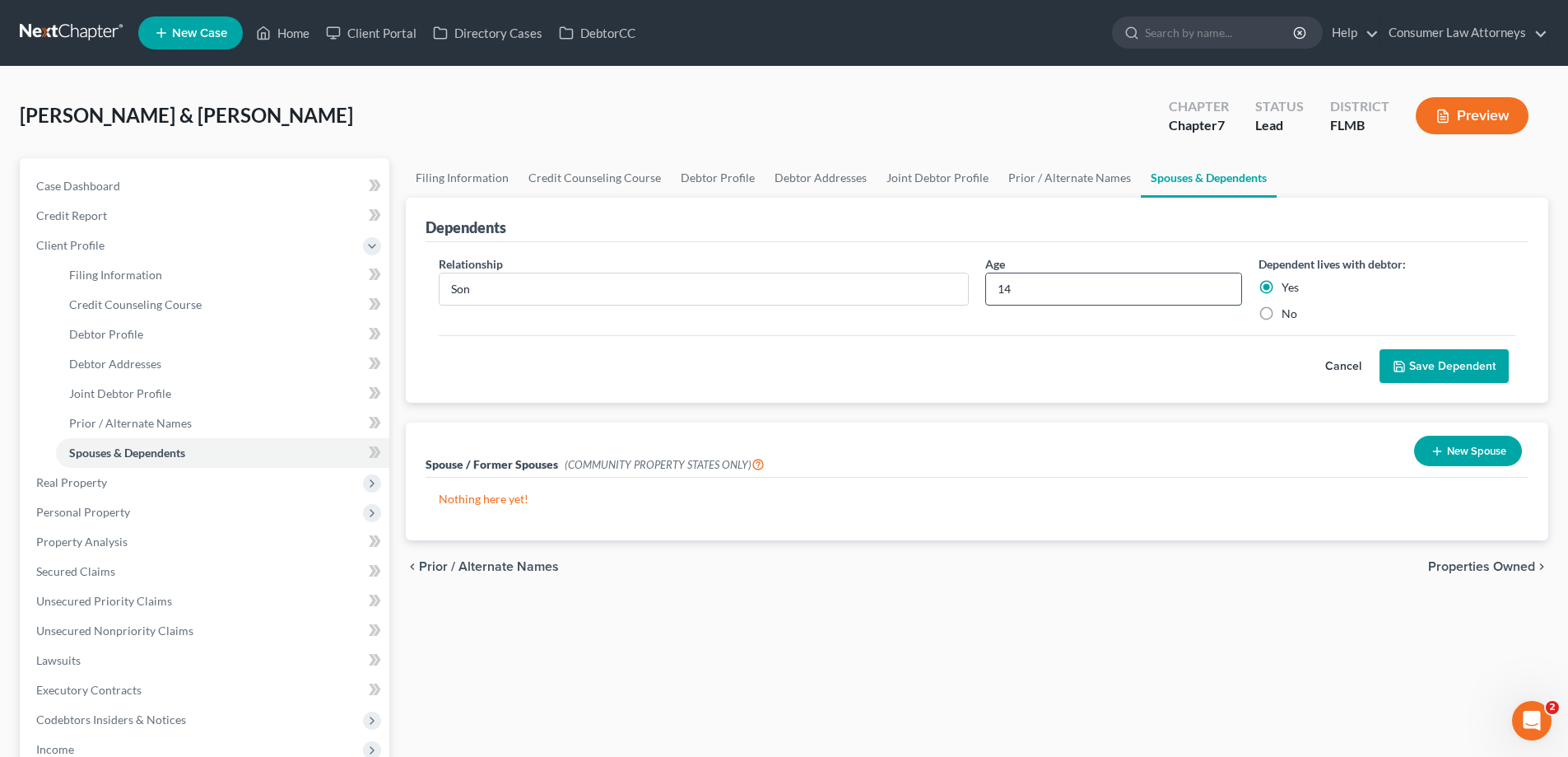
drag, startPoint x: 1042, startPoint y: 285, endPoint x: 994, endPoint y: 293, distance: 48.7
click at [994, 293] on input "14" at bounding box center [1114, 289] width 255 height 31
type input "15"
click at [1482, 367] on button "Save Dependent" at bounding box center [1443, 366] width 129 height 34
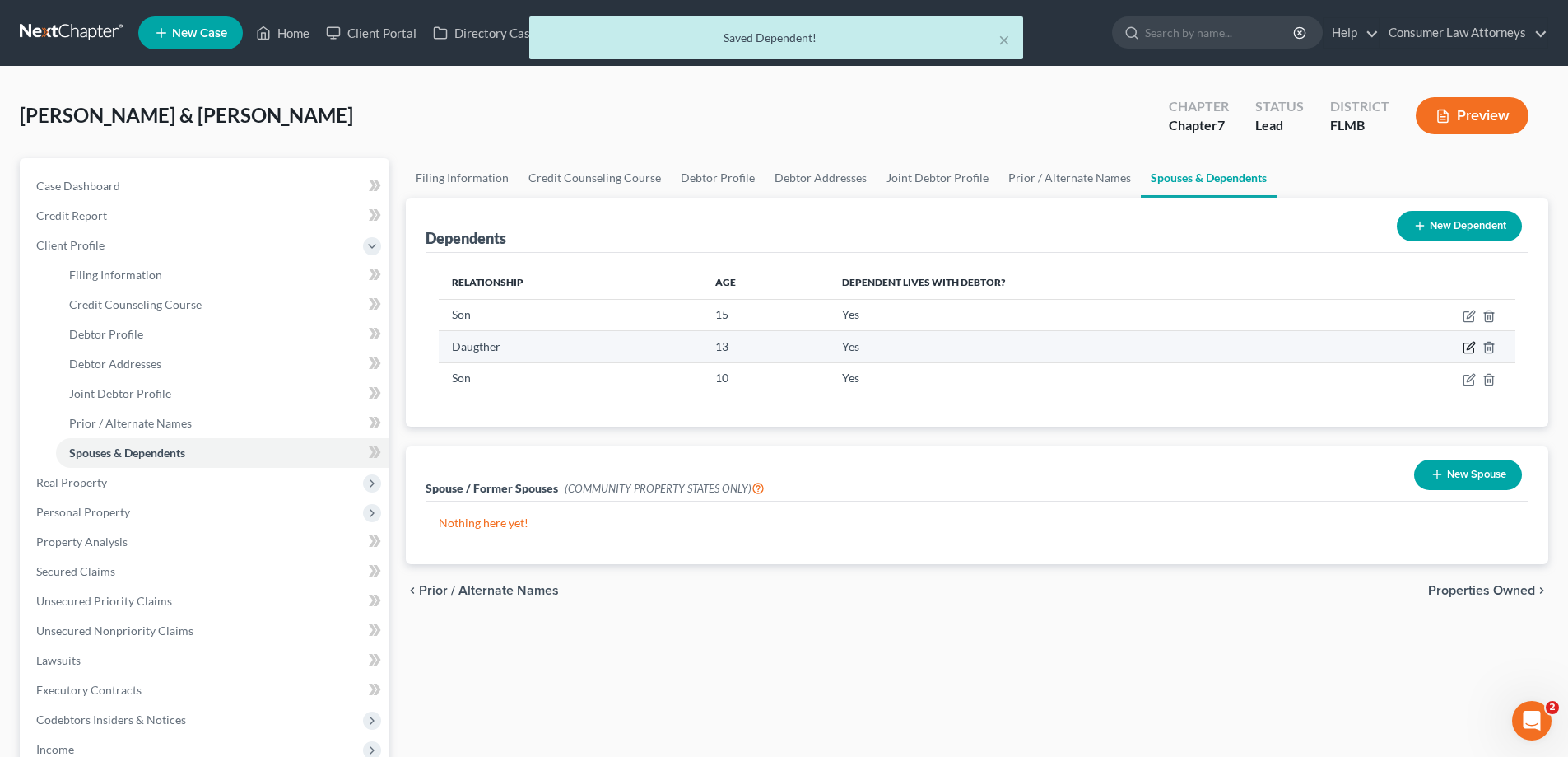
click at [1466, 349] on icon "button" at bounding box center [1470, 347] width 14 height 14
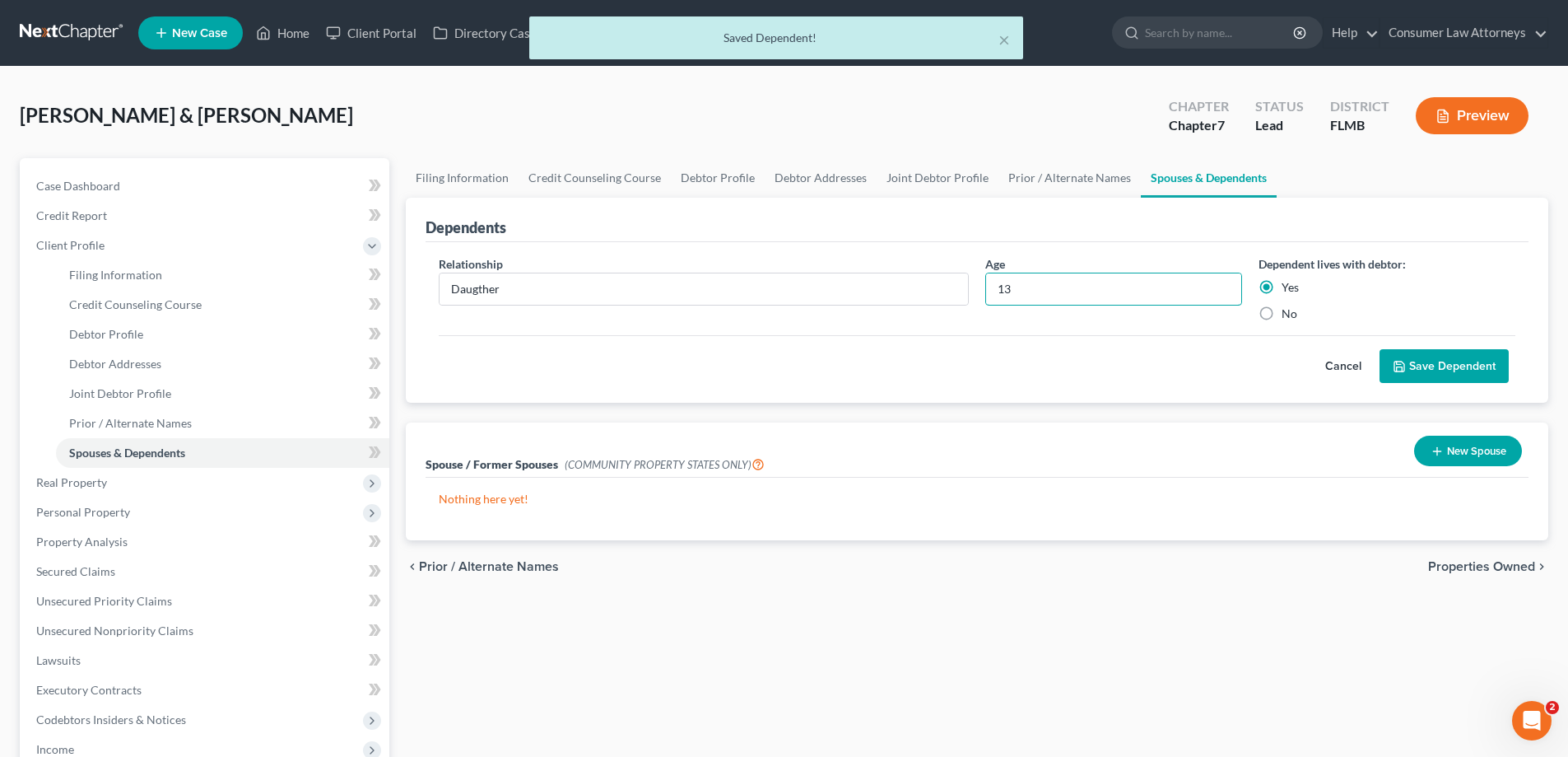
drag, startPoint x: 1107, startPoint y: 282, endPoint x: 883, endPoint y: 304, distance: 225.1
click at [908, 308] on div "Relationship * Daugther Age [DEMOGRAPHIC_DATA] Dependent lives with debtor: Yes…" at bounding box center [976, 296] width 1093 height 80
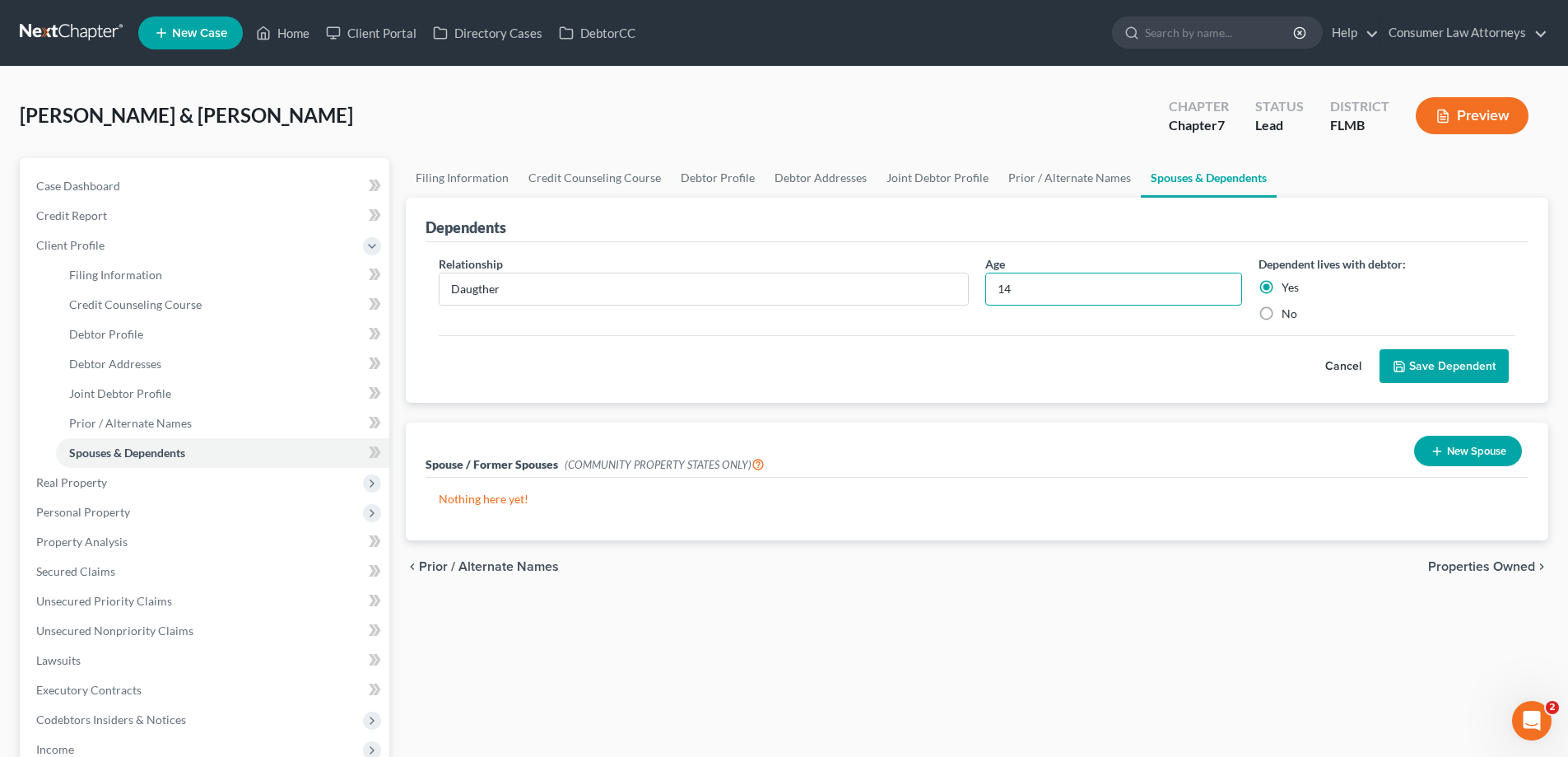
type input "14"
click at [1451, 362] on button "Save Dependent" at bounding box center [1443, 366] width 129 height 34
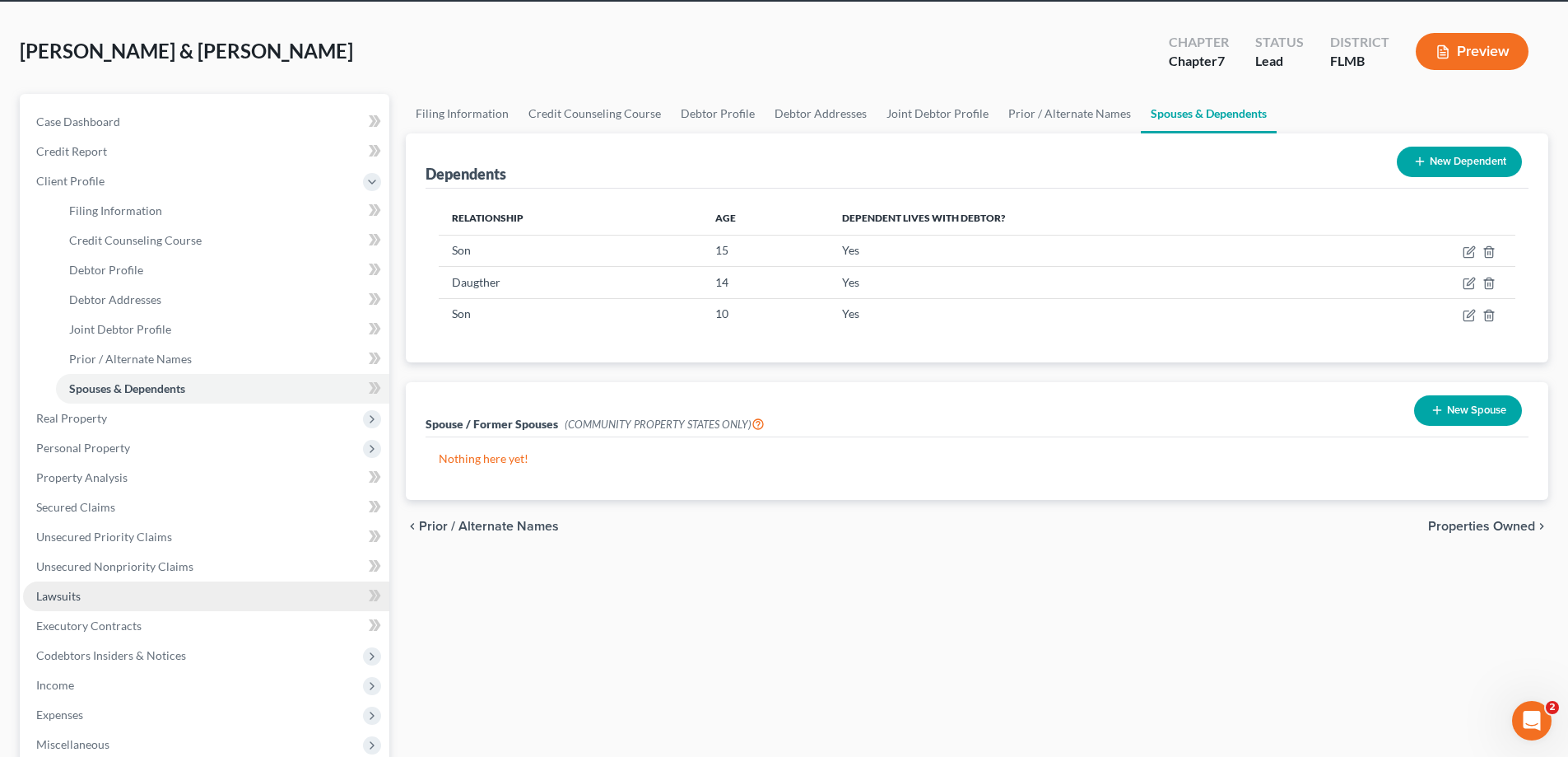
scroll to position [82, 0]
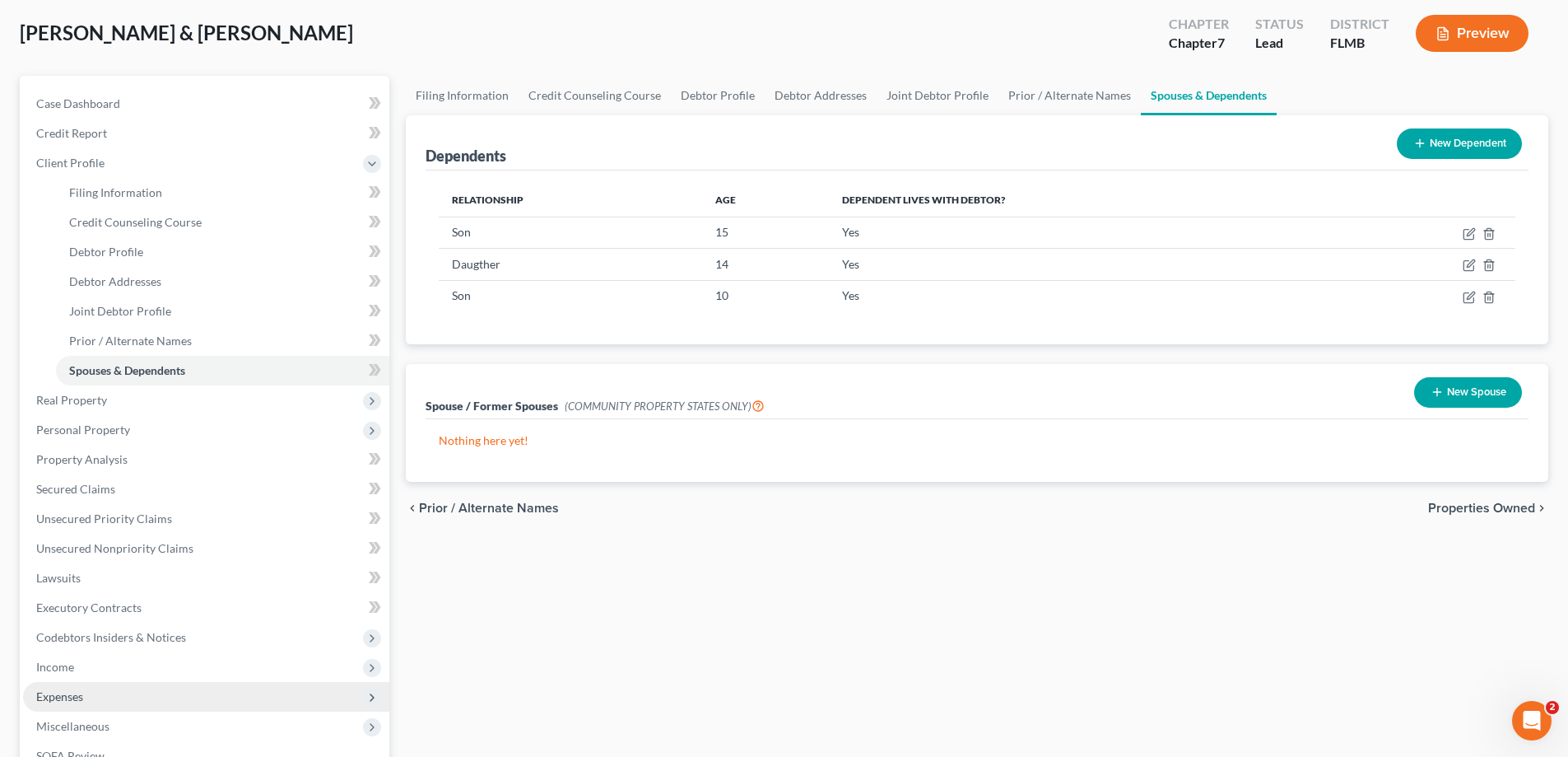
click at [50, 698] on span "Expenses" at bounding box center [59, 696] width 47 height 14
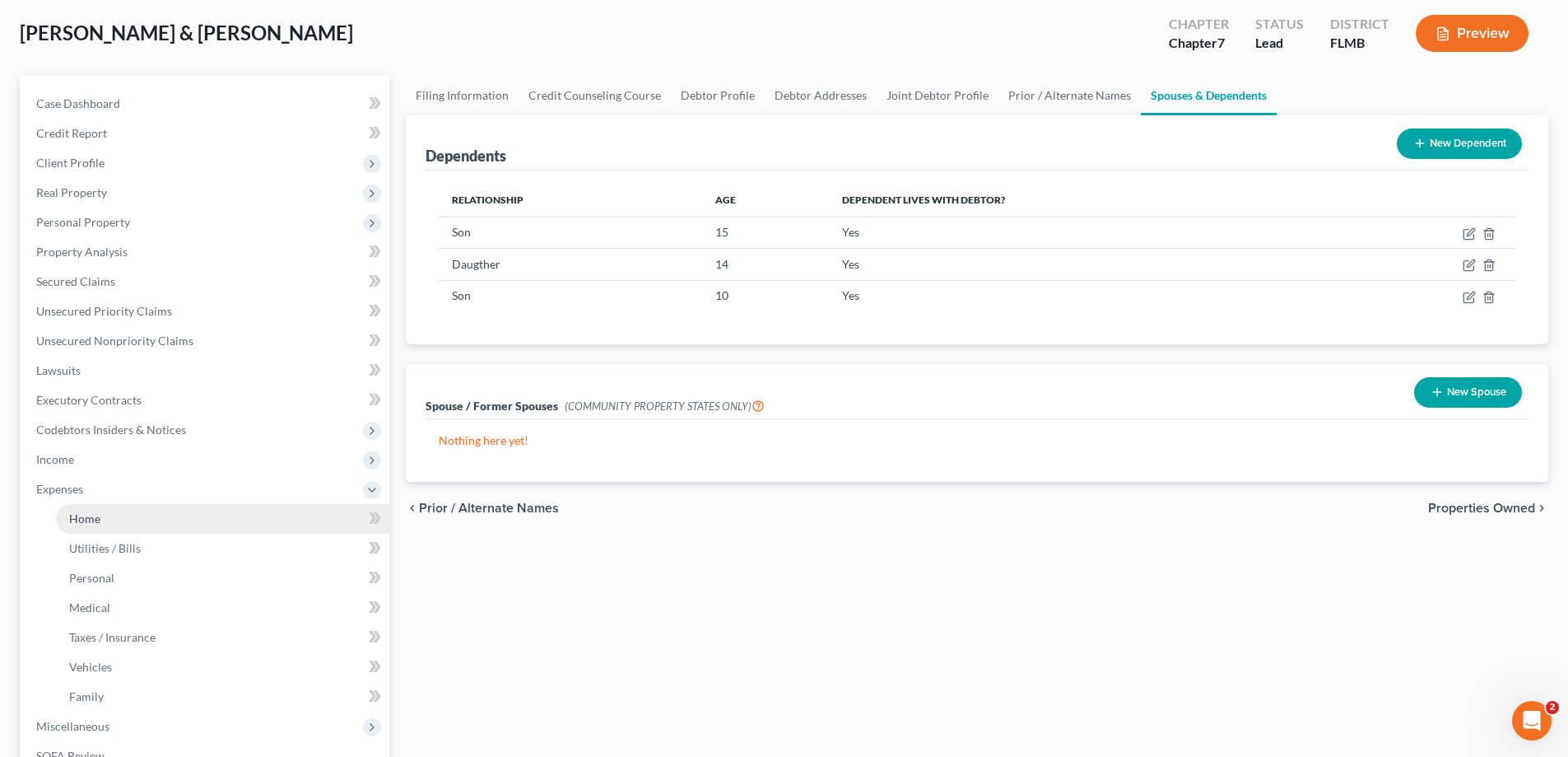
click at [98, 525] on span "Home" at bounding box center [85, 518] width 31 height 14
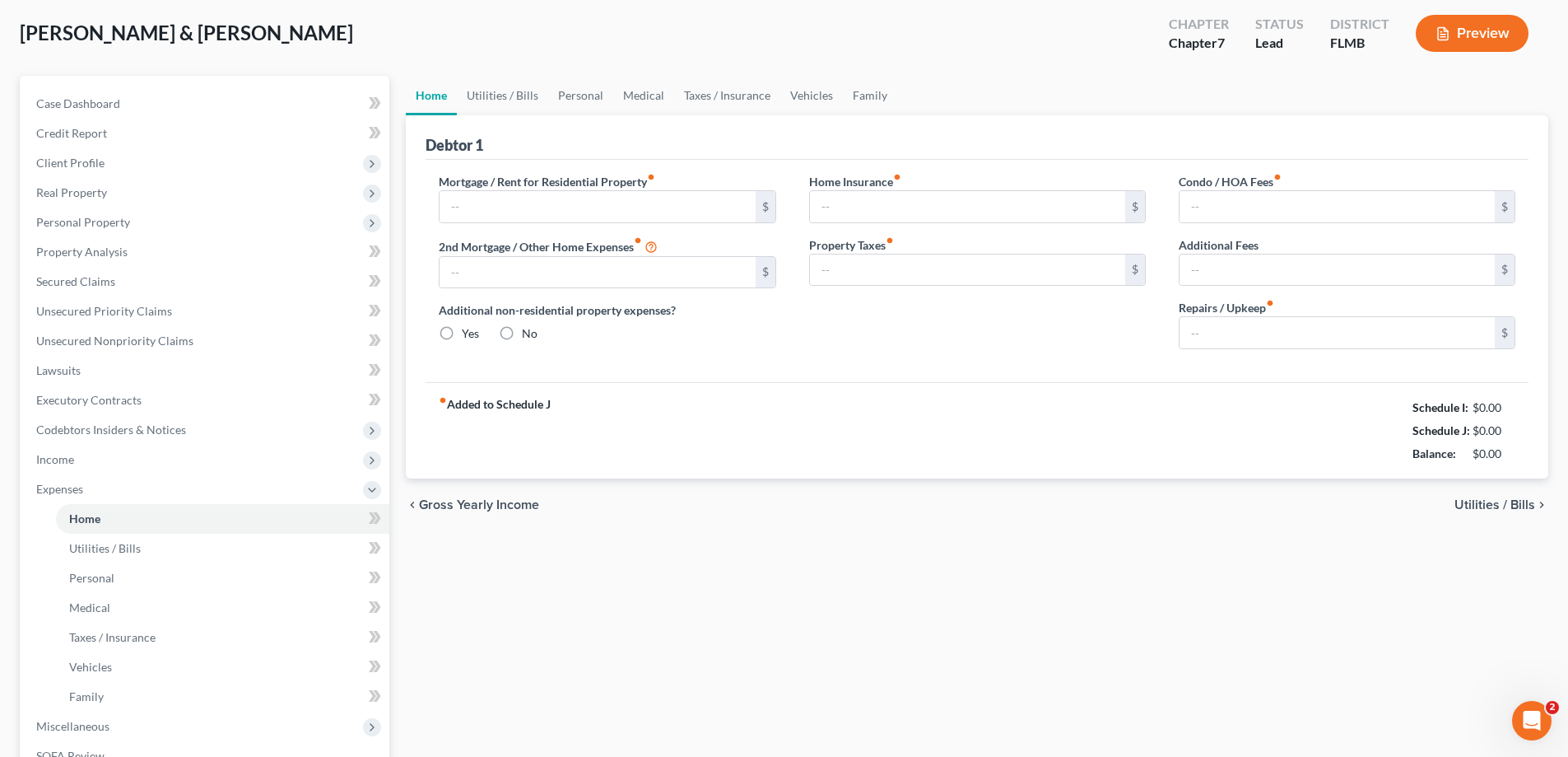
scroll to position [3, 0]
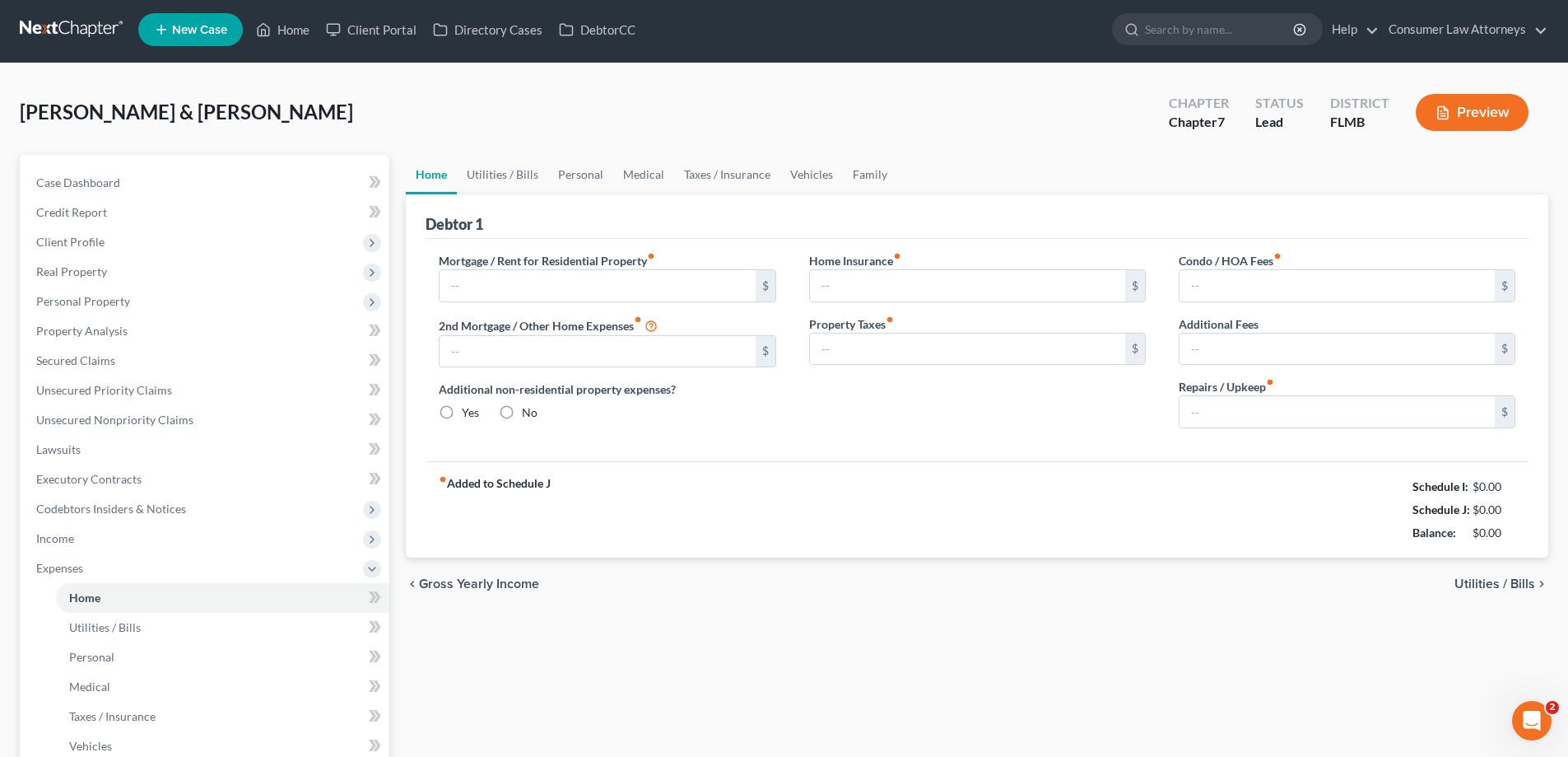
type input "2,740.59"
type input "0.00"
radio input "true"
type input "0.00"
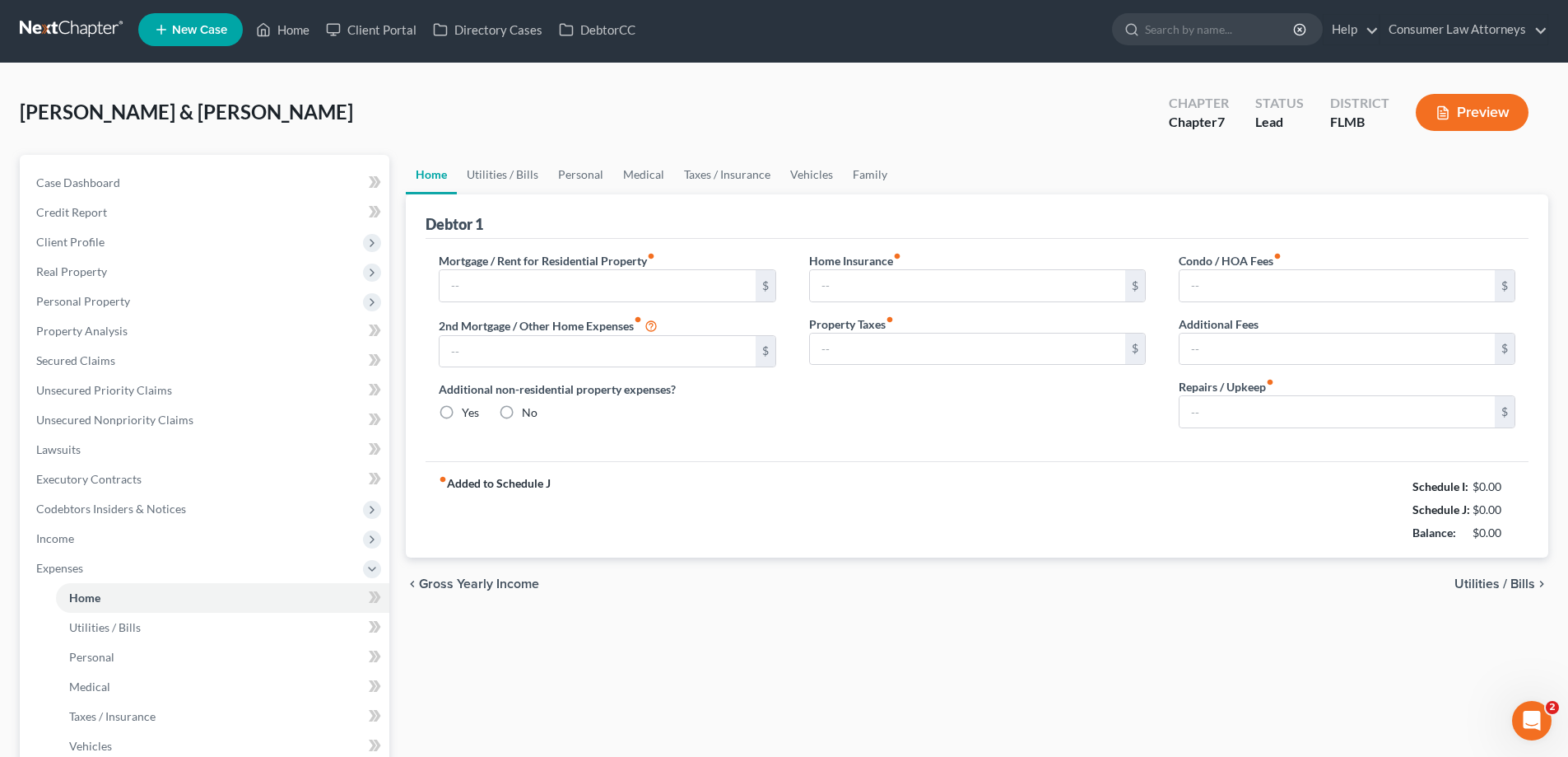
type input "0.00"
type input "70.00"
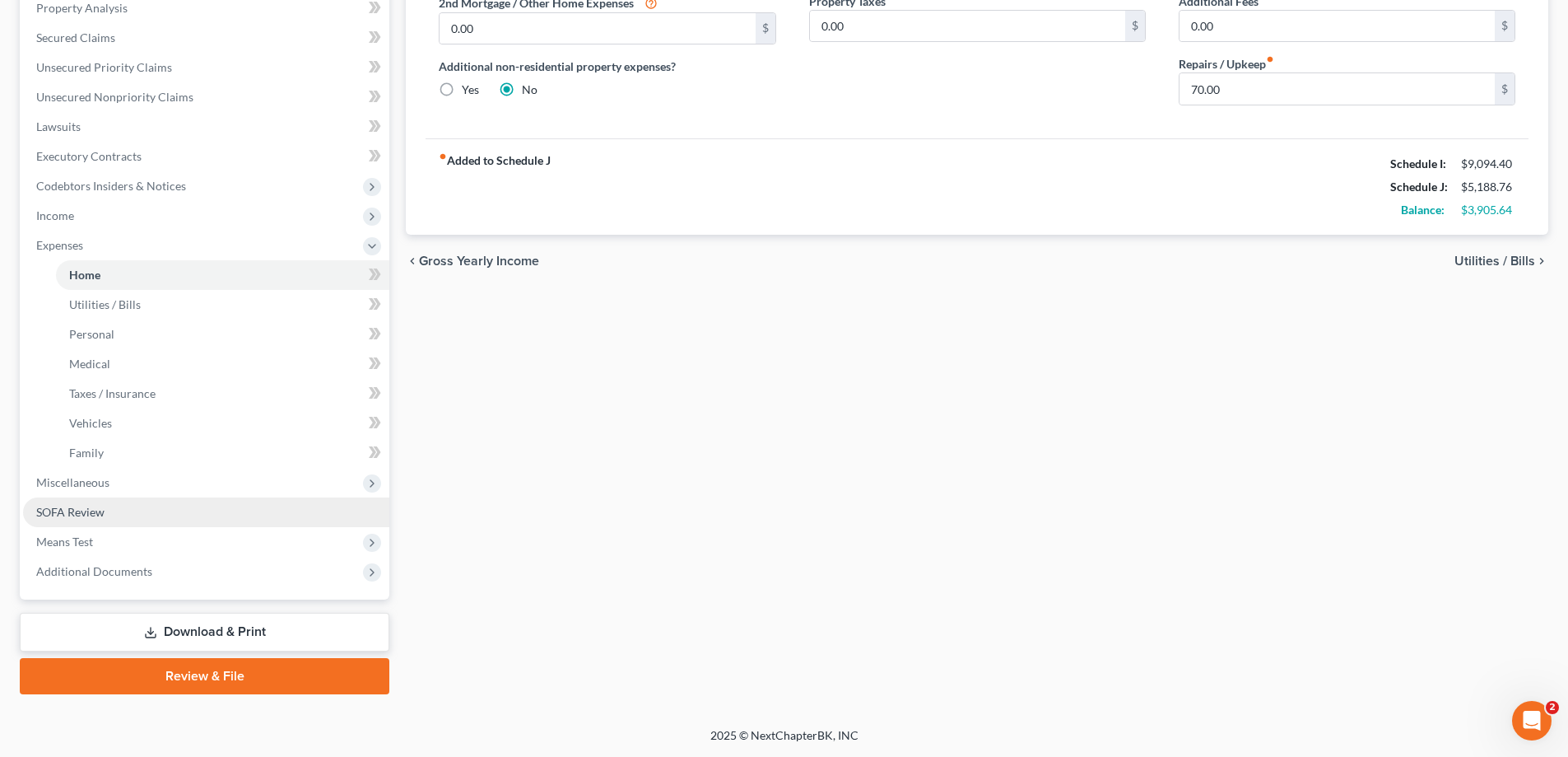
click at [71, 504] on span "SOFA Review" at bounding box center [70, 511] width 68 height 14
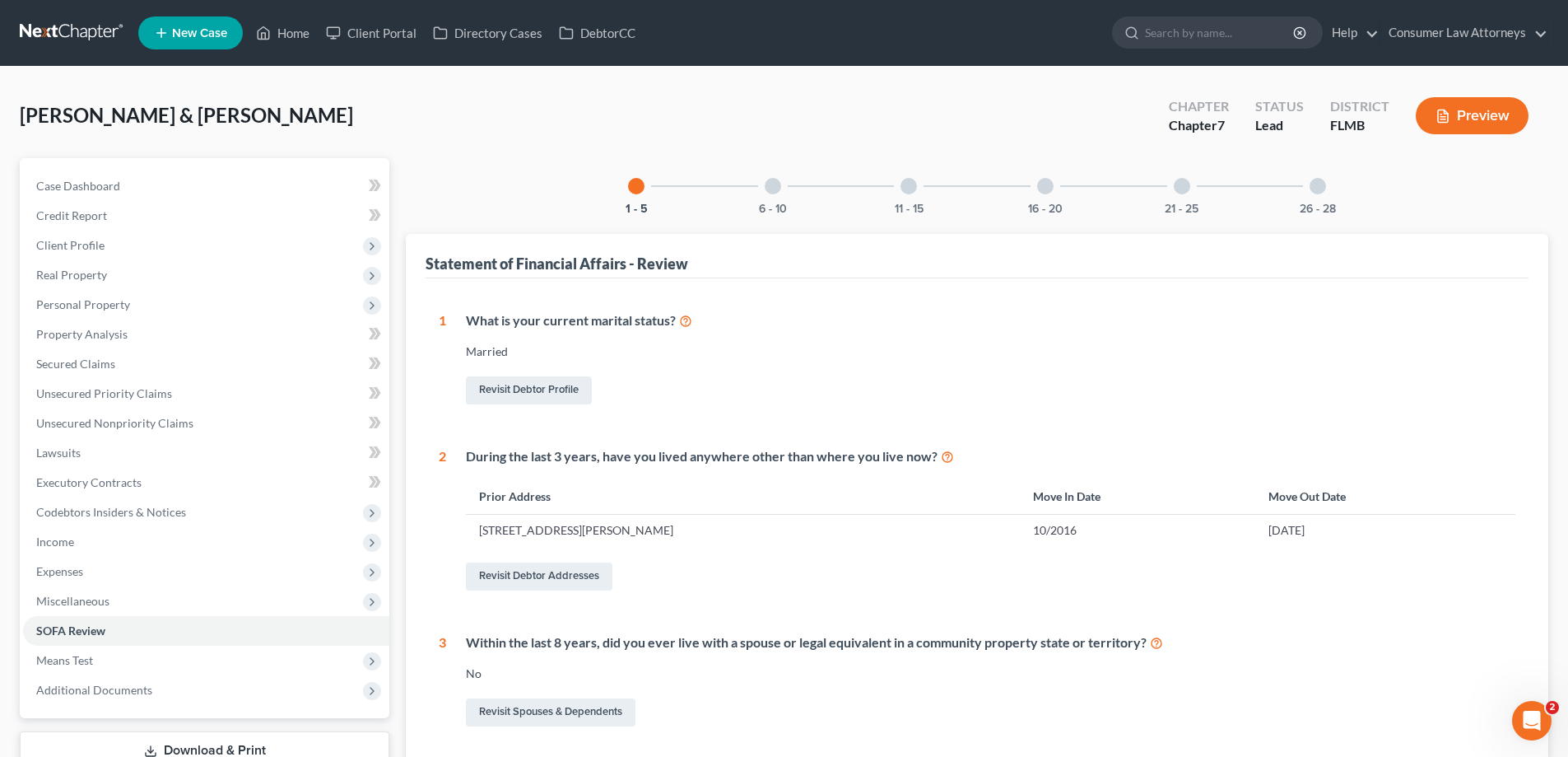
click at [773, 192] on div at bounding box center [772, 185] width 17 height 17
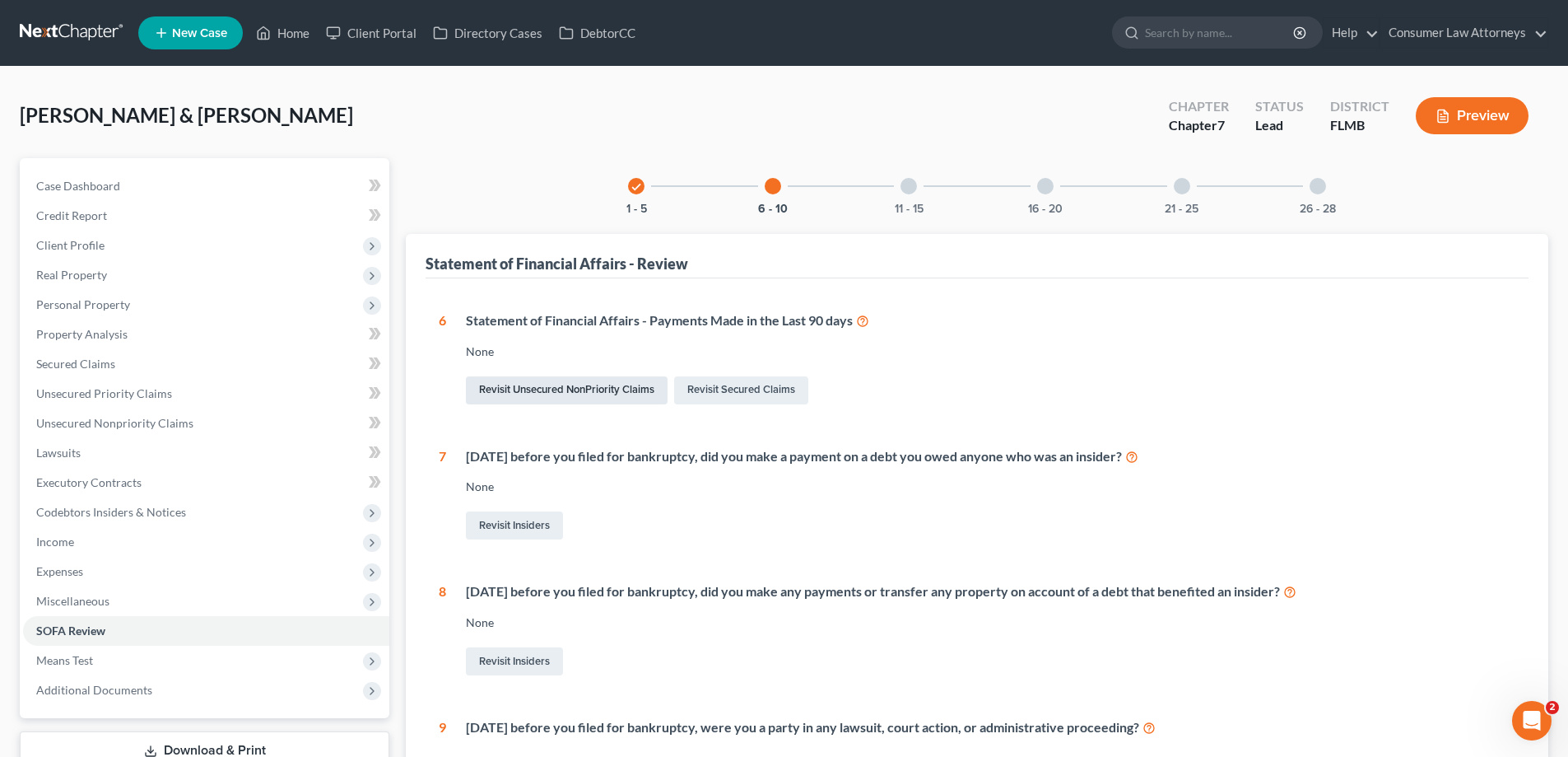
click at [589, 395] on link "Revisit Unsecured NonPriority Claims" at bounding box center [567, 390] width 202 height 28
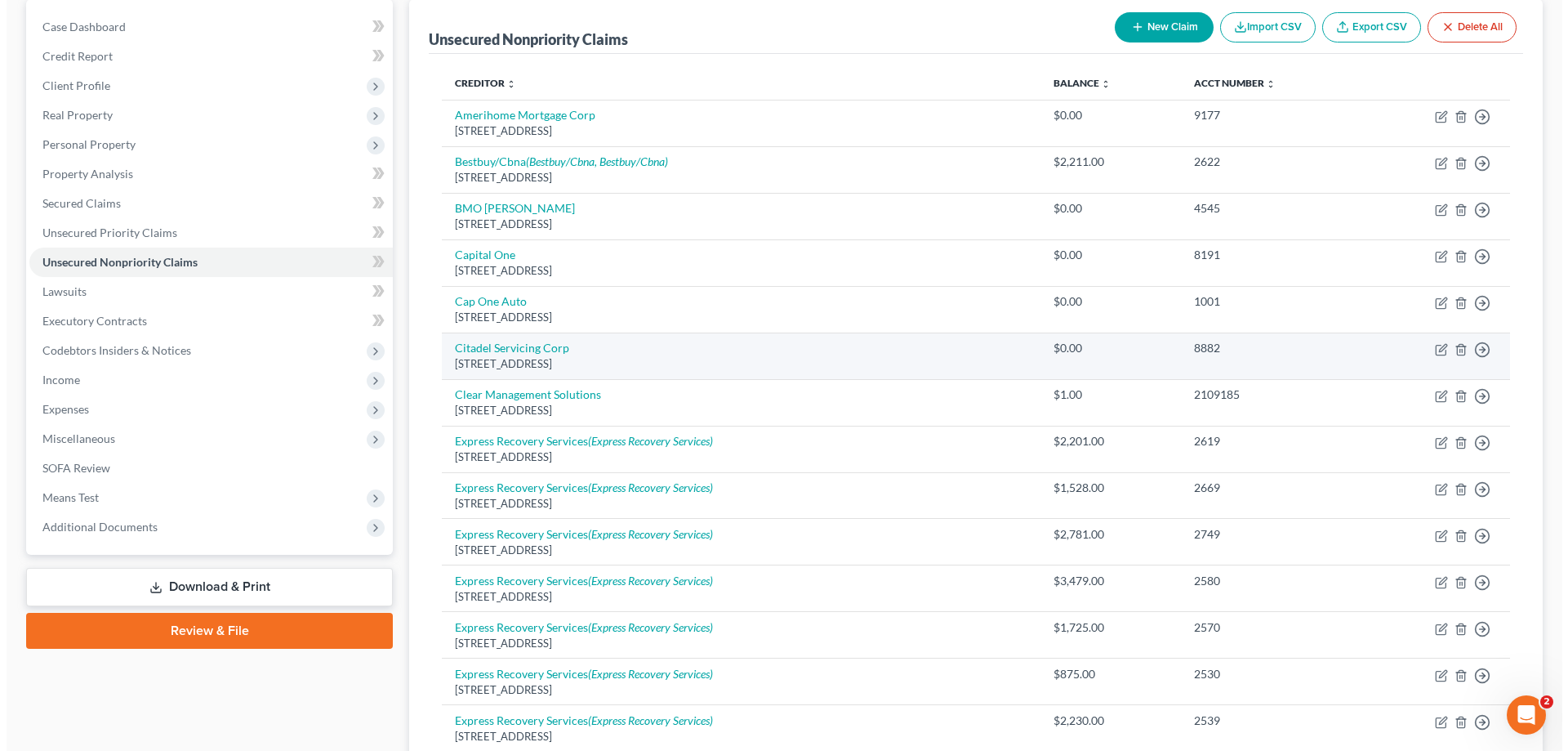
scroll to position [164, 0]
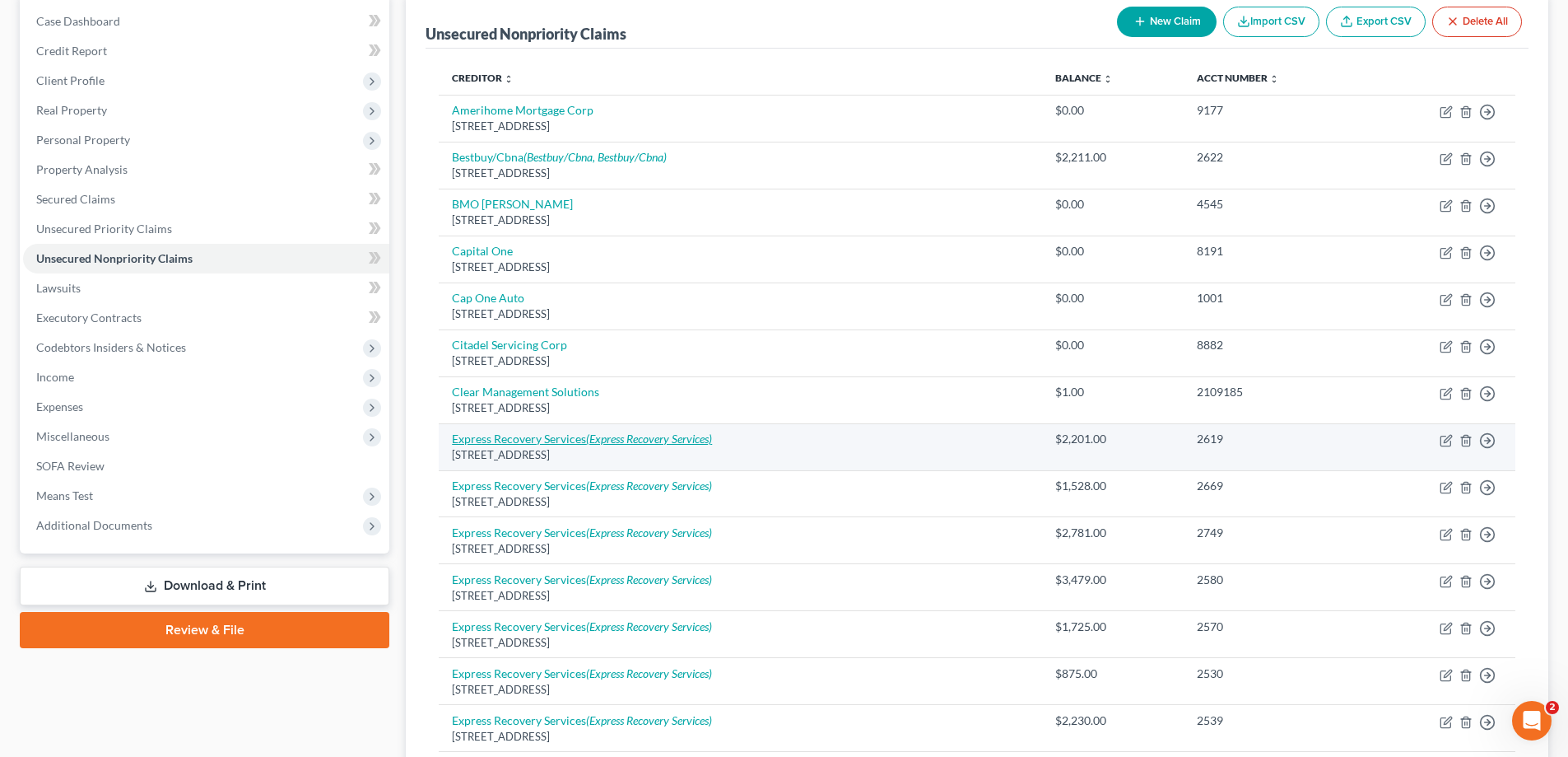
click at [651, 443] on icon "(Express Recovery Services)" at bounding box center [648, 438] width 126 height 14
select select "46"
select select "0"
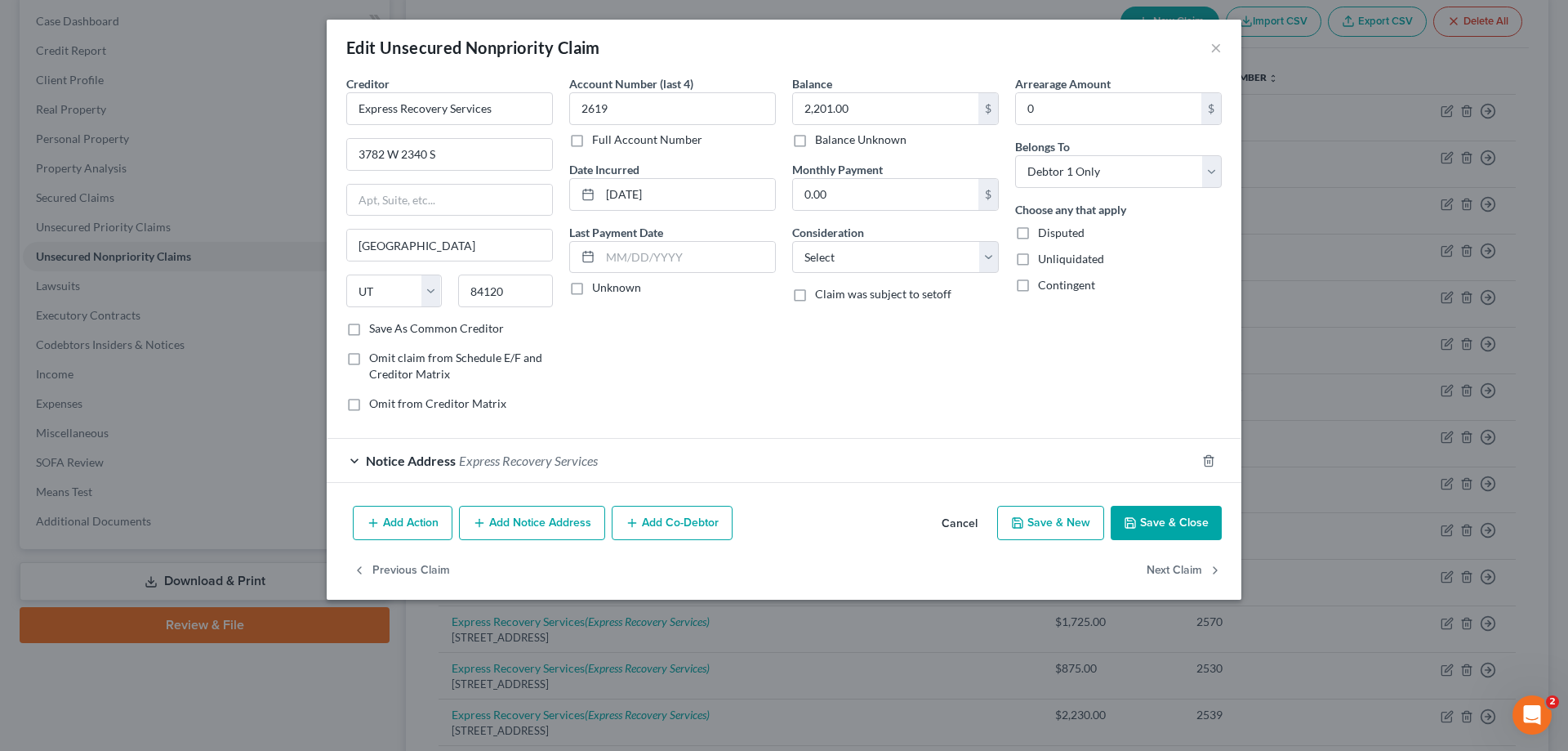
click at [368, 527] on icon "button" at bounding box center [374, 523] width 14 height 14
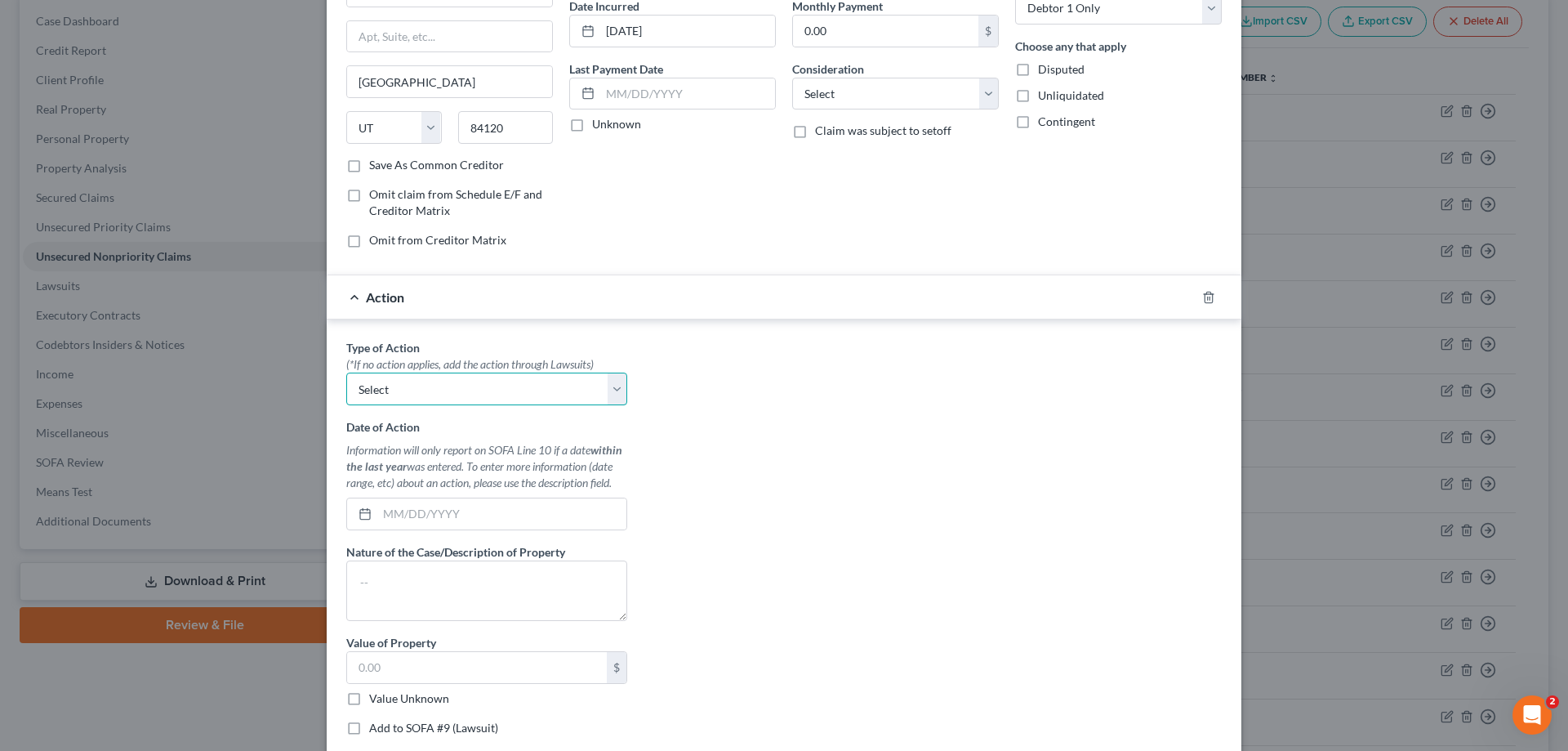
click at [404, 393] on select "Select Repossession Garnishment Foreclosure Personal Injury Attached, Seized, O…" at bounding box center [487, 389] width 281 height 33
select select "1"
click at [347, 373] on select "Select Repossession Garnishment Foreclosure Personal Injury Attached, Seized, O…" at bounding box center [487, 389] width 281 height 33
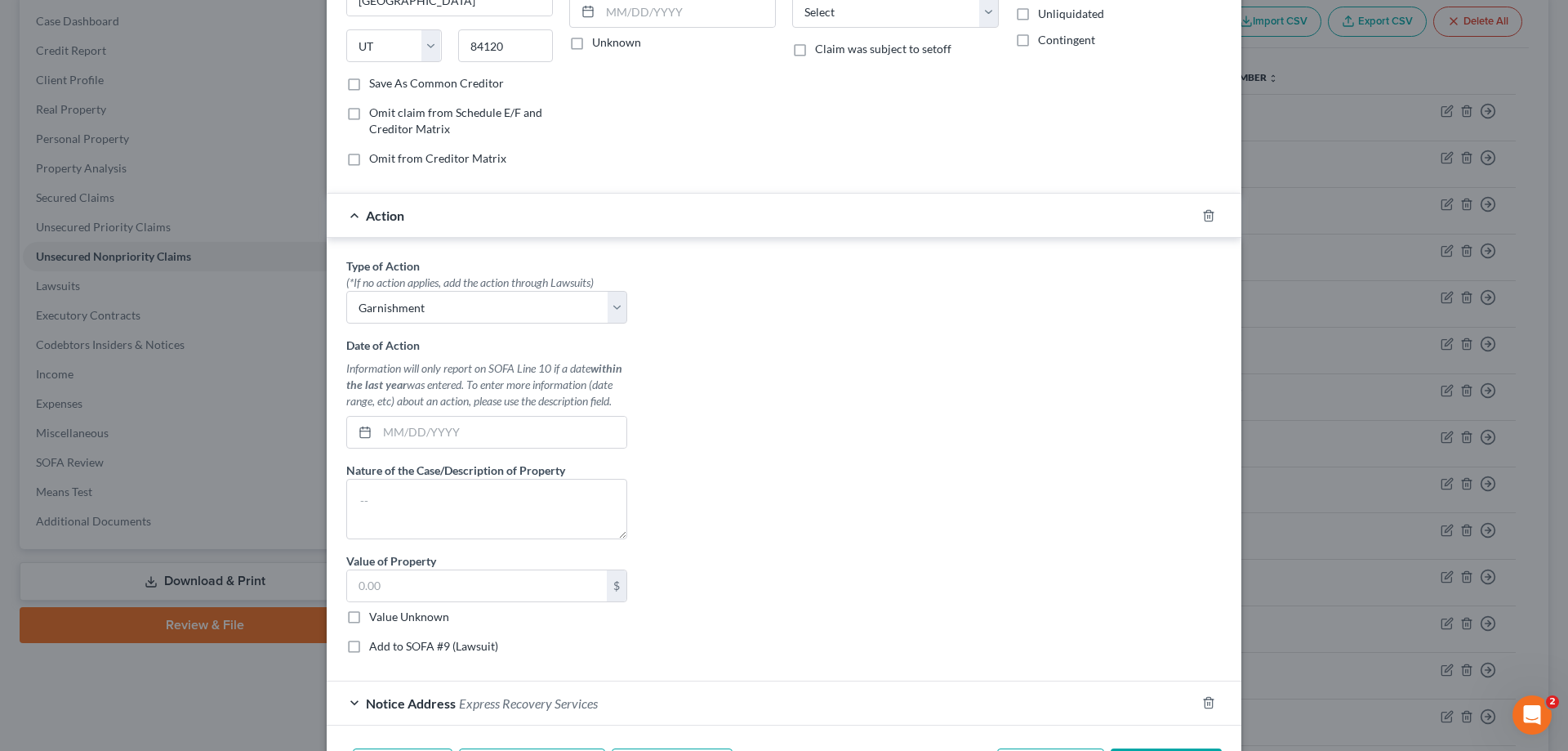
click at [1195, 220] on div at bounding box center [1218, 215] width 45 height 26
click at [1202, 220] on icon "button" at bounding box center [1209, 216] width 14 height 14
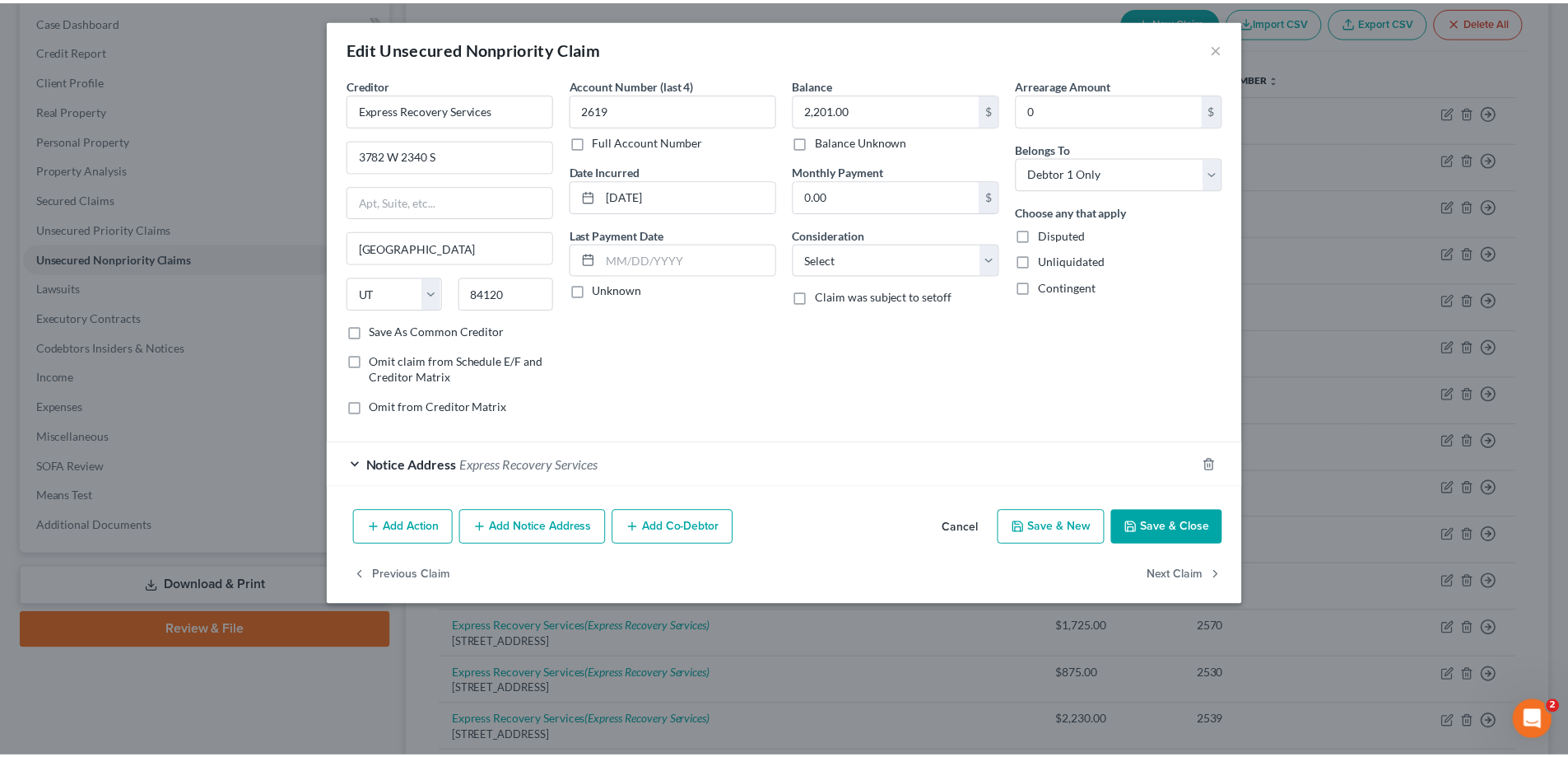
scroll to position [0, 0]
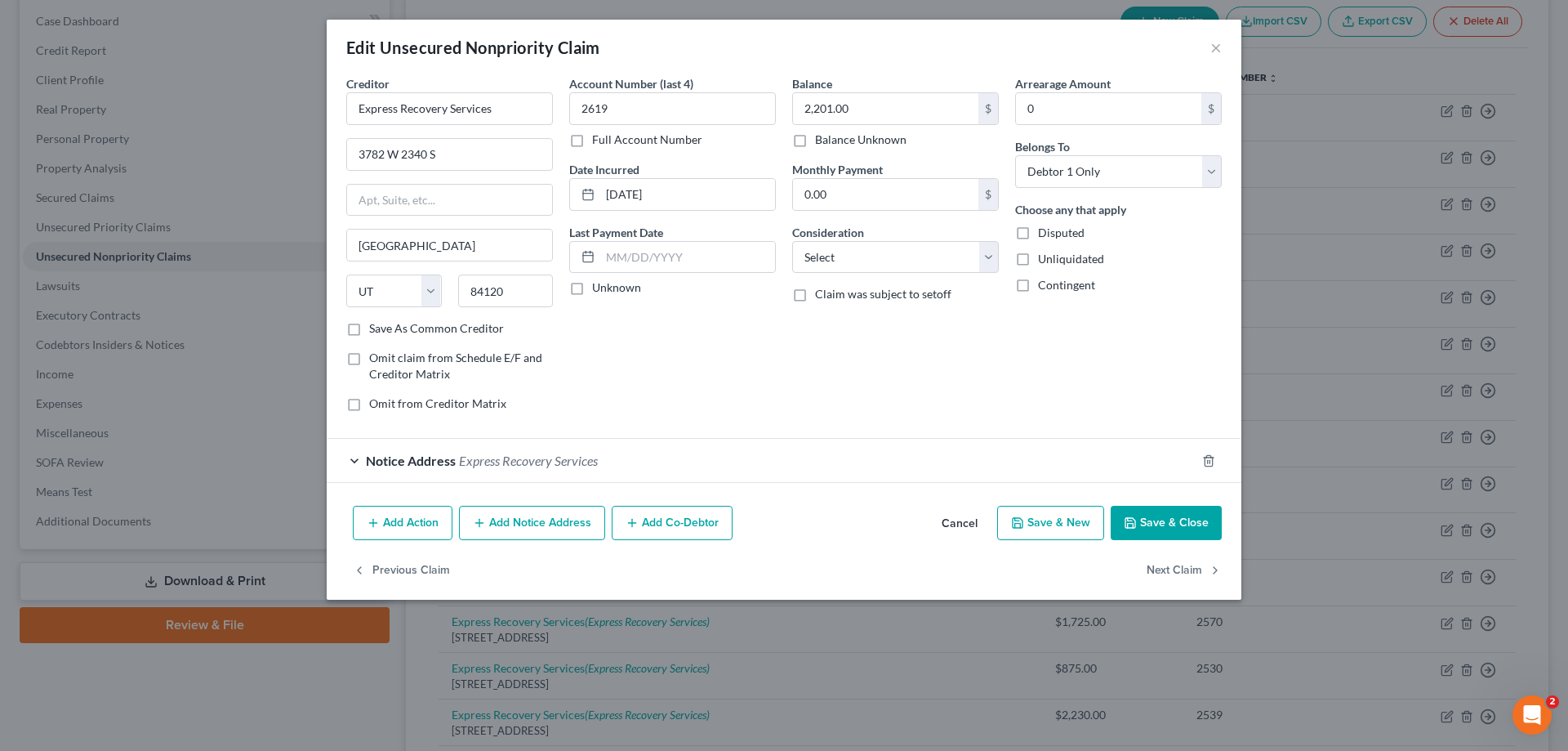
click at [1185, 529] on button "Save & Close" at bounding box center [1166, 522] width 111 height 34
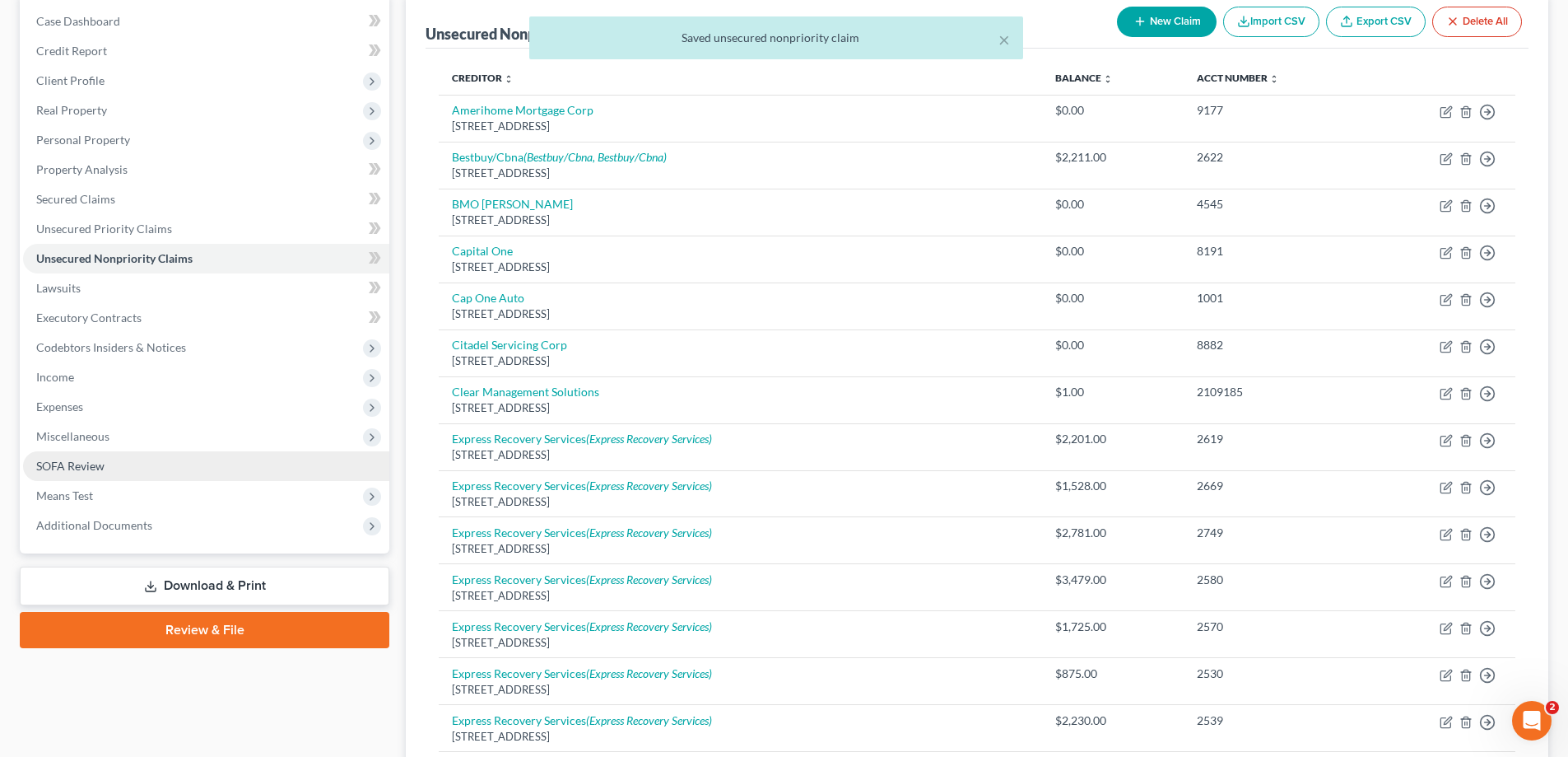
click at [72, 463] on span "SOFA Review" at bounding box center [70, 465] width 68 height 14
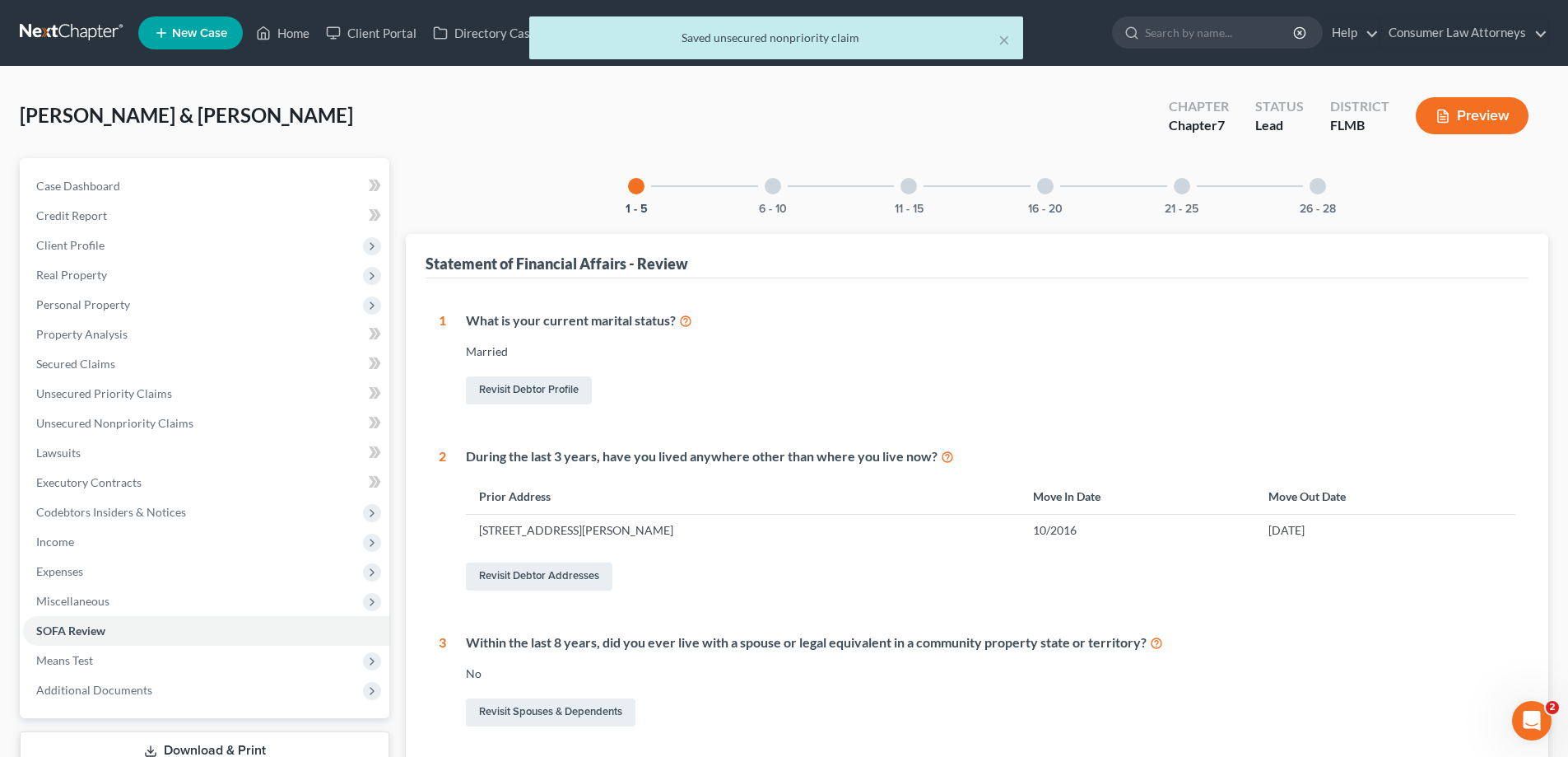
click at [786, 192] on div "6 - 10" at bounding box center [772, 185] width 56 height 56
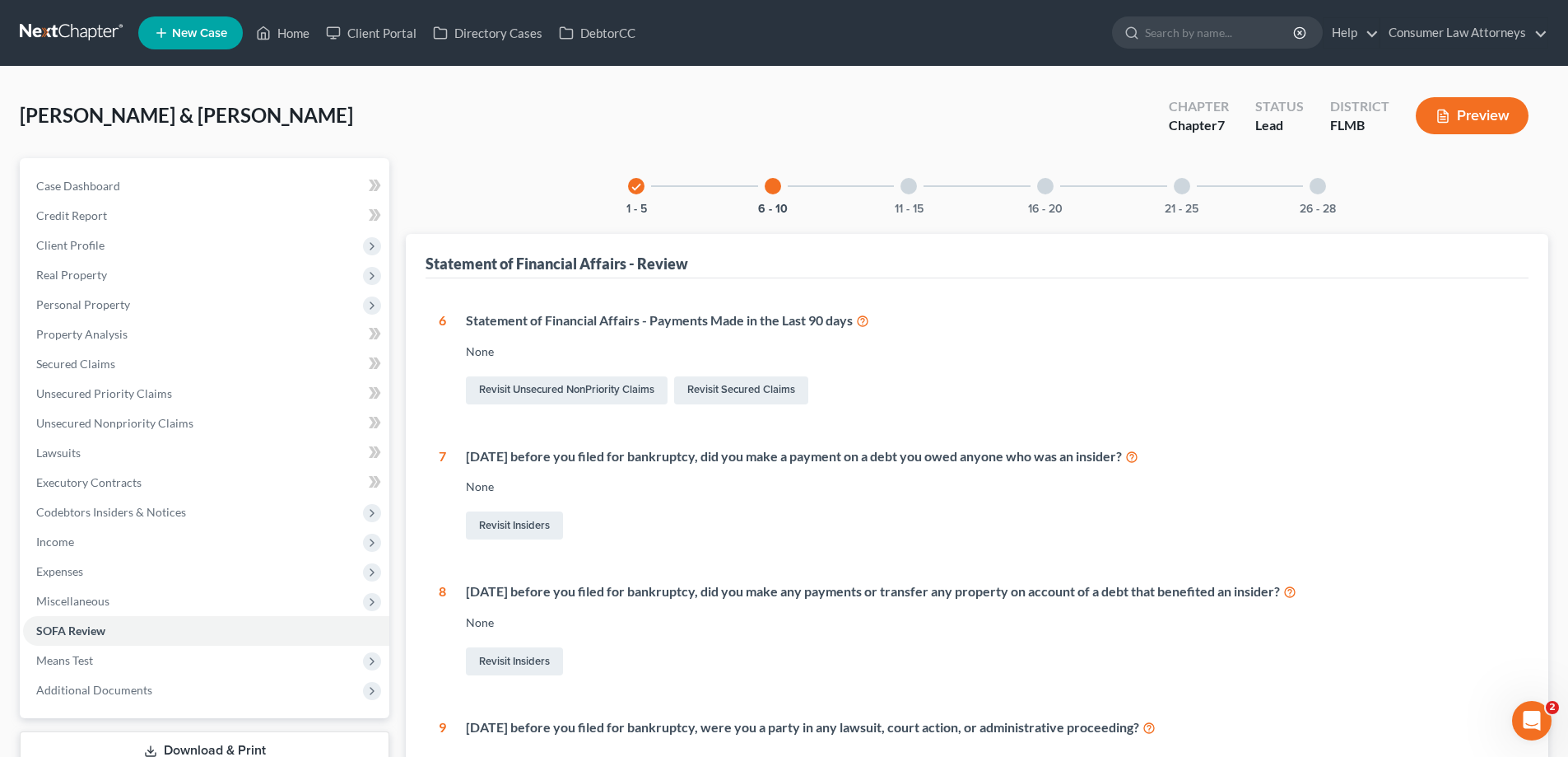
click at [862, 323] on icon at bounding box center [863, 320] width 14 height 16
click at [593, 384] on link "Revisit Unsecured NonPriority Claims" at bounding box center [567, 390] width 202 height 28
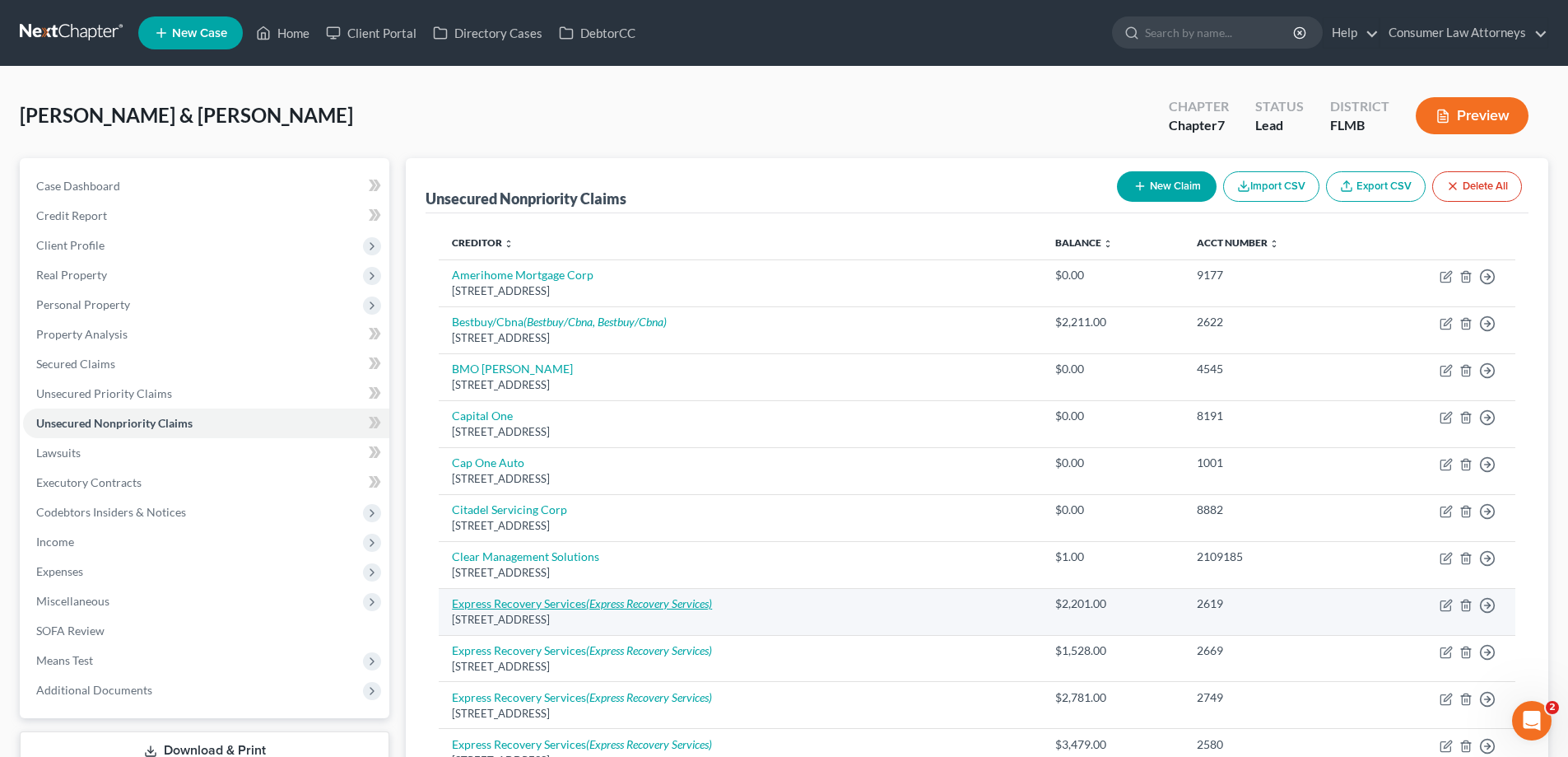
click at [568, 601] on link "Express Recovery Services (Express Recovery Services)" at bounding box center [581, 603] width 260 height 14
select select "46"
select select "0"
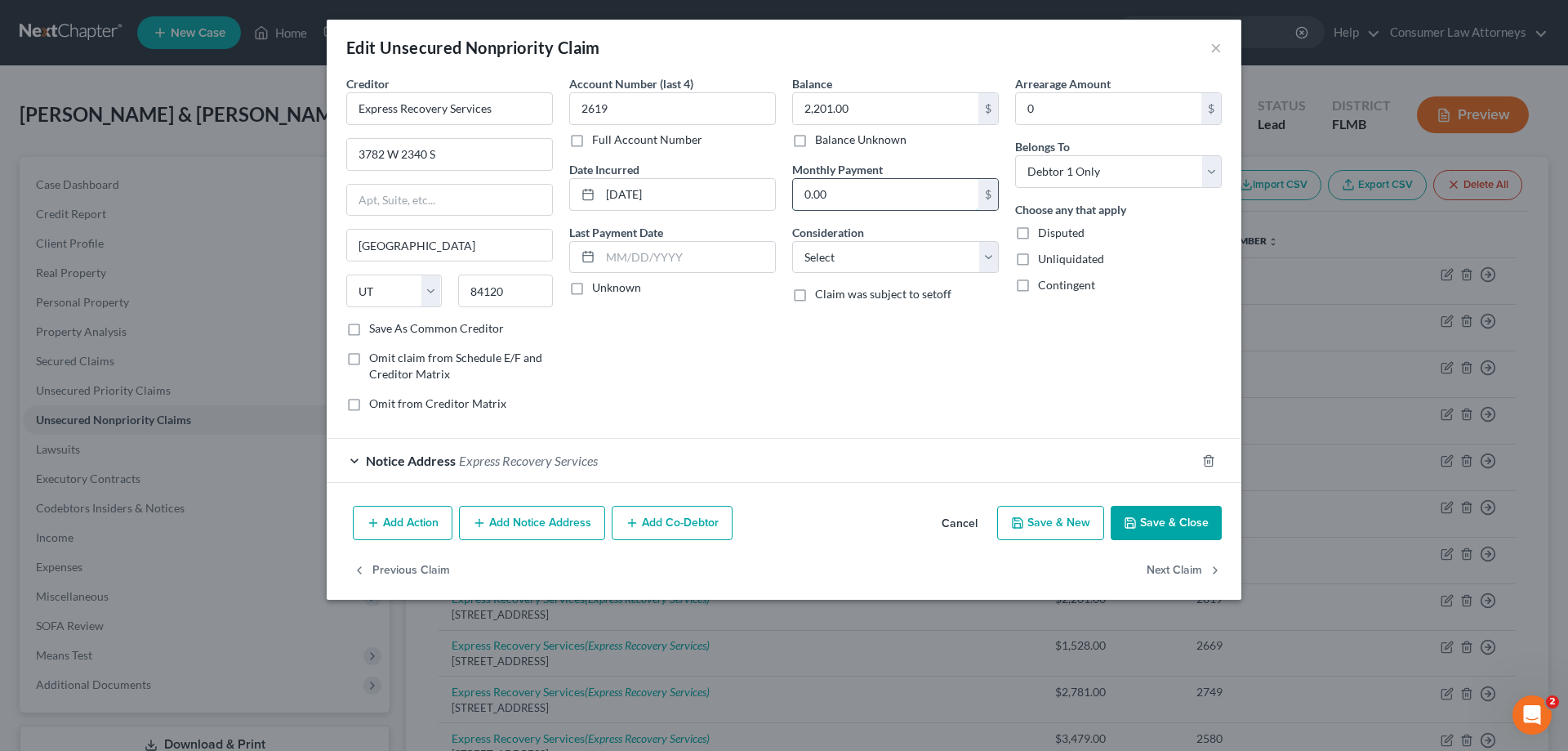
click at [891, 196] on input "0.00" at bounding box center [886, 195] width 186 height 31
type input "690.61"
click at [617, 255] on input "text" at bounding box center [687, 257] width 175 height 31
type input "0"
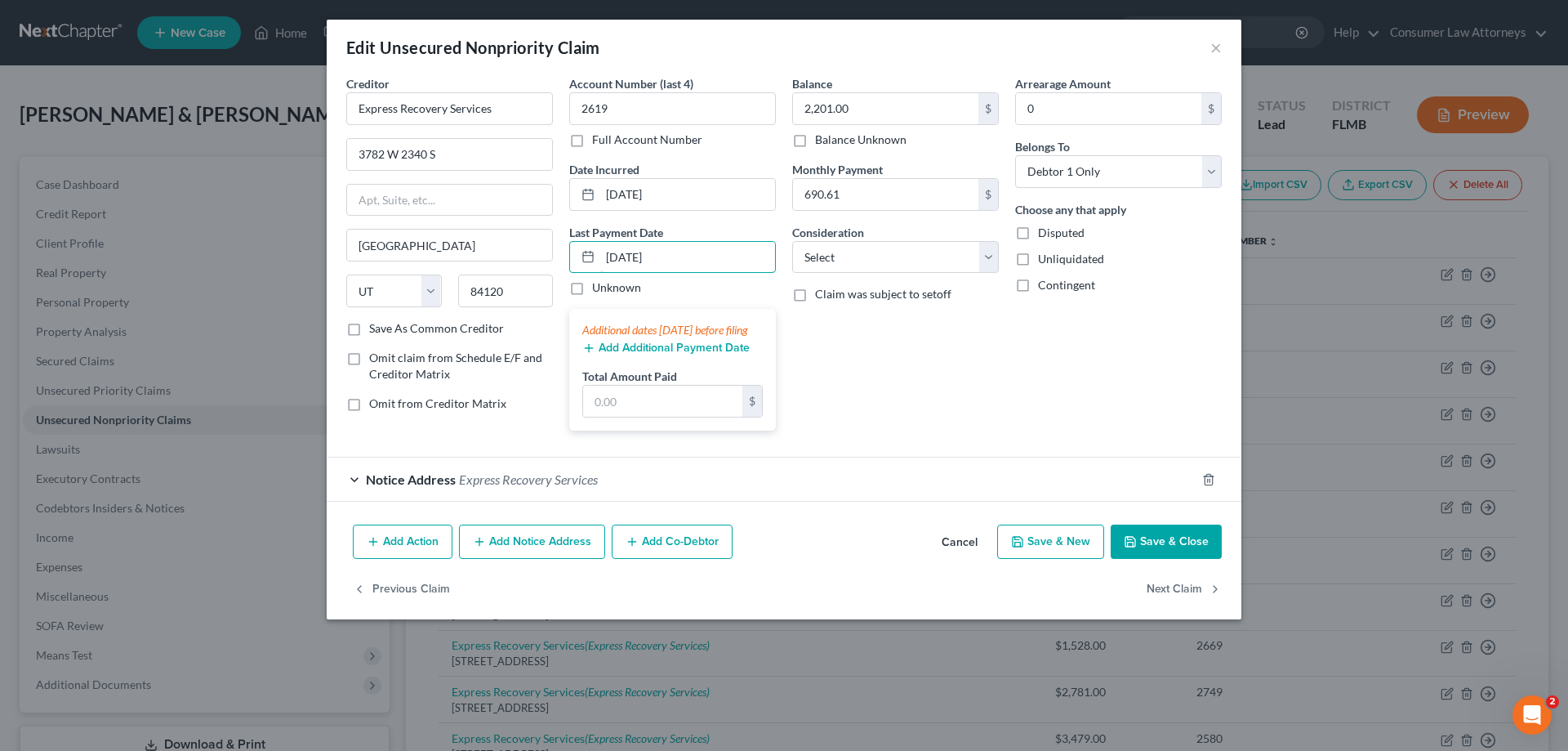
type input "[DATE]"
click at [649, 354] on button "Add Additional Payment Date" at bounding box center [666, 348] width 167 height 14
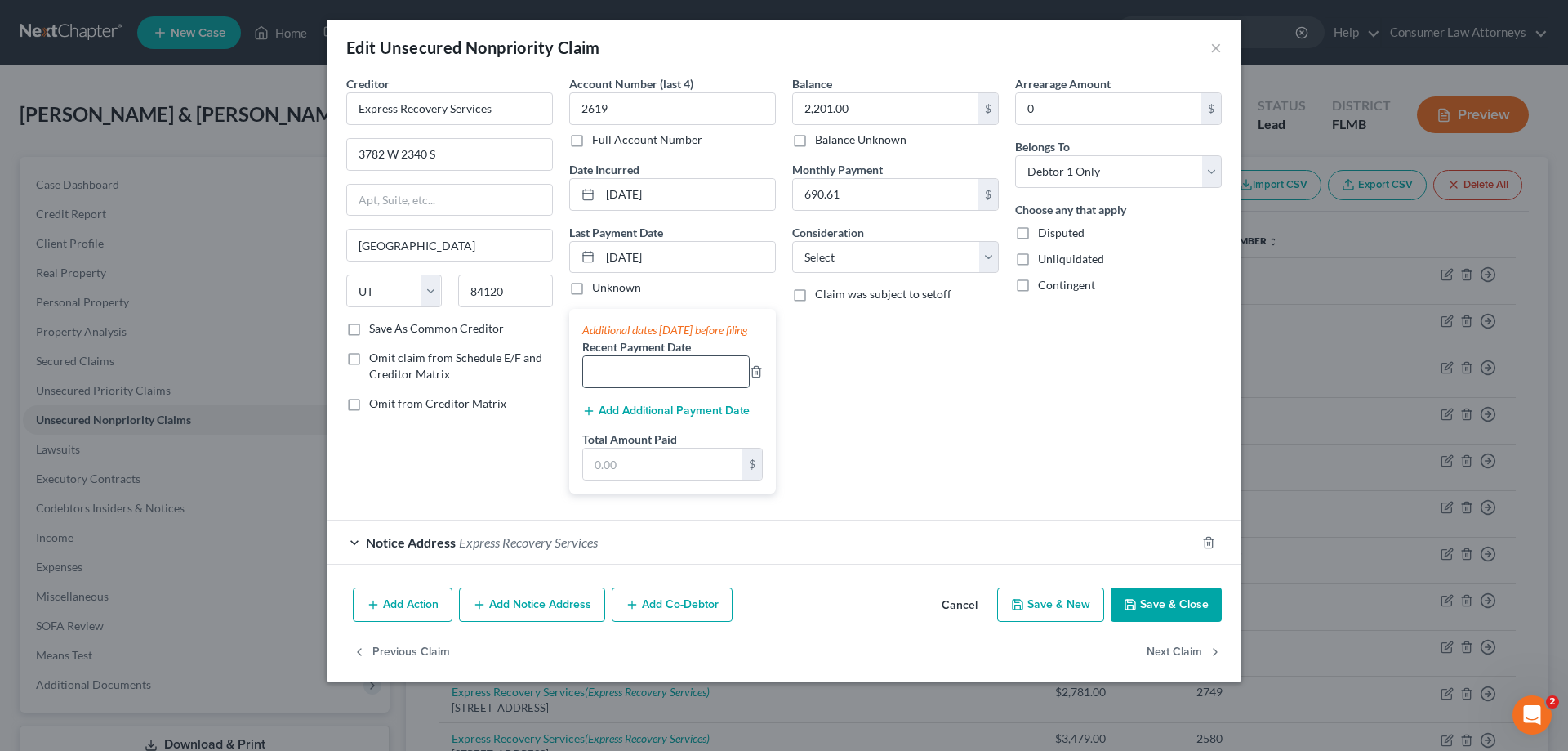
click at [641, 381] on input "text" at bounding box center [666, 372] width 166 height 31
type input "[DATE]"
click at [673, 479] on input "text" at bounding box center [663, 464] width 160 height 31
type input "690.61"
click at [790, 440] on div "Balance 2,201.00 $ Balance Unknown Balance Undetermined 2,201.00 $ Balance Unkn…" at bounding box center [895, 291] width 223 height 432
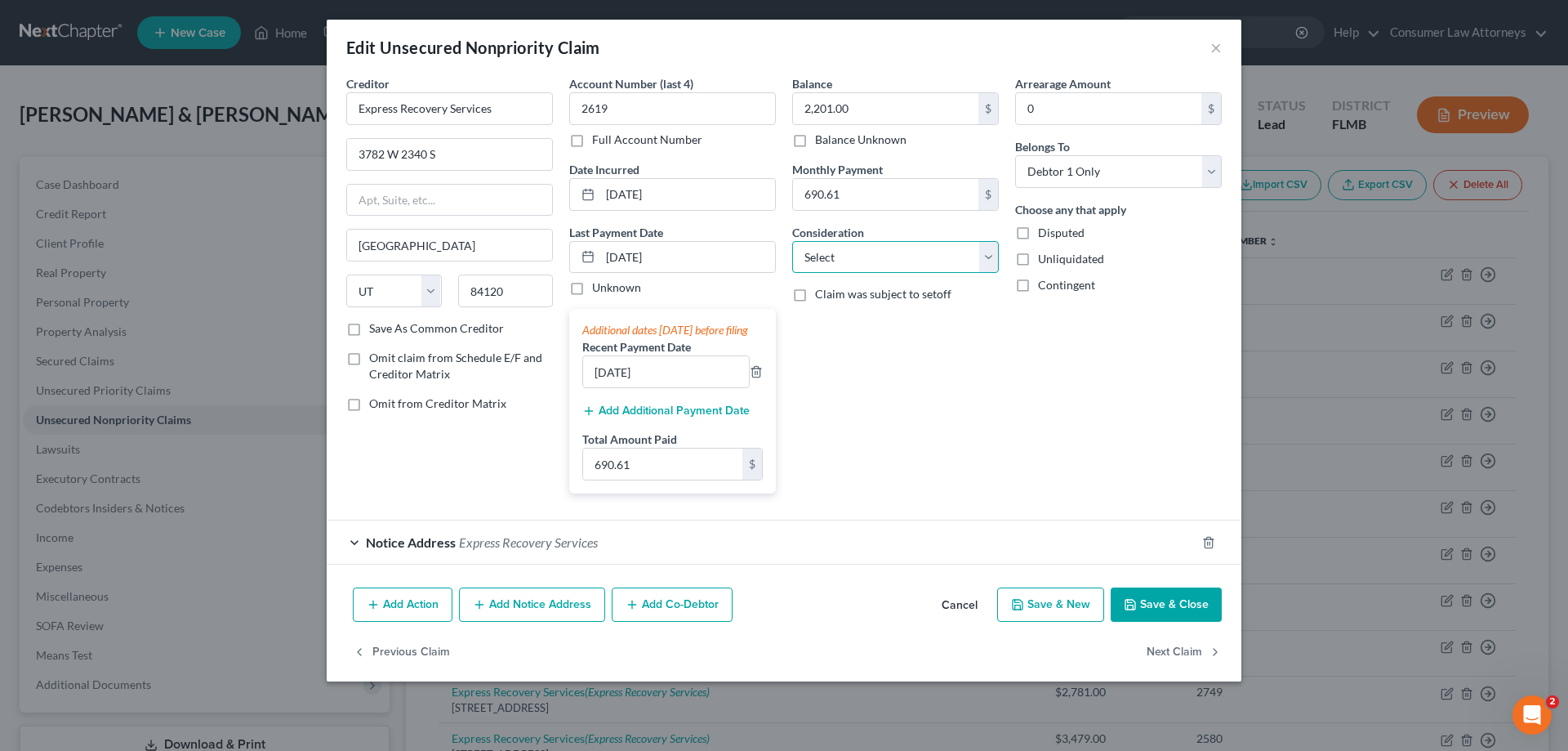
click at [956, 251] on select "Select Cable / Satellite Services Collection Agency Credit Card Debt Debt Couns…" at bounding box center [895, 257] width 206 height 33
select select "1"
click at [793, 241] on select "Select Cable / Satellite Services Collection Agency Credit Card Debt Debt Couns…" at bounding box center [895, 257] width 206 height 33
drag, startPoint x: 1179, startPoint y: 625, endPoint x: 1400, endPoint y: 630, distance: 221.1
click at [1180, 621] on button "Save & Close" at bounding box center [1166, 604] width 111 height 34
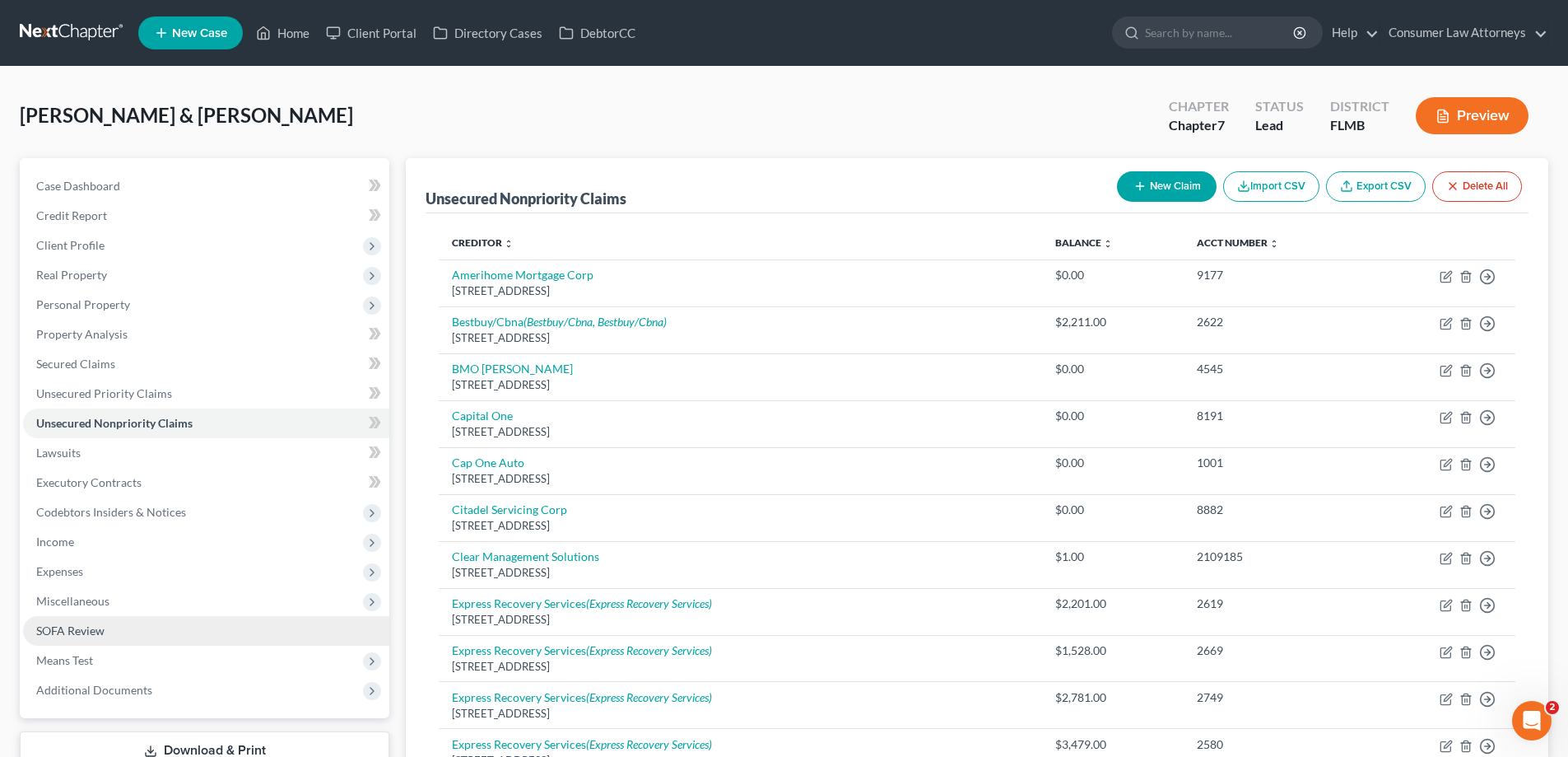
click at [96, 636] on span "SOFA Review" at bounding box center [70, 630] width 68 height 14
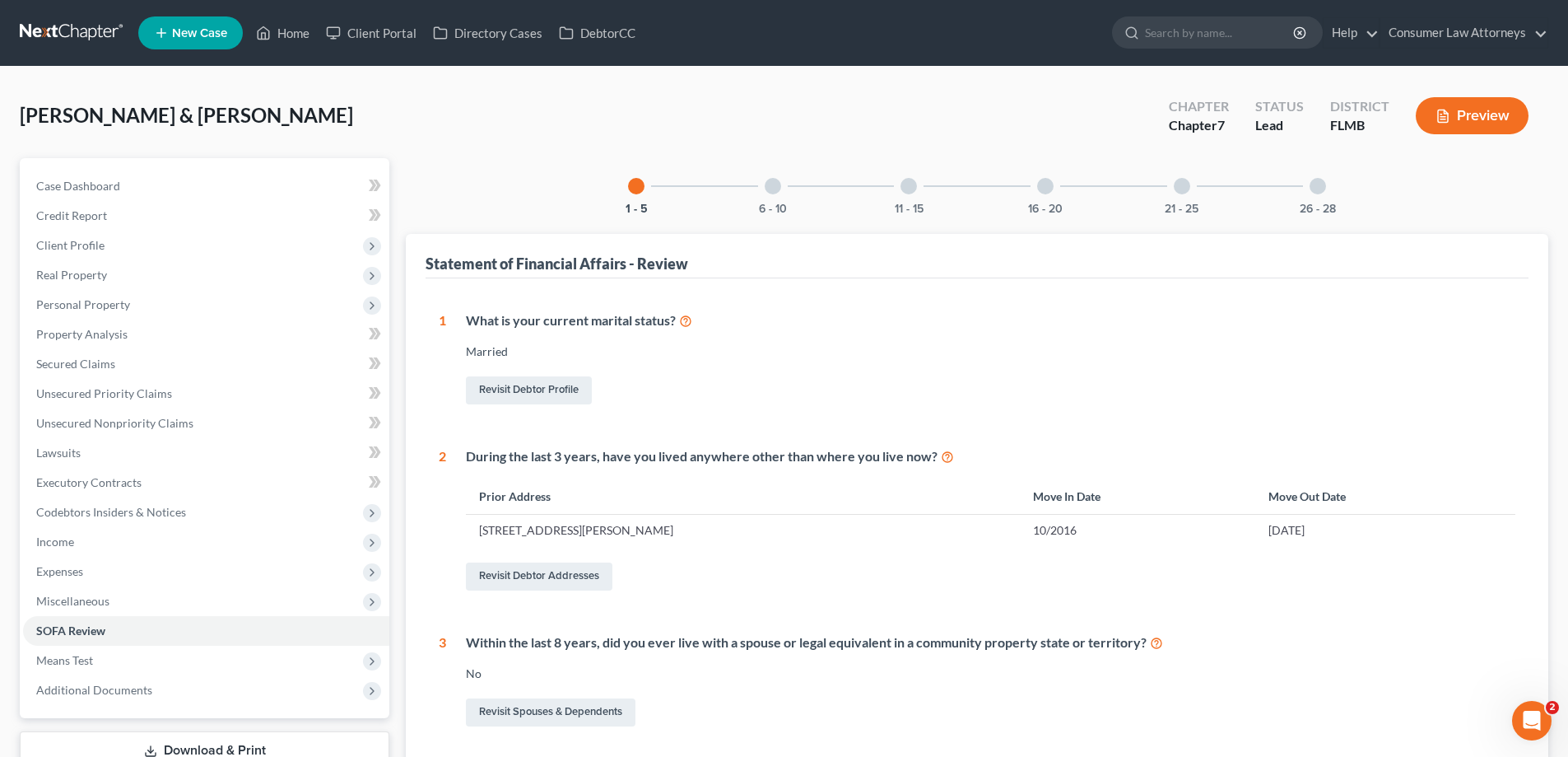
click at [1314, 186] on div at bounding box center [1317, 185] width 17 height 17
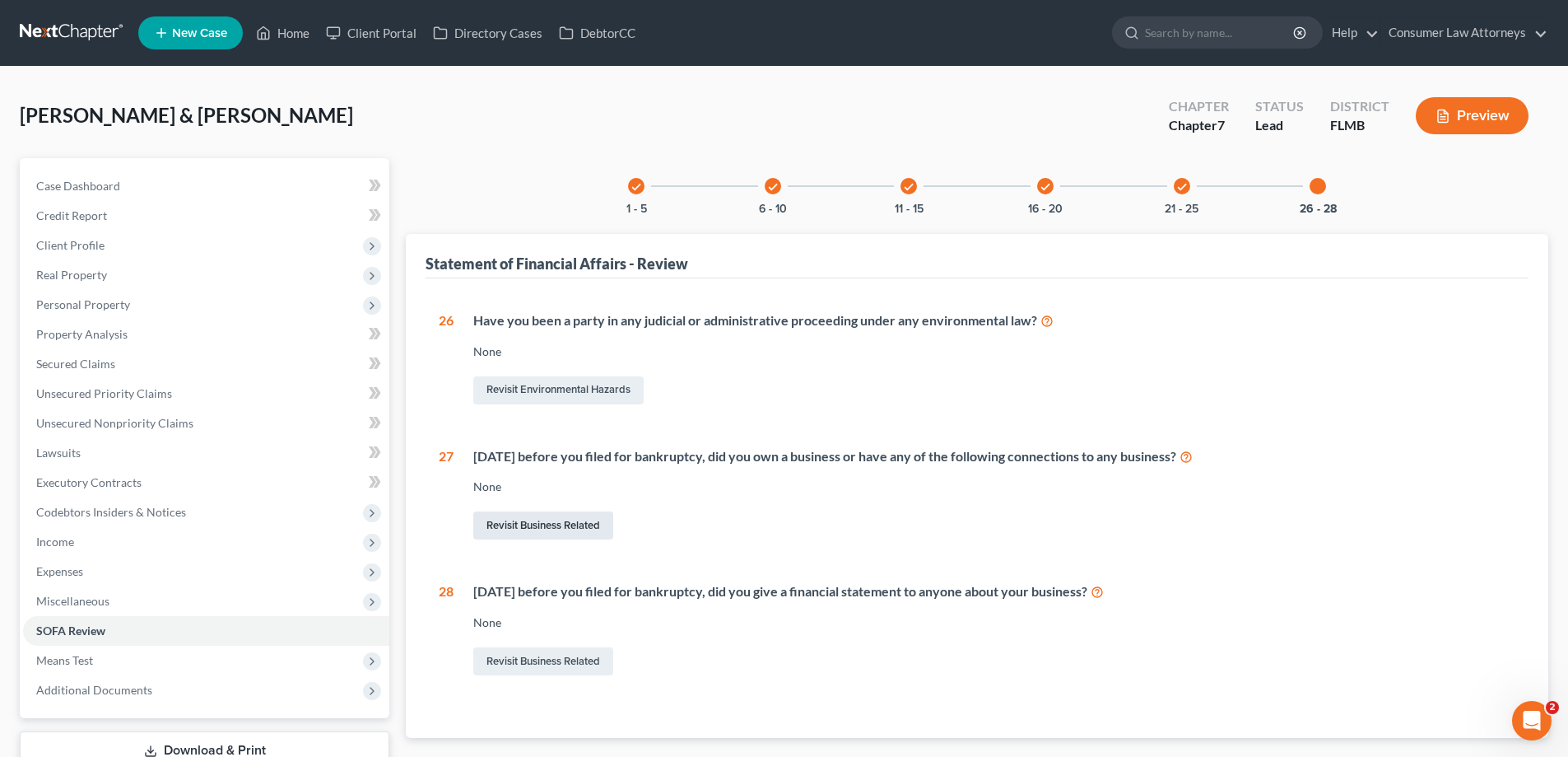
click at [515, 526] on link "Revisit Business Related" at bounding box center [542, 525] width 139 height 28
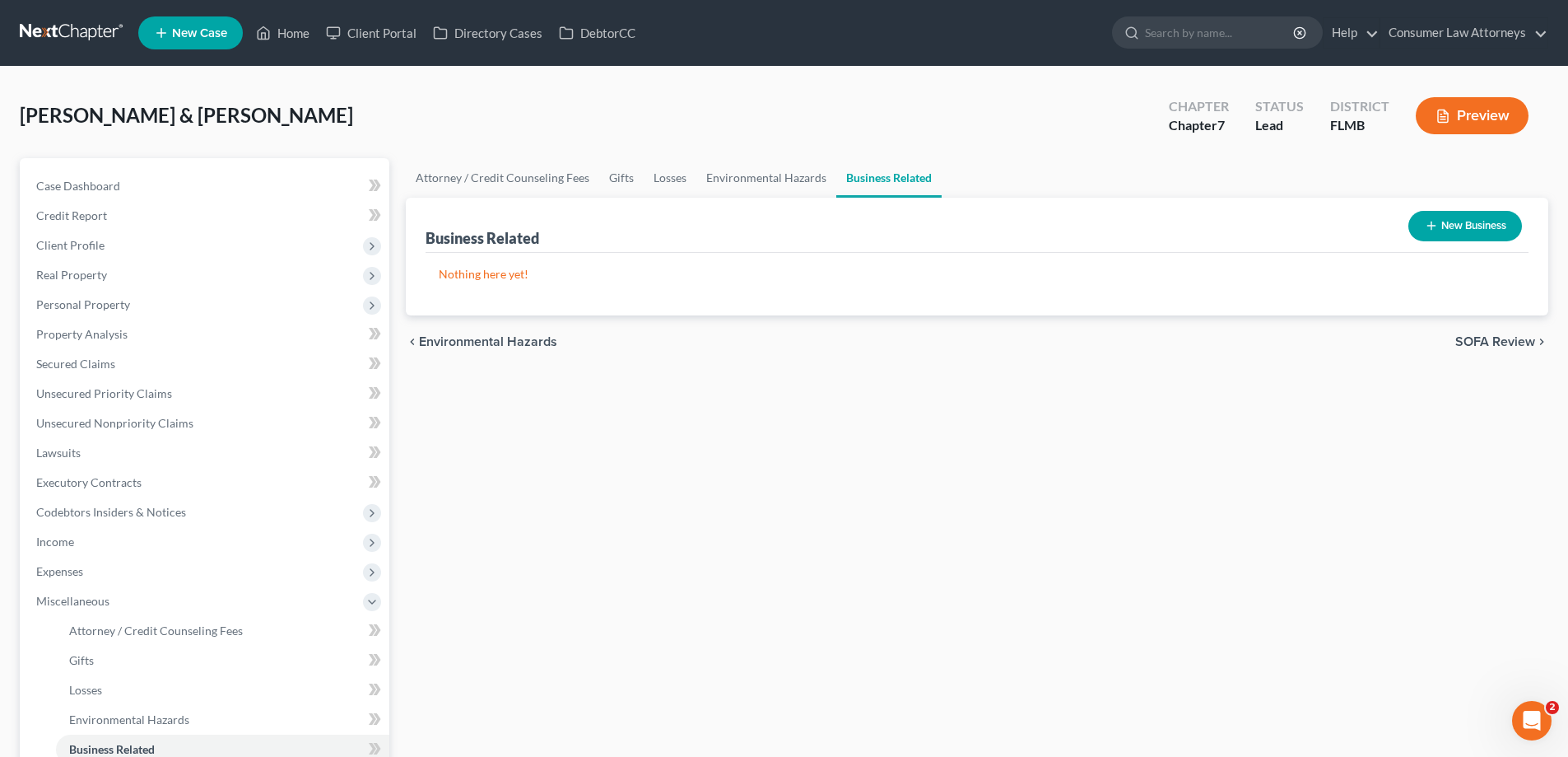
click at [1441, 221] on button "New Business" at bounding box center [1465, 225] width 113 height 30
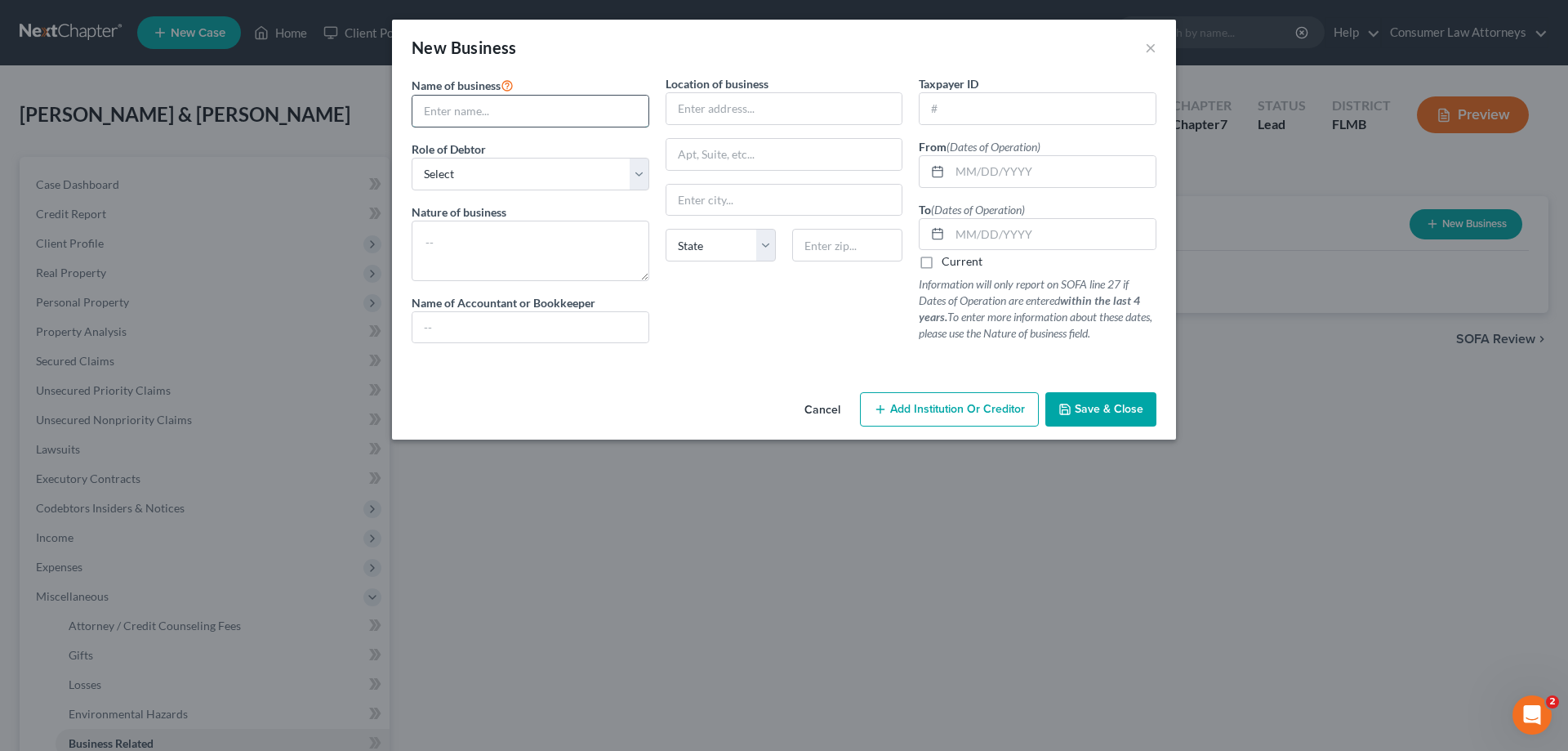
click at [552, 111] on input "text" at bounding box center [530, 111] width 236 height 31
paste input "Remix MP4, LLC,"
type input "Remix MP4, LLC"
click at [582, 169] on select "Select A member of a limited liability company (LLC) or limited liability partn…" at bounding box center [530, 174] width 238 height 33
select select "member"
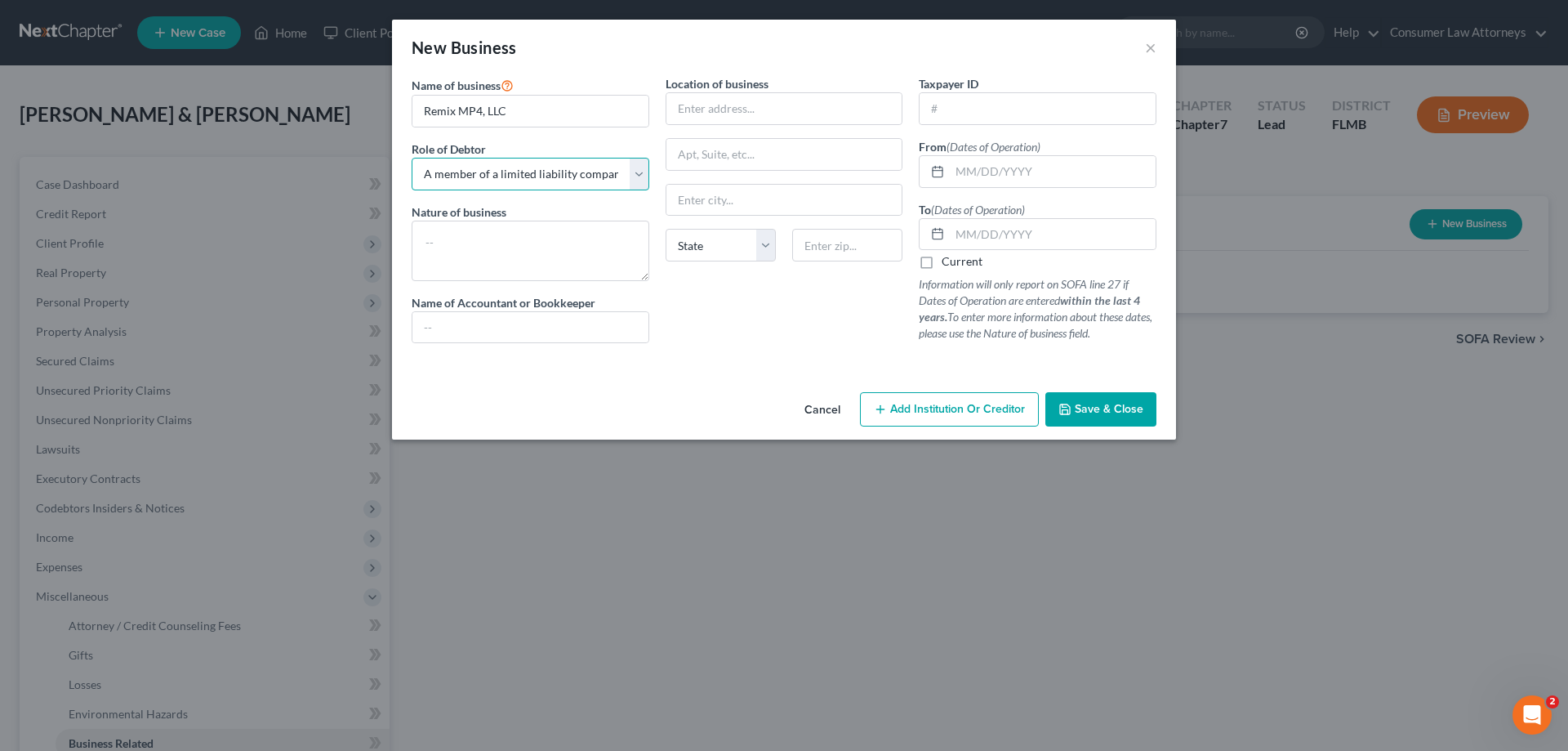
click at [411, 158] on select "Select A member of a limited liability company (LLC) or limited liability partn…" at bounding box center [530, 174] width 238 height 33
click at [738, 113] on input "text" at bounding box center [785, 108] width 236 height 31
paste input "12763 Tannencrest Dr"
type input "12763 Tannencrest Dr"
click at [865, 254] on input "text" at bounding box center [848, 245] width 110 height 33
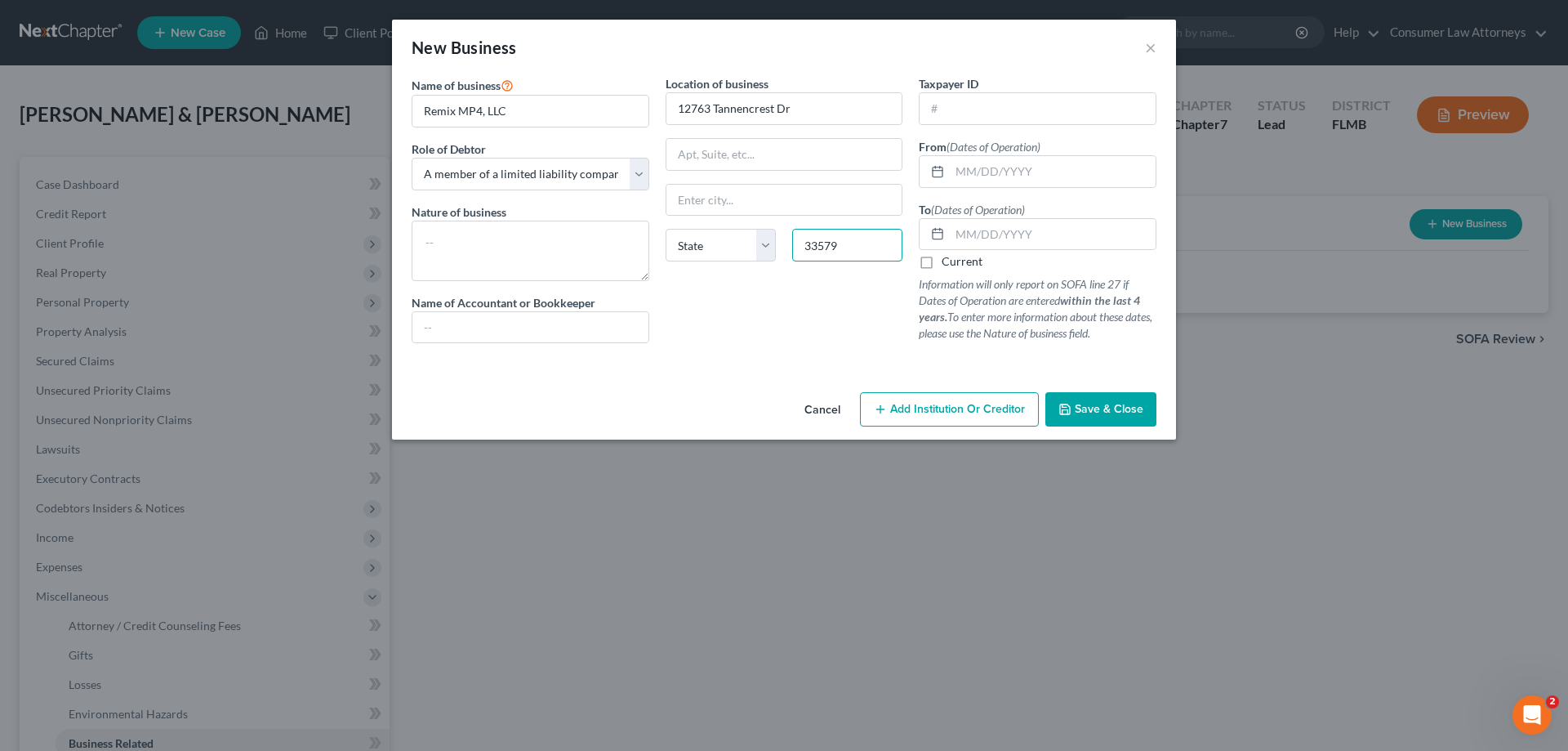
type input "33579"
click at [754, 248] on select "State [US_STATE] AK AR AZ CA CO CT DE DC [GEOGRAPHIC_DATA] [GEOGRAPHIC_DATA] GU…" at bounding box center [721, 245] width 110 height 33
select select "9"
click at [666, 228] on select "State [US_STATE] AK AR AZ CA CO CT DE DC [GEOGRAPHIC_DATA] [GEOGRAPHIC_DATA] GU…" at bounding box center [721, 245] width 110 height 33
click at [761, 208] on input "text" at bounding box center [785, 200] width 236 height 31
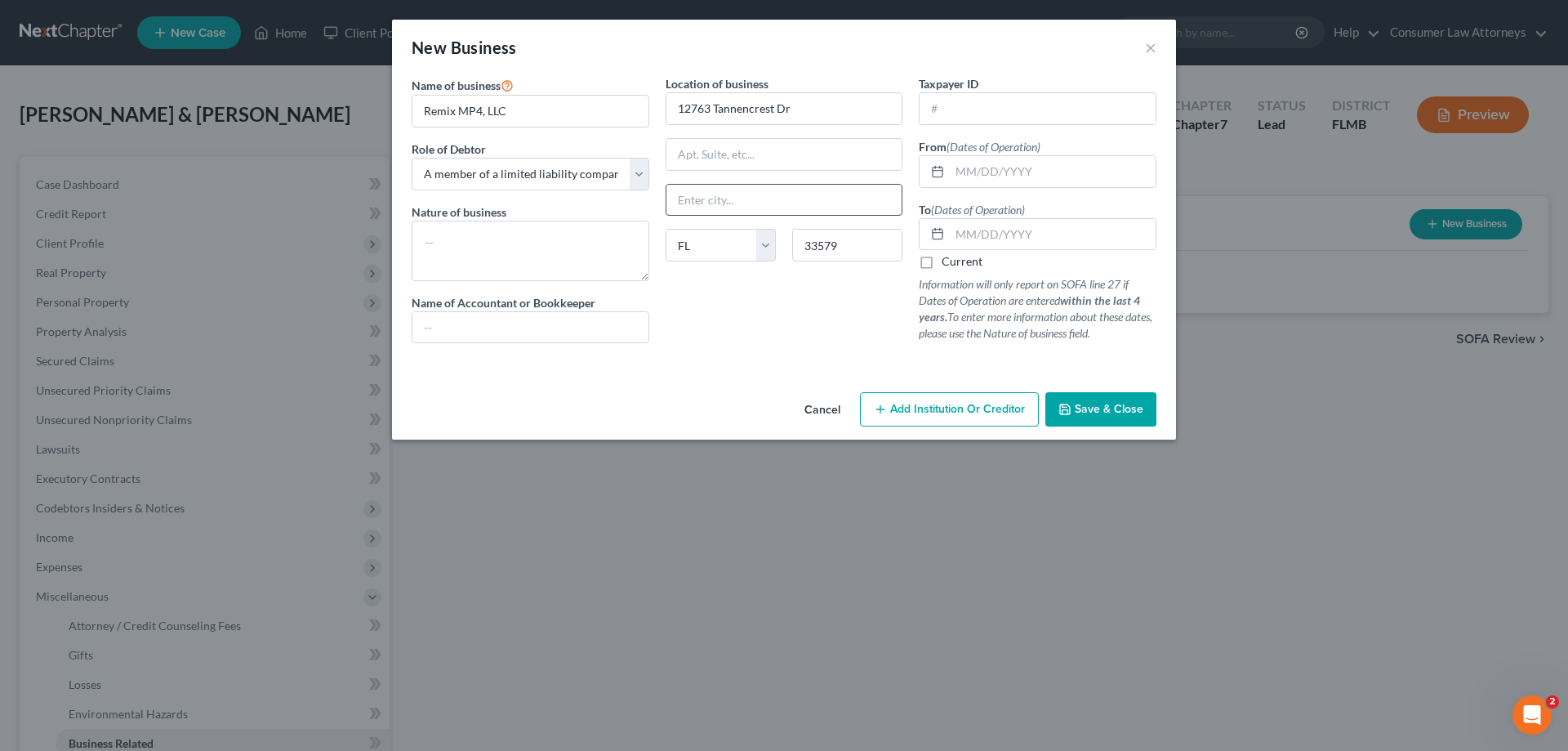
paste input "Riverview"
type input "Riverview"
click at [942, 264] on label "Current" at bounding box center [962, 261] width 41 height 16
click at [949, 264] on input "Current" at bounding box center [953, 258] width 11 height 11
checkbox input "true"
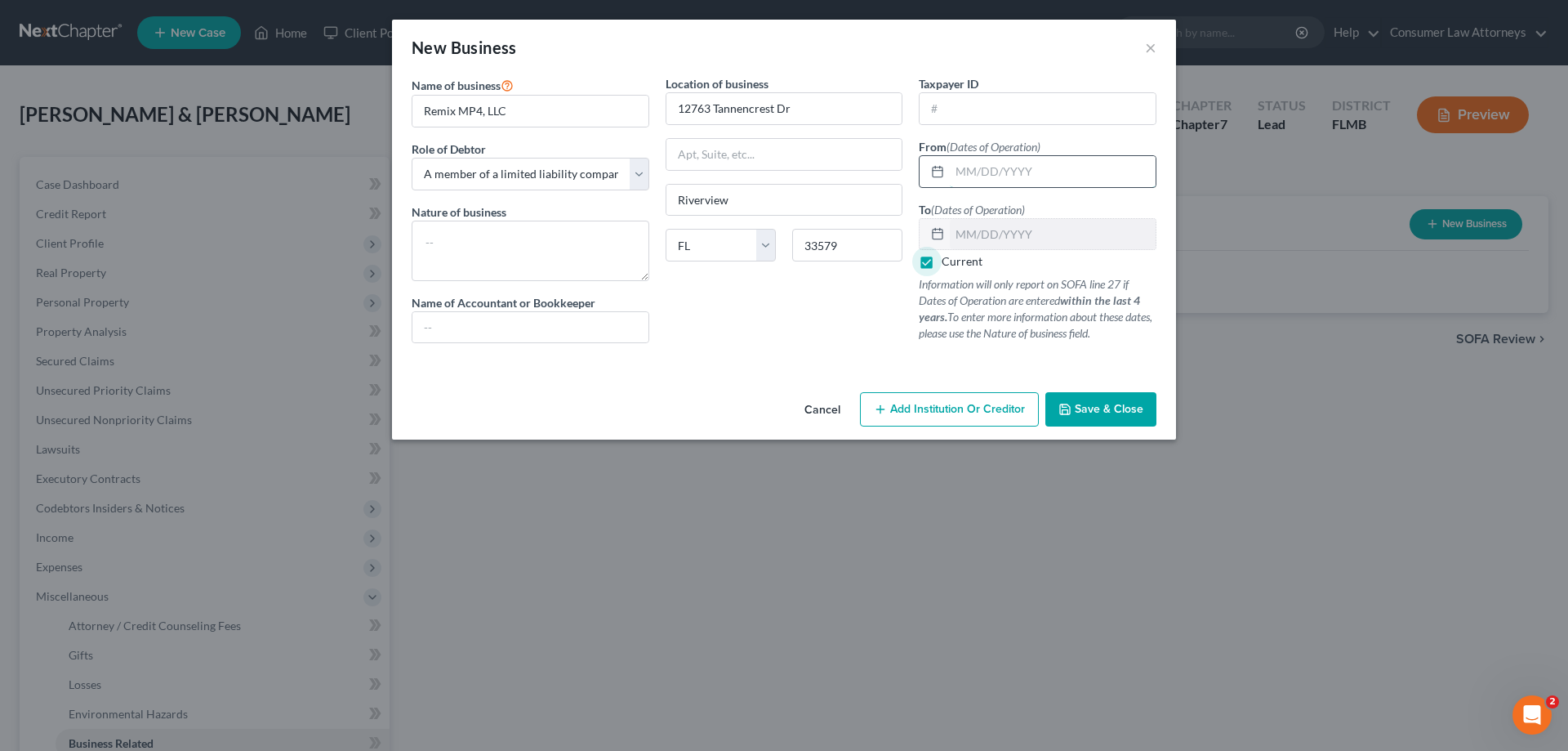
click at [1010, 174] on input "text" at bounding box center [1052, 171] width 206 height 31
type input "[DATE]"
click at [976, 112] on input "text" at bounding box center [1038, 108] width 236 height 31
click at [1111, 413] on span "Save & Close" at bounding box center [1109, 408] width 69 height 14
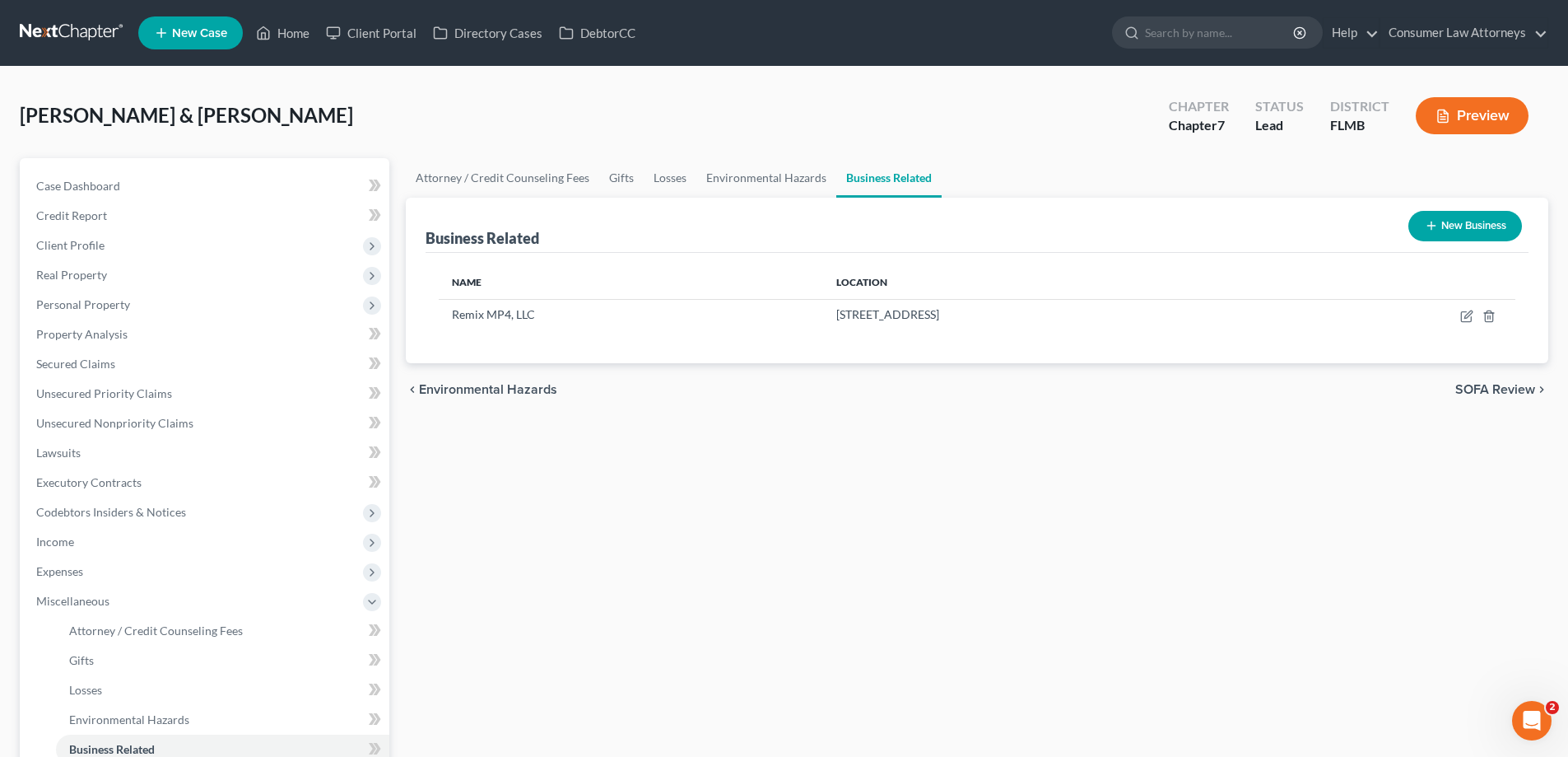
click at [1451, 235] on button "New Business" at bounding box center [1465, 225] width 113 height 30
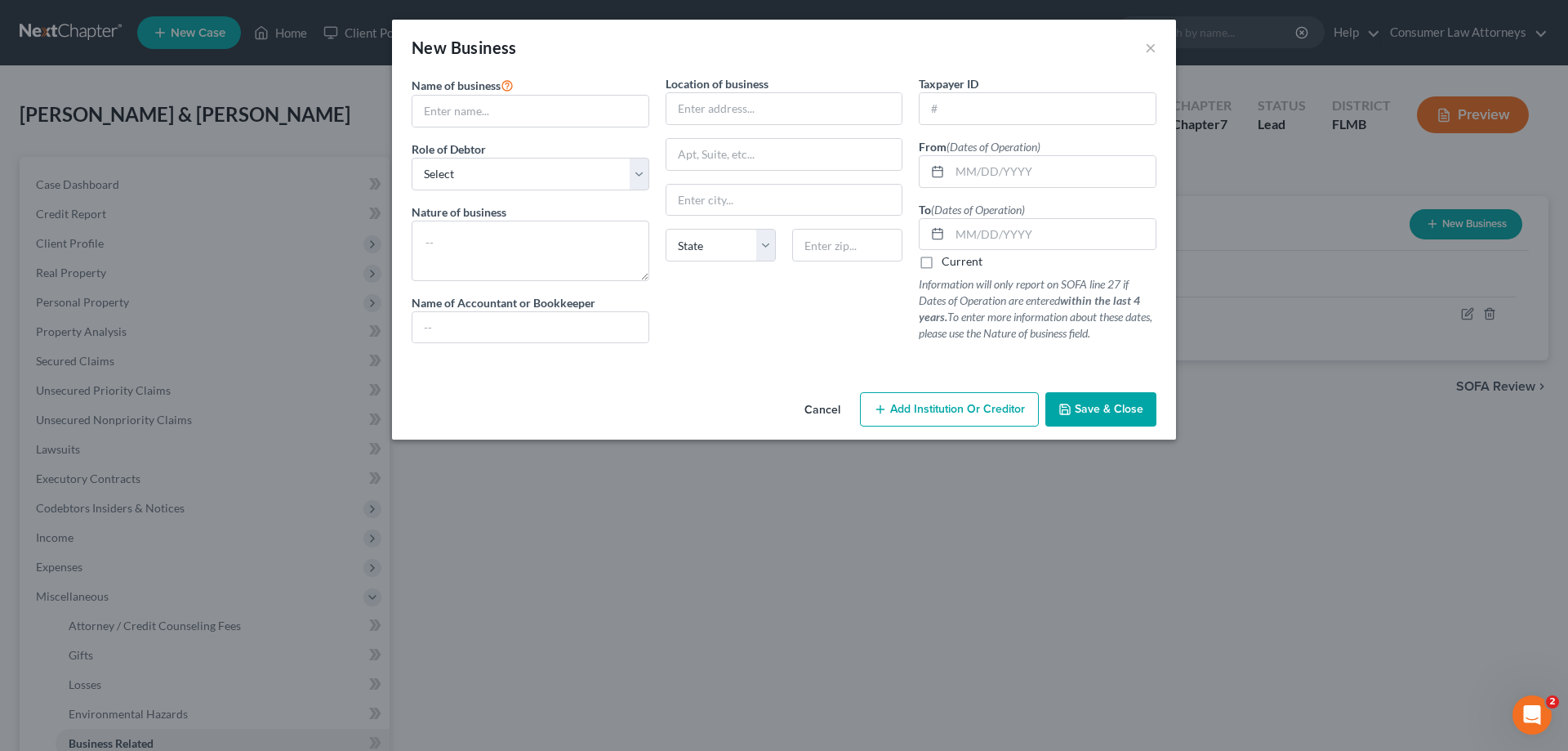
click at [499, 93] on label "Name of business *" at bounding box center [462, 85] width 102 height 19
click at [498, 106] on input "text" at bounding box center [530, 111] width 236 height 31
paste input "Just Play Remix, LLC"
type input "Just Play Remix, LLC"
drag, startPoint x: 499, startPoint y: 176, endPoint x: 499, endPoint y: 190, distance: 14.0
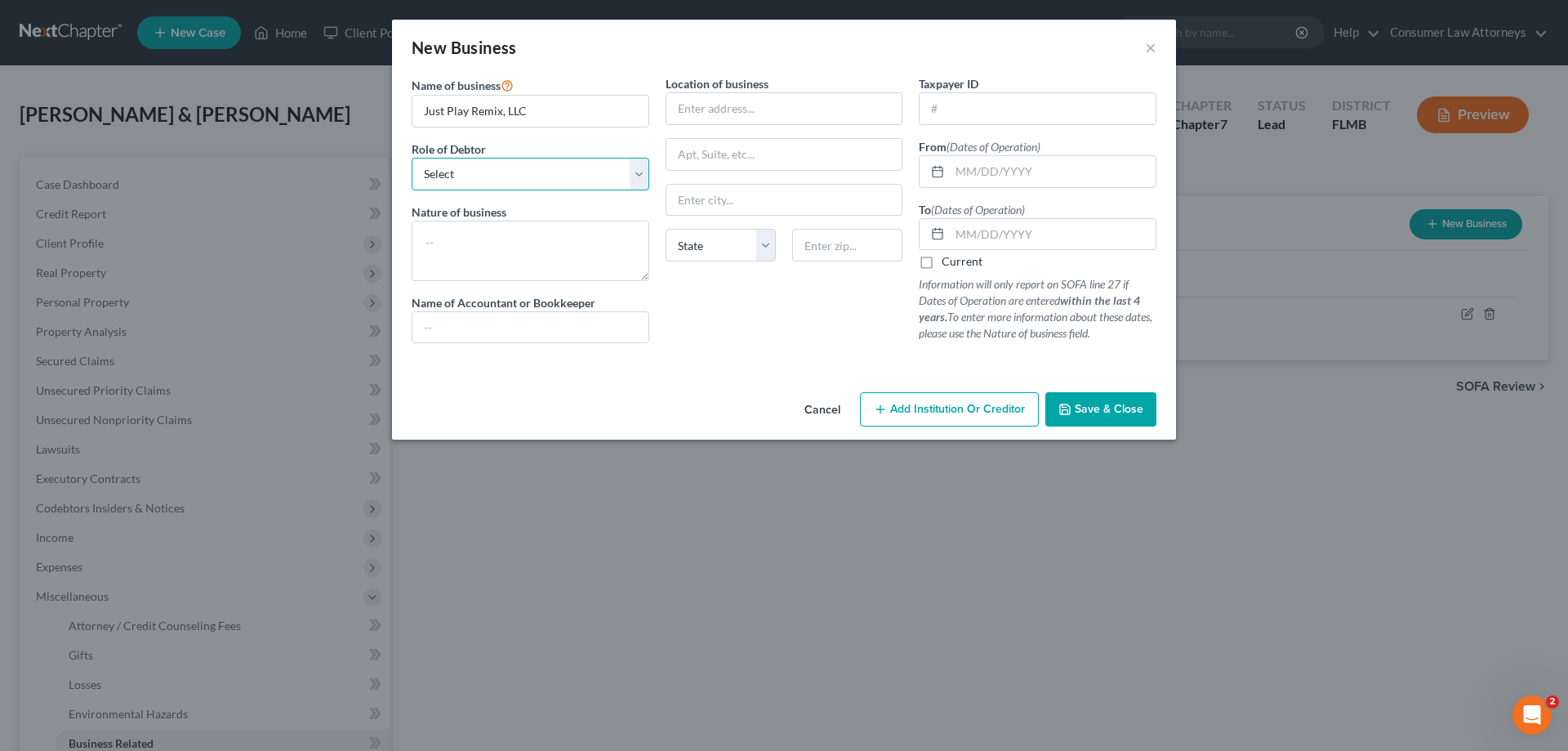
click at [499, 178] on select "Select A member of a limited liability company (LLC) or limited liability partn…" at bounding box center [530, 174] width 238 height 33
select select "member"
click at [411, 158] on select "Select A member of a limited liability company (LLC) or limited liability partn…" at bounding box center [530, 174] width 238 height 33
click at [967, 180] on input "text" at bounding box center [1052, 171] width 206 height 31
type input "[DATE]"
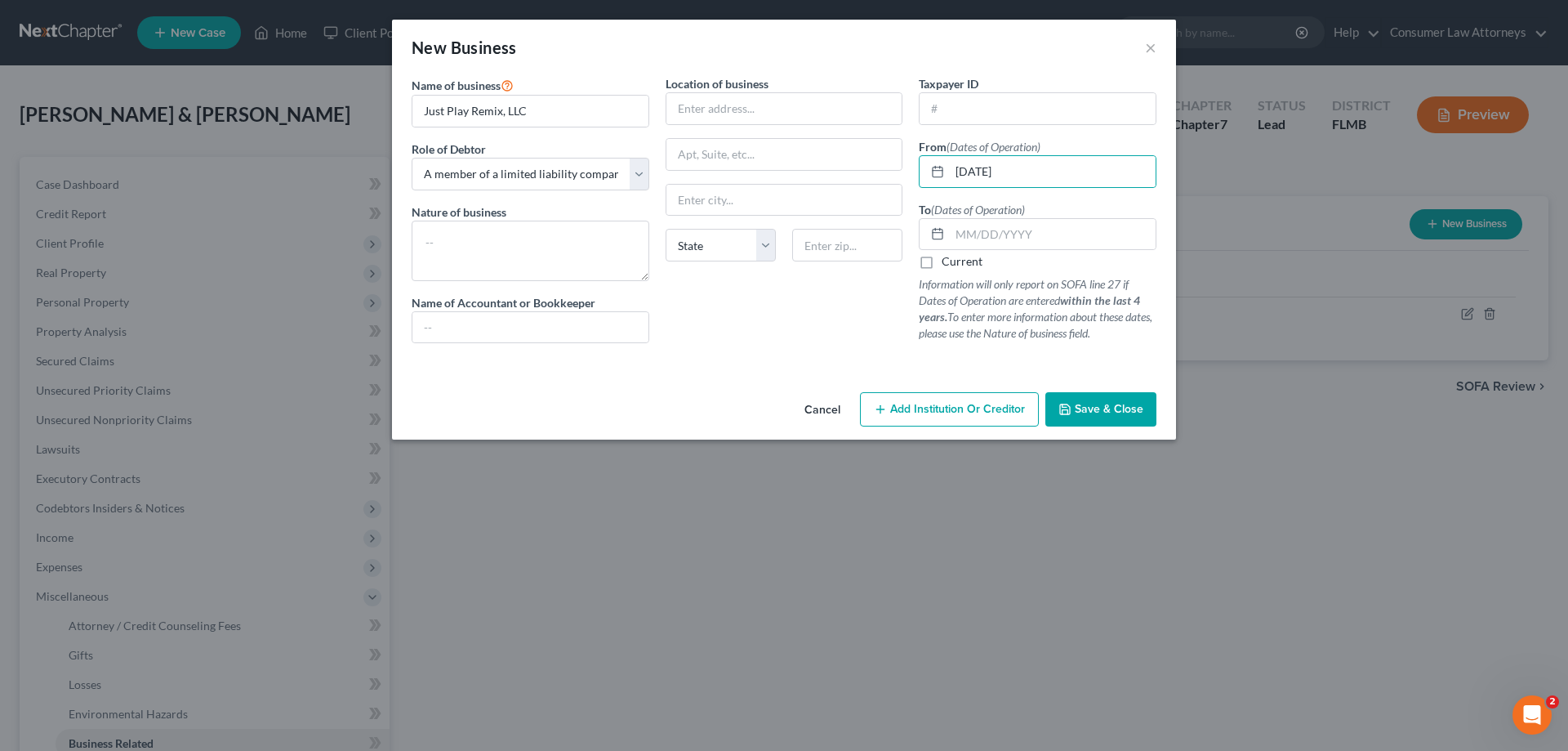
drag, startPoint x: 927, startPoint y: 263, endPoint x: 928, endPoint y: 290, distance: 27.0
click at [942, 263] on label "Current" at bounding box center [962, 261] width 41 height 16
click at [949, 263] on input "Current" at bounding box center [953, 258] width 11 height 11
checkbox input "true"
click at [1030, 171] on input "[DATE]" at bounding box center [1052, 171] width 206 height 31
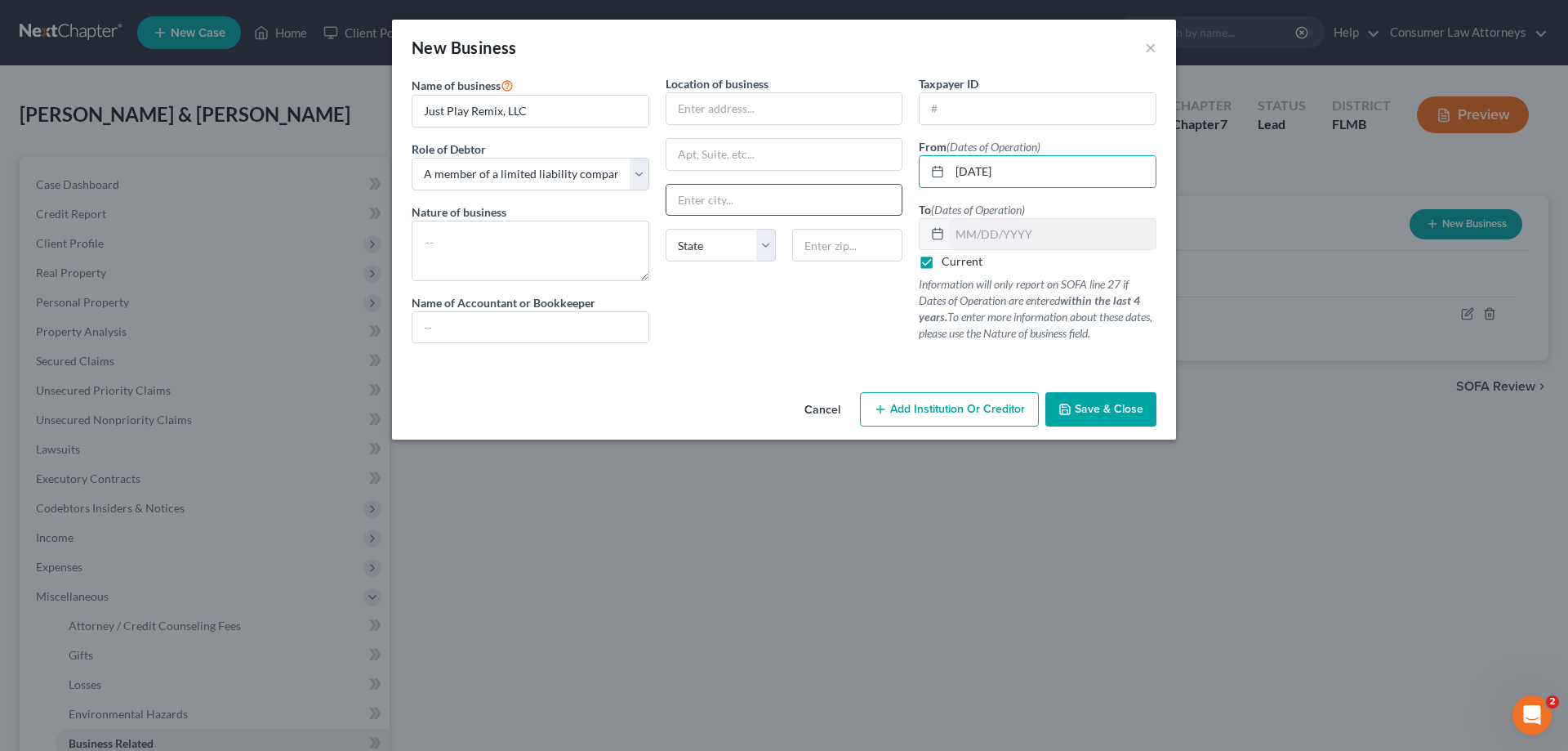
click at [756, 197] on input "text" at bounding box center [785, 200] width 236 height 31
paste input "Riverview"
type input "Riverview"
drag, startPoint x: 729, startPoint y: 249, endPoint x: 728, endPoint y: 258, distance: 9.1
click at [729, 250] on select "State [US_STATE] AK AR AZ CA CO CT DE DC [GEOGRAPHIC_DATA] [GEOGRAPHIC_DATA] GU…" at bounding box center [721, 245] width 110 height 33
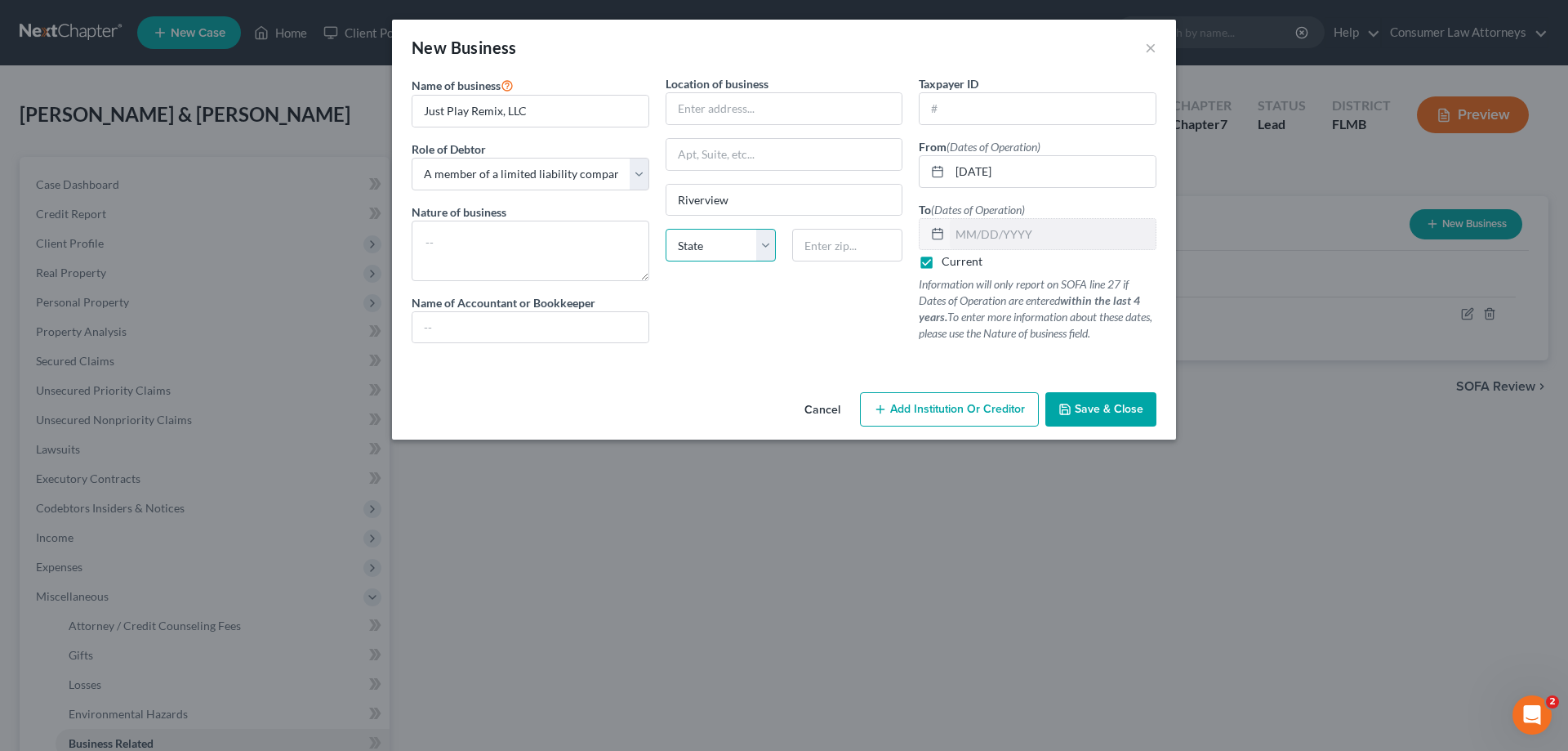
select select "9"
click at [666, 228] on select "State [US_STATE] AK AR AZ CA CO CT DE DC [GEOGRAPHIC_DATA] [GEOGRAPHIC_DATA] GU…" at bounding box center [721, 245] width 110 height 33
drag, startPoint x: 1057, startPoint y: 179, endPoint x: 940, endPoint y: 179, distance: 117.0
click at [940, 179] on div "[DATE]" at bounding box center [1038, 171] width 238 height 33
type input "0"
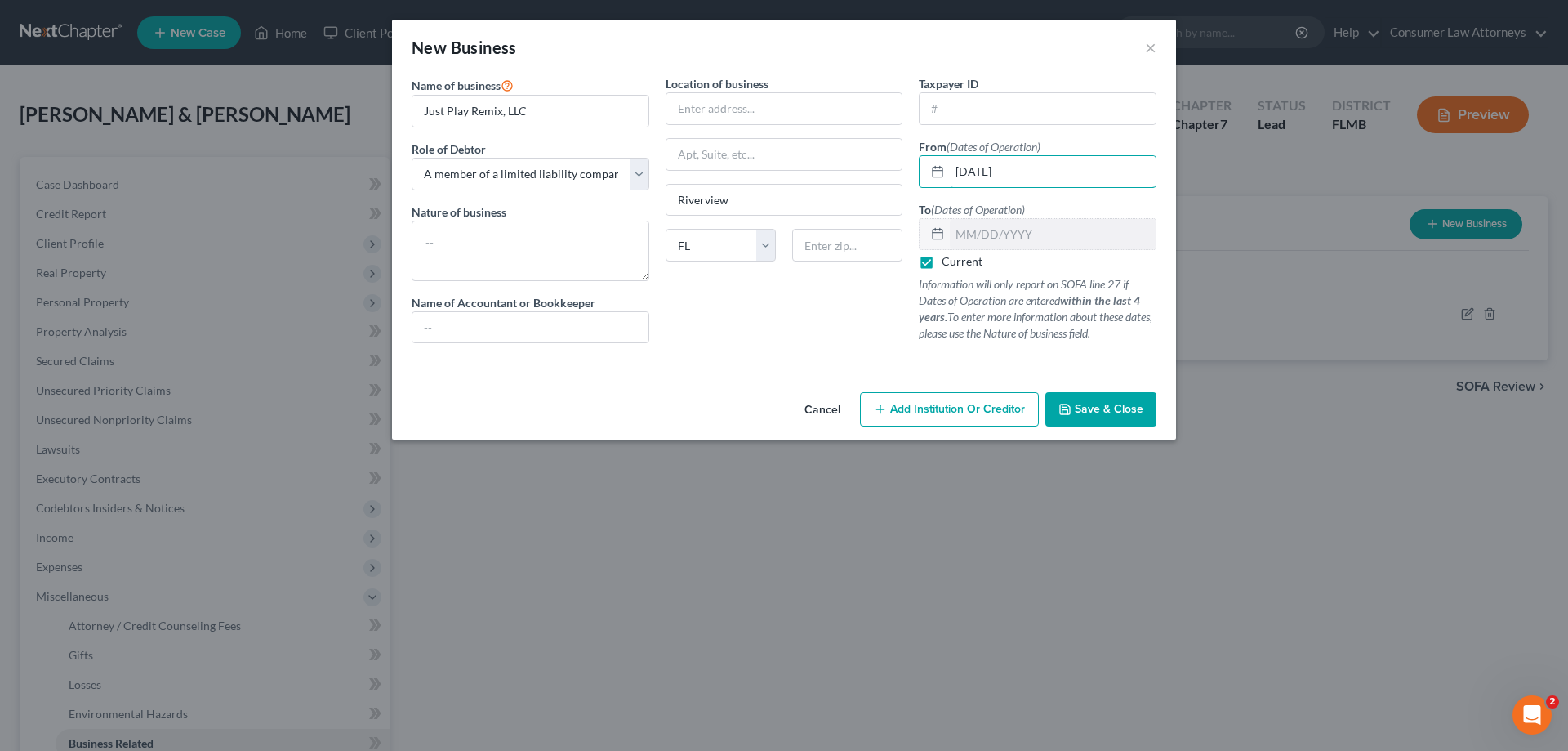
type input "[DATE]"
click at [721, 118] on input "text" at bounding box center [785, 108] width 236 height 31
paste input "12763 Tannencrest Dr"
type input "12763 Tannencrest Dr"
click at [823, 239] on input "text" at bounding box center [848, 245] width 110 height 33
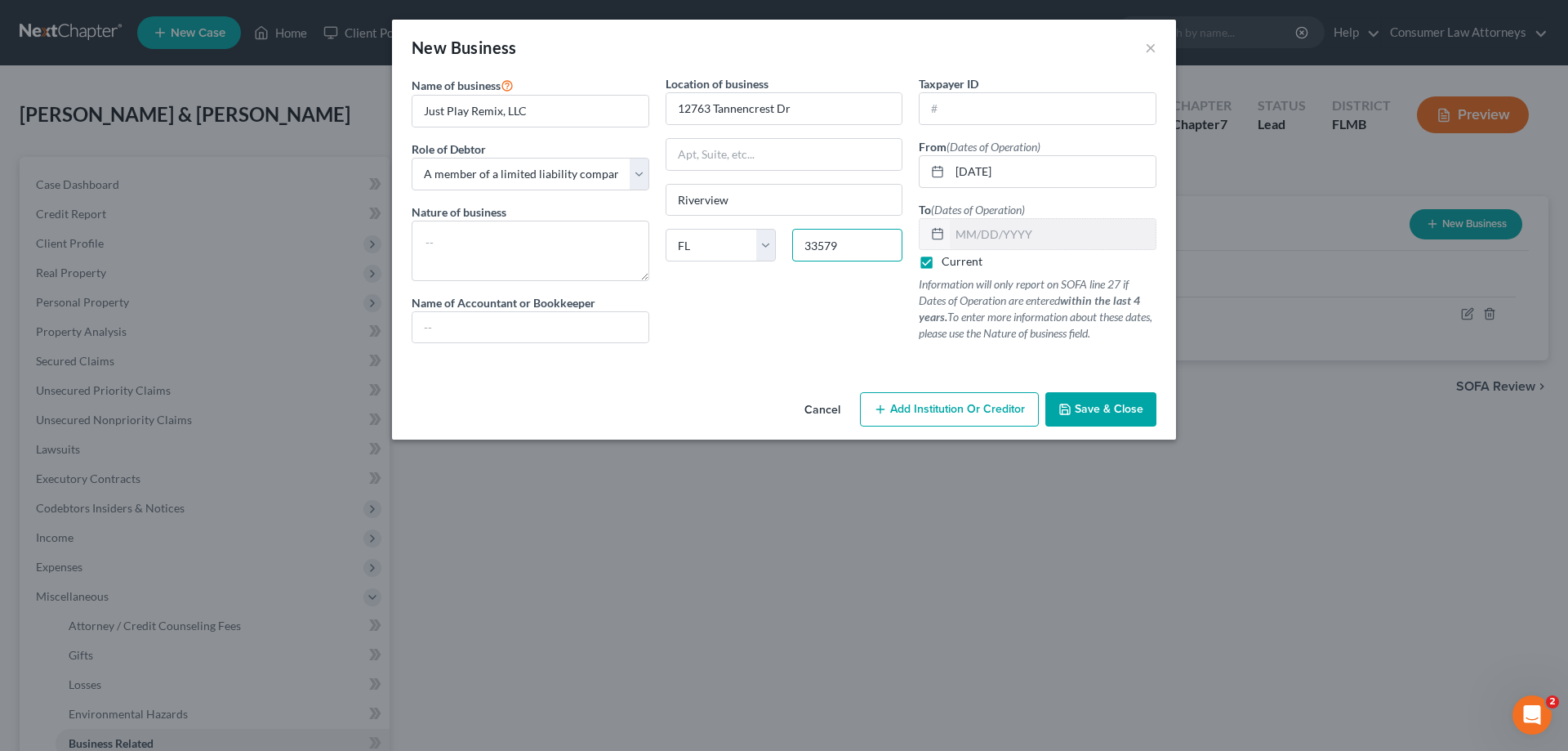
type input "33579"
click at [582, 247] on textarea at bounding box center [530, 251] width 238 height 60
type textarea "Deejay."
click at [1069, 398] on button "Save & Close" at bounding box center [1101, 408] width 111 height 34
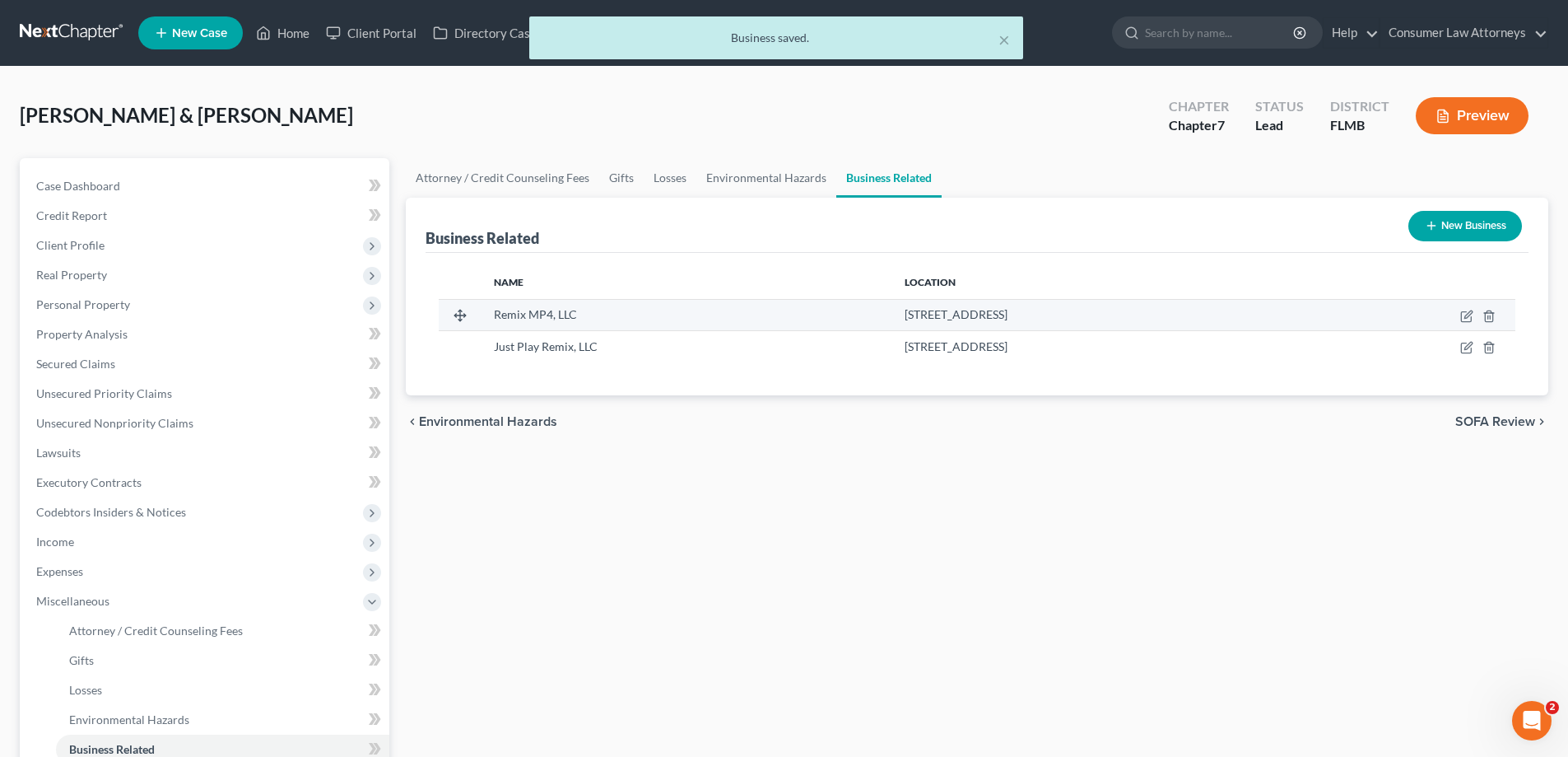
click at [1459, 319] on td at bounding box center [1406, 314] width 216 height 31
click at [1469, 319] on icon "button" at bounding box center [1467, 316] width 14 height 14
select select "member"
select select "9"
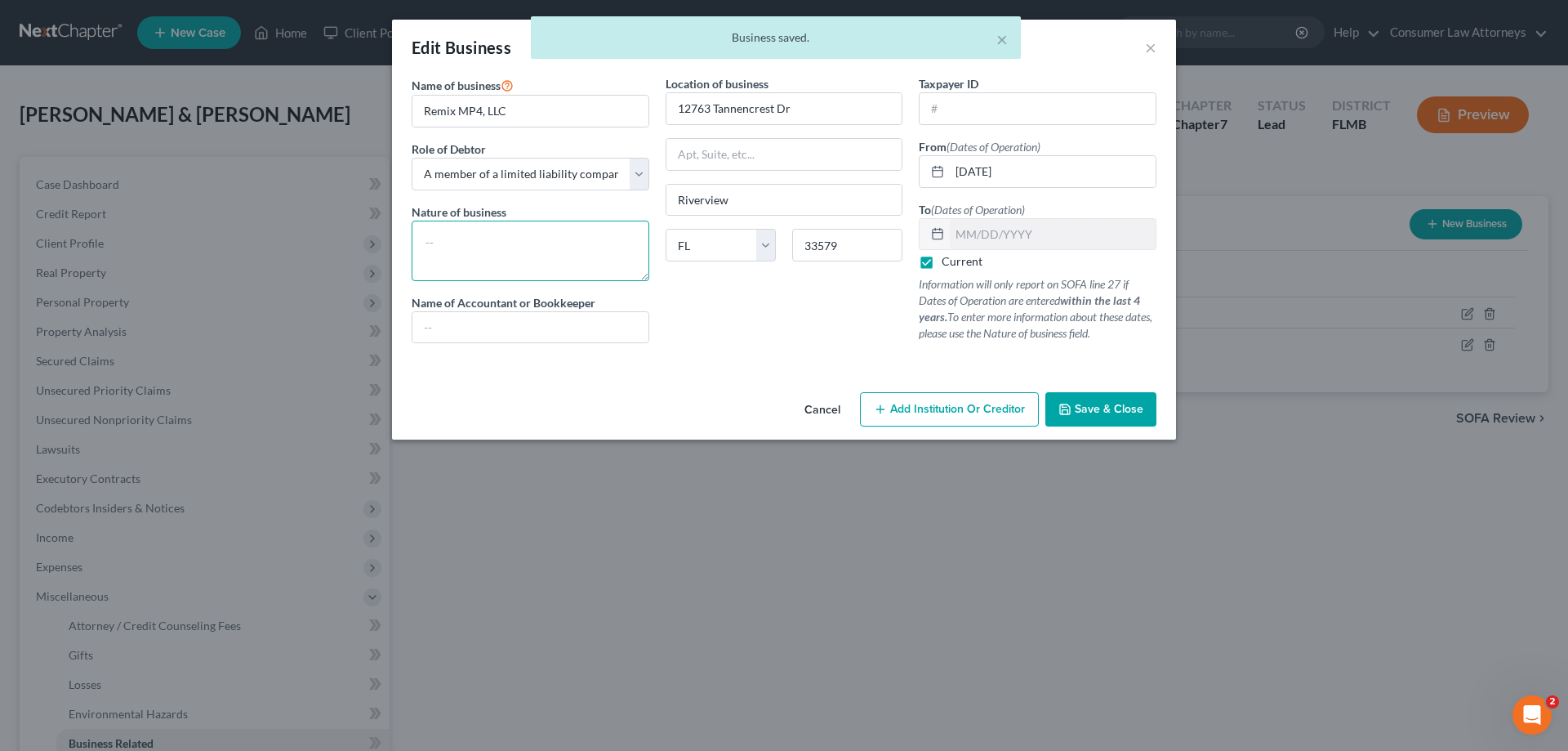
click at [563, 275] on textarea at bounding box center [530, 251] width 238 height 60
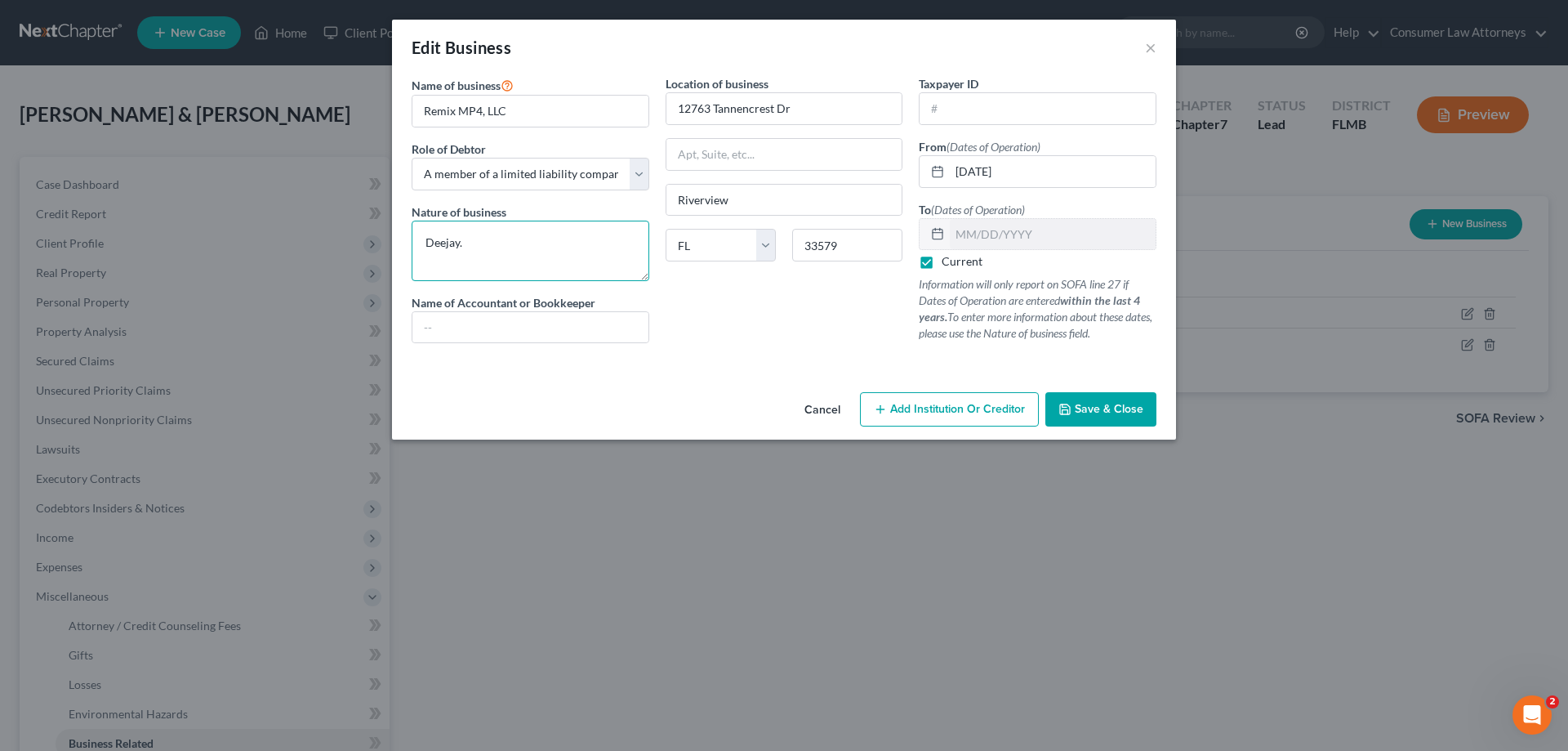
type textarea "Deejay."
click at [1064, 425] on button "Save & Close" at bounding box center [1101, 408] width 111 height 34
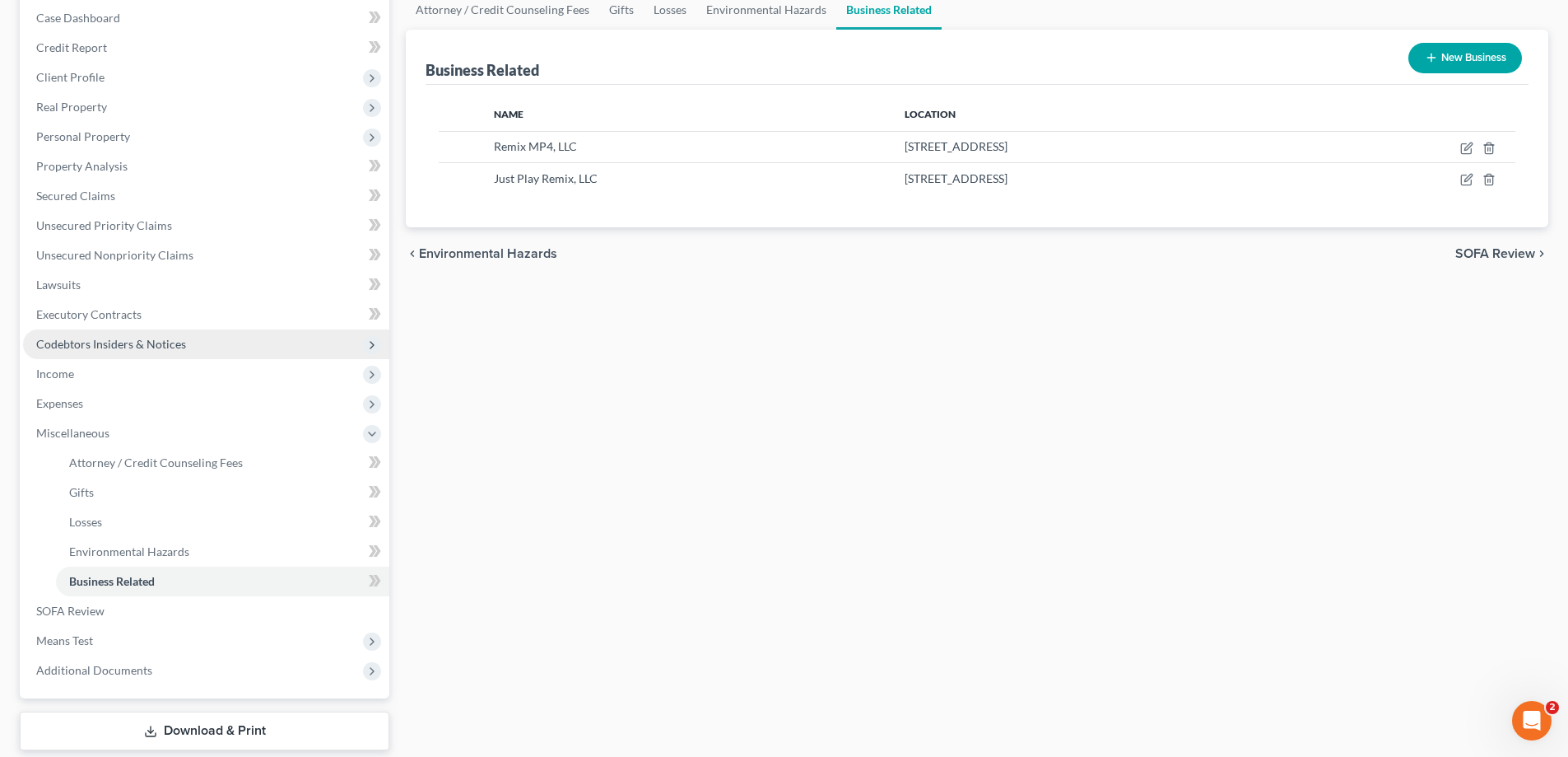
scroll to position [266, 0]
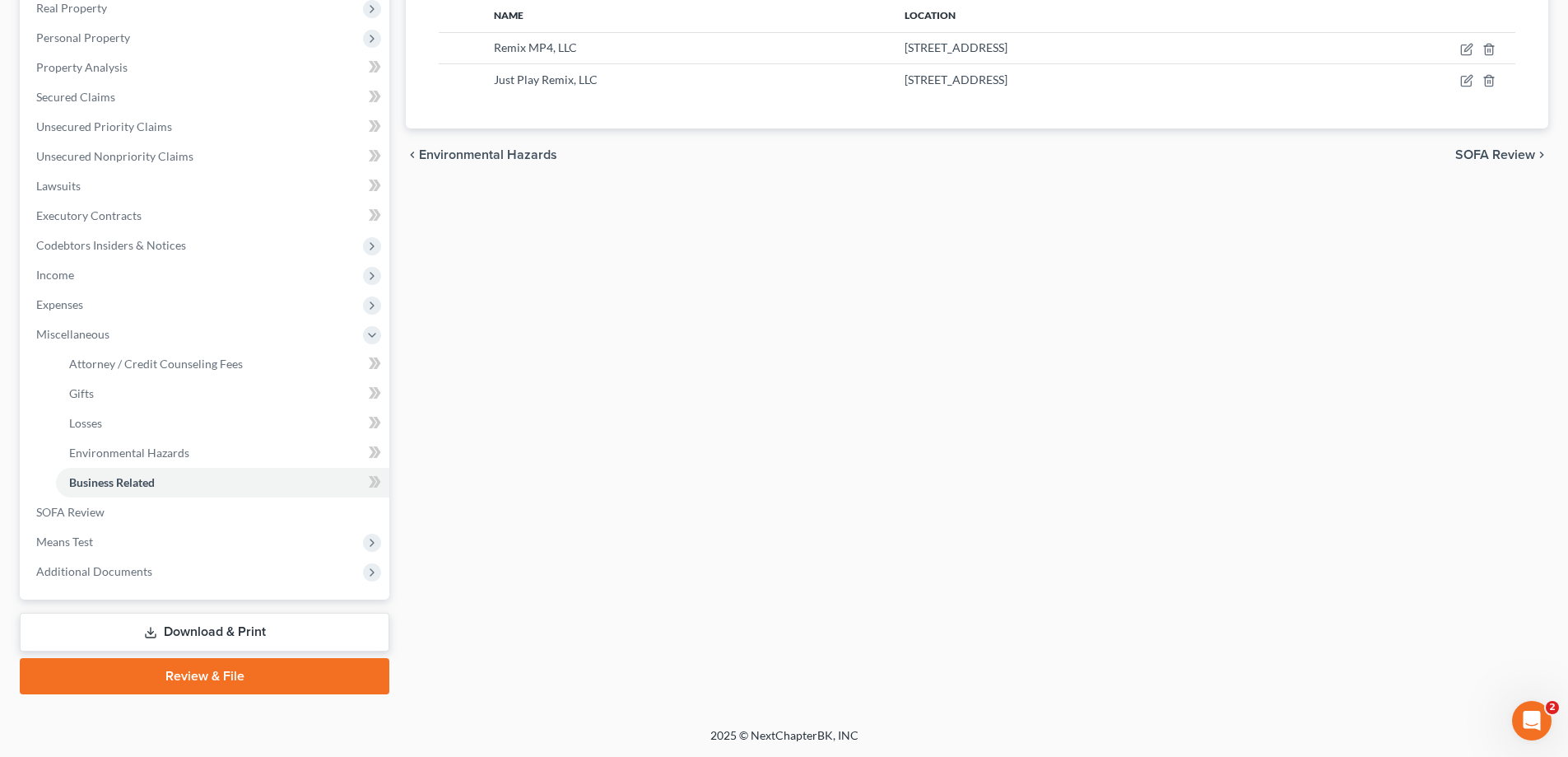
drag, startPoint x: 222, startPoint y: 635, endPoint x: 388, endPoint y: 635, distance: 166.0
click at [222, 635] on link "Download & Print" at bounding box center [204, 632] width 370 height 39
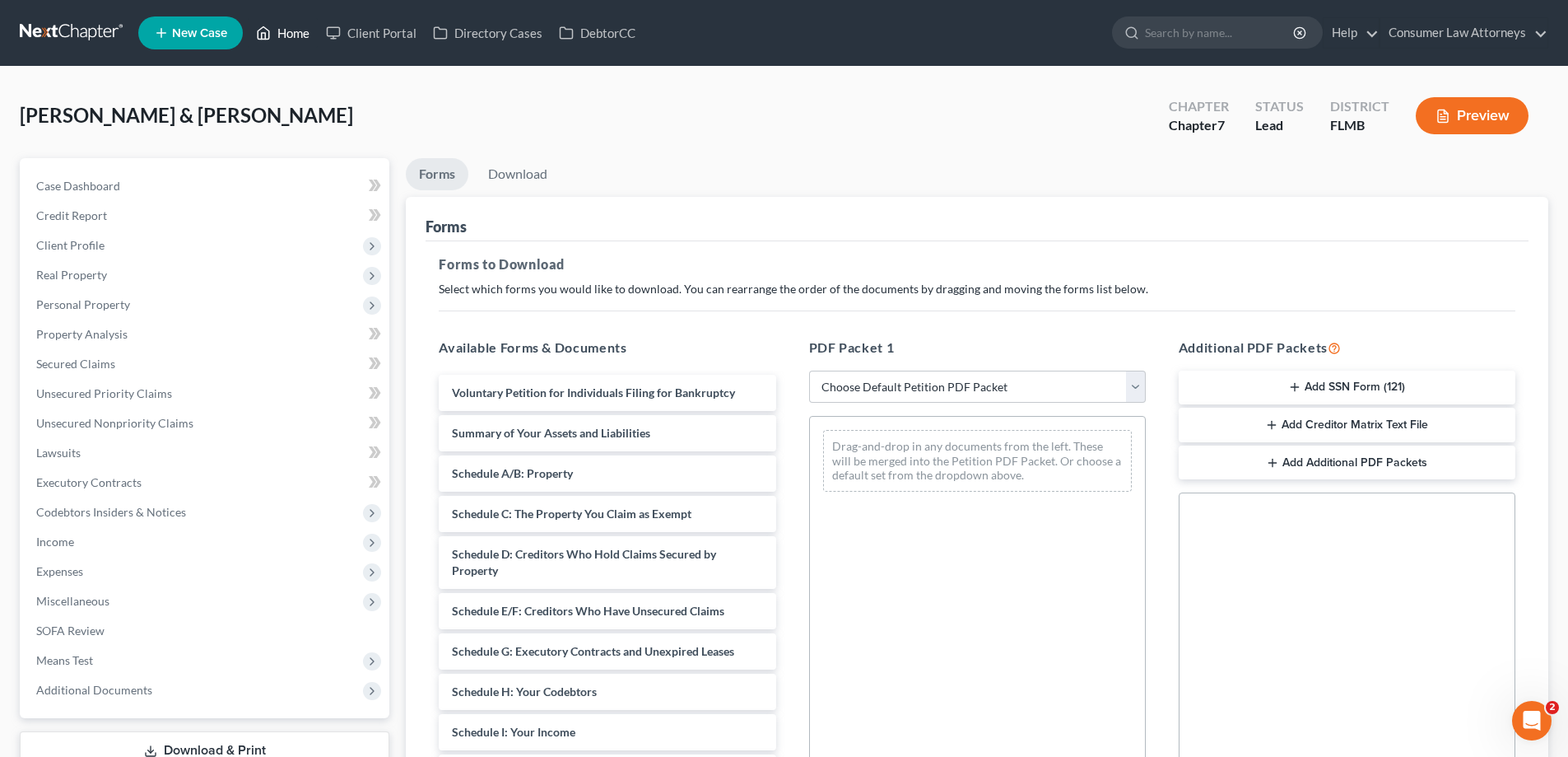
click at [296, 37] on link "Home" at bounding box center [283, 33] width 70 height 29
